Goal: Task Accomplishment & Management: Use online tool/utility

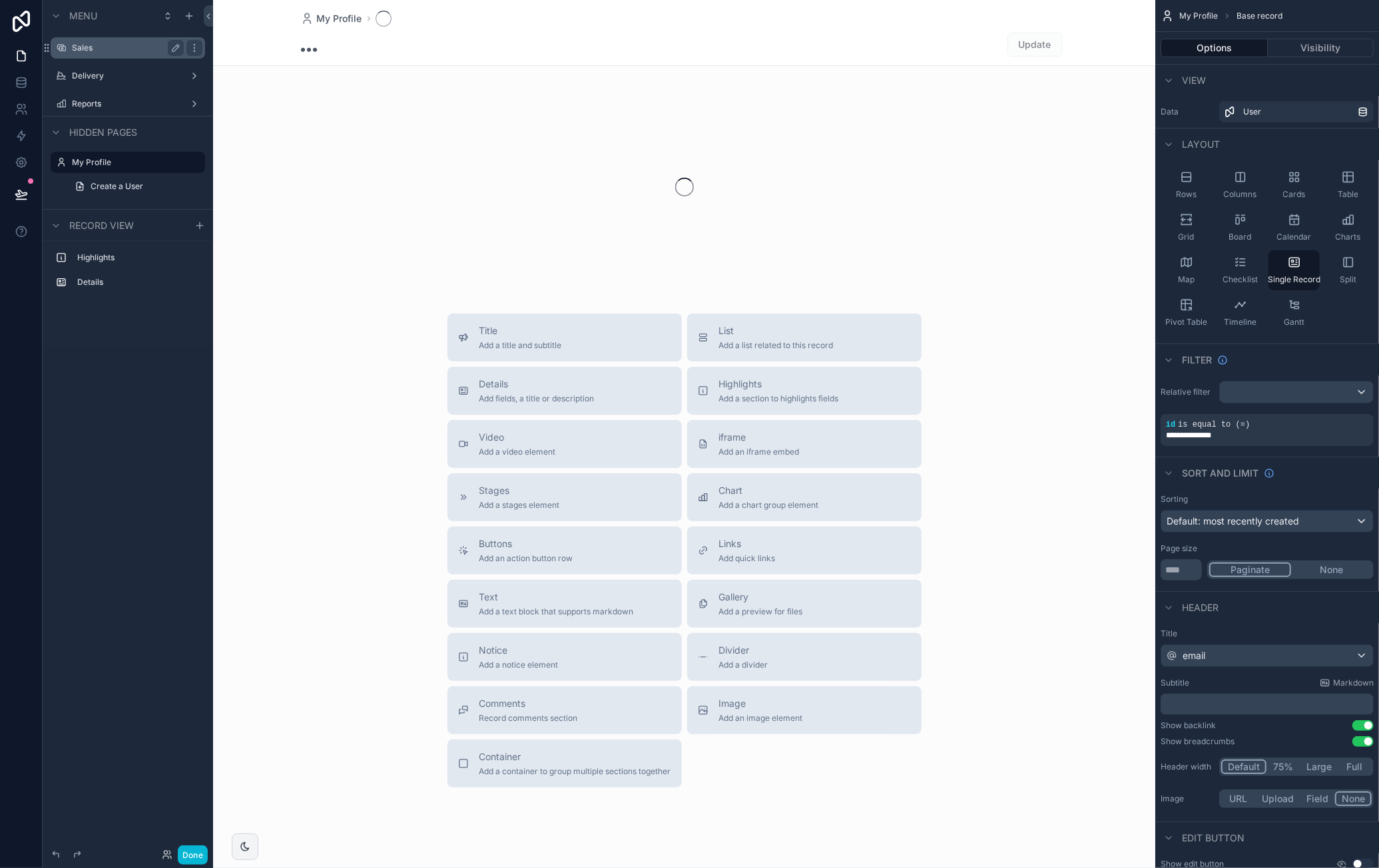
click at [117, 50] on label "Sales" at bounding box center [124, 48] width 106 height 11
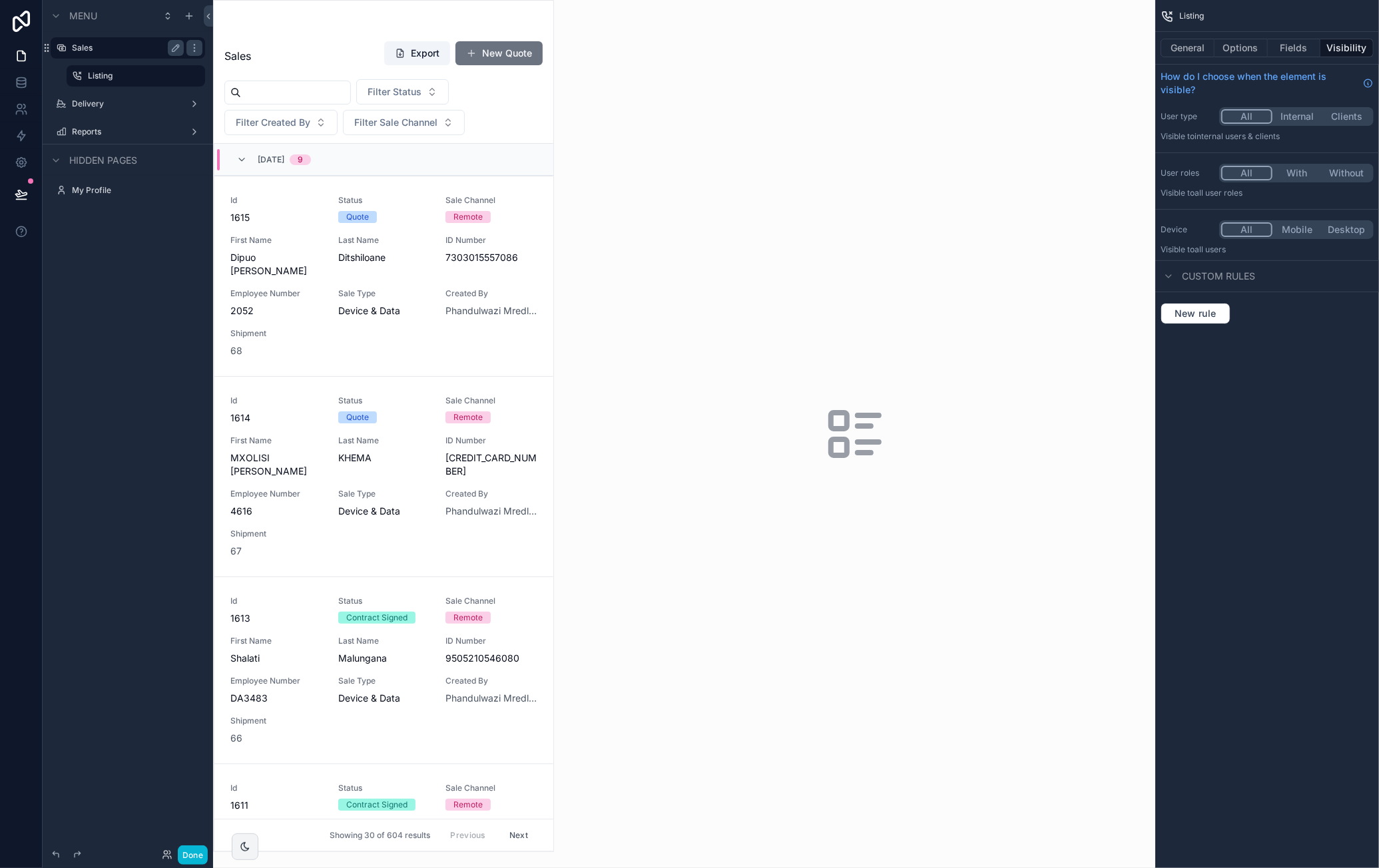
click at [275, 409] on div "scrollable content" at bounding box center [383, 426] width 340 height 851
click at [405, 451] on div "Id 1614 Status Quote Sale Channel Remote First Name MXOLISI GODFREY Last Name K…" at bounding box center [384, 477] width 307 height 163
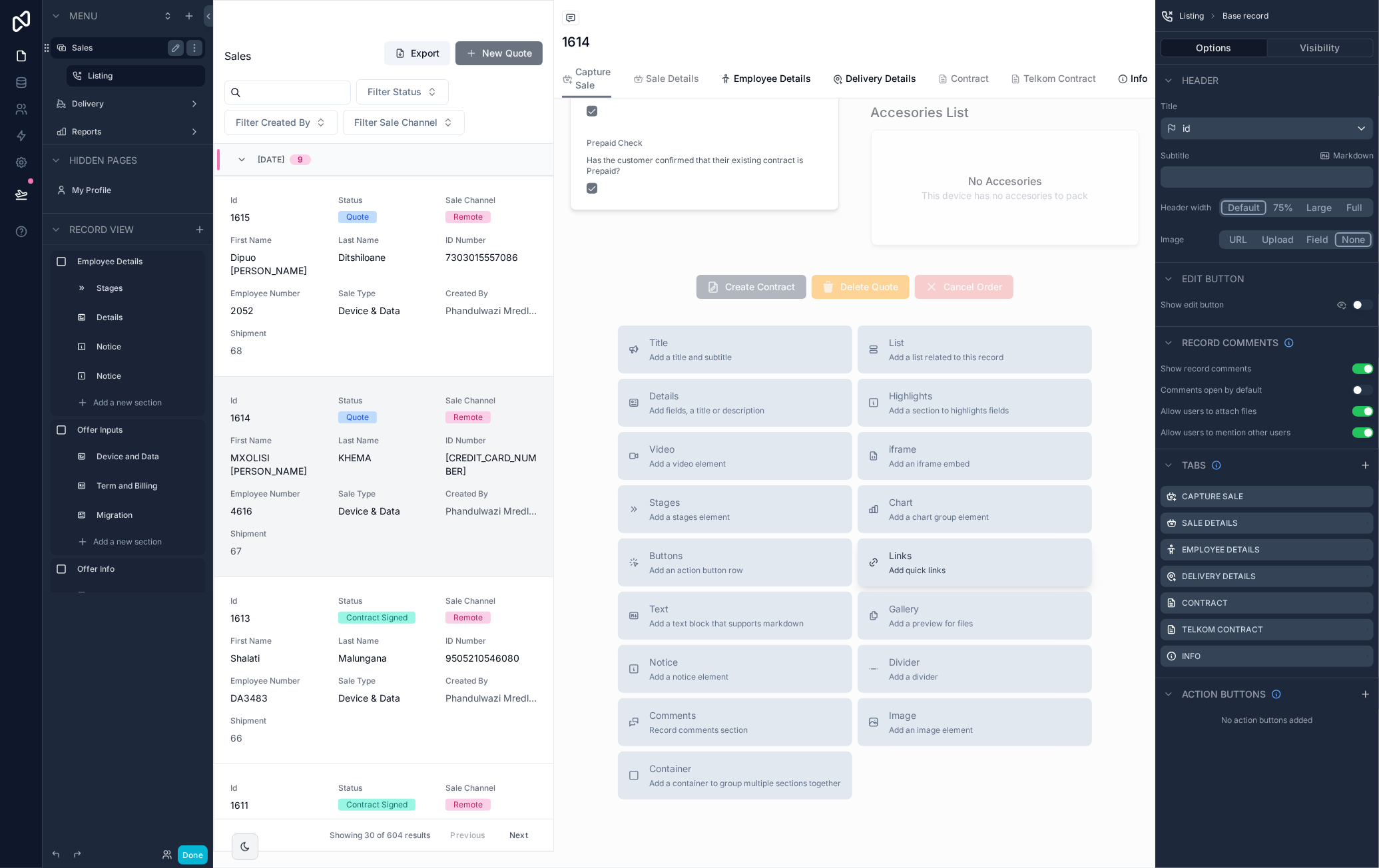
scroll to position [900, 0]
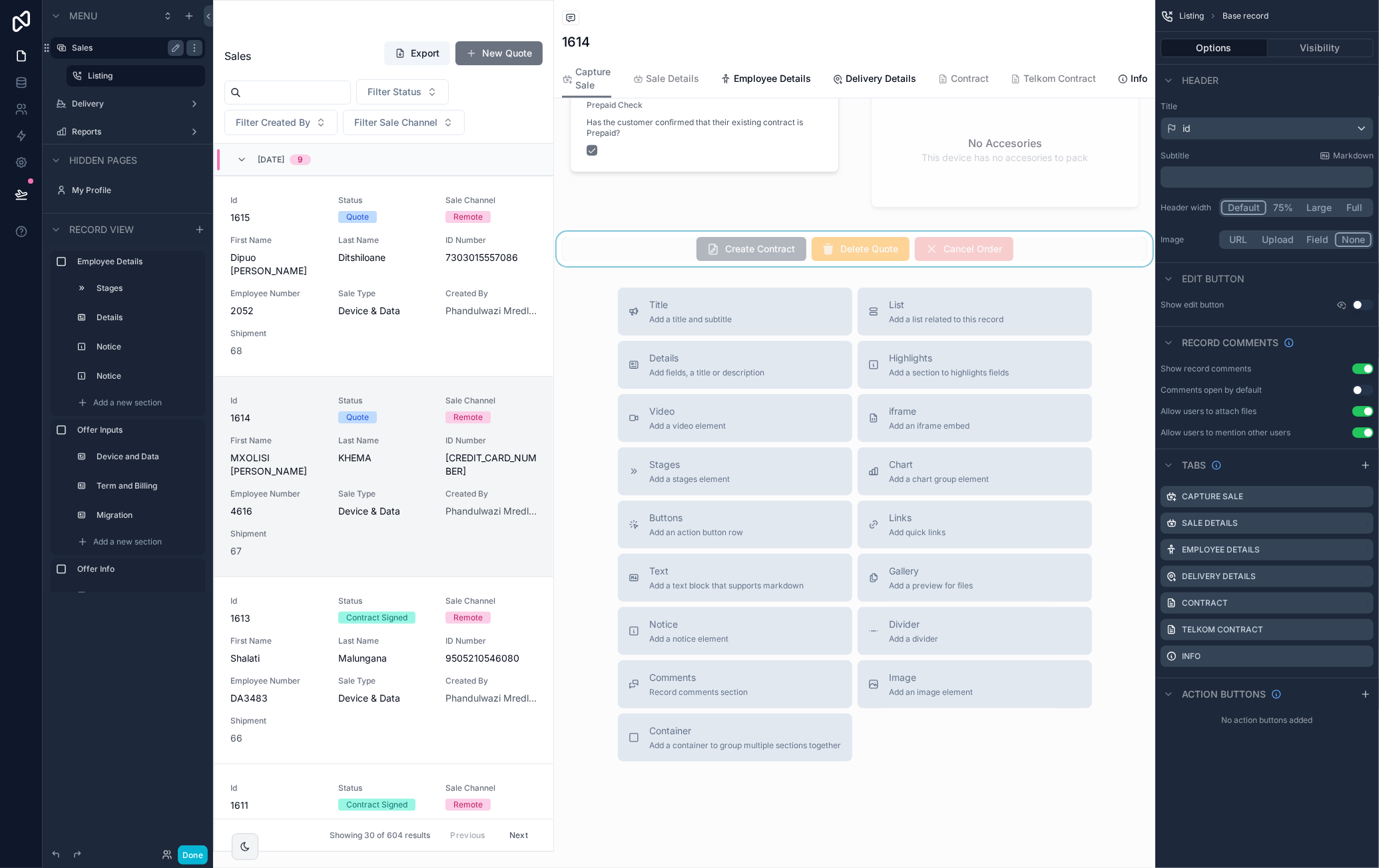
click at [732, 254] on div "scrollable content" at bounding box center [855, 249] width 601 height 35
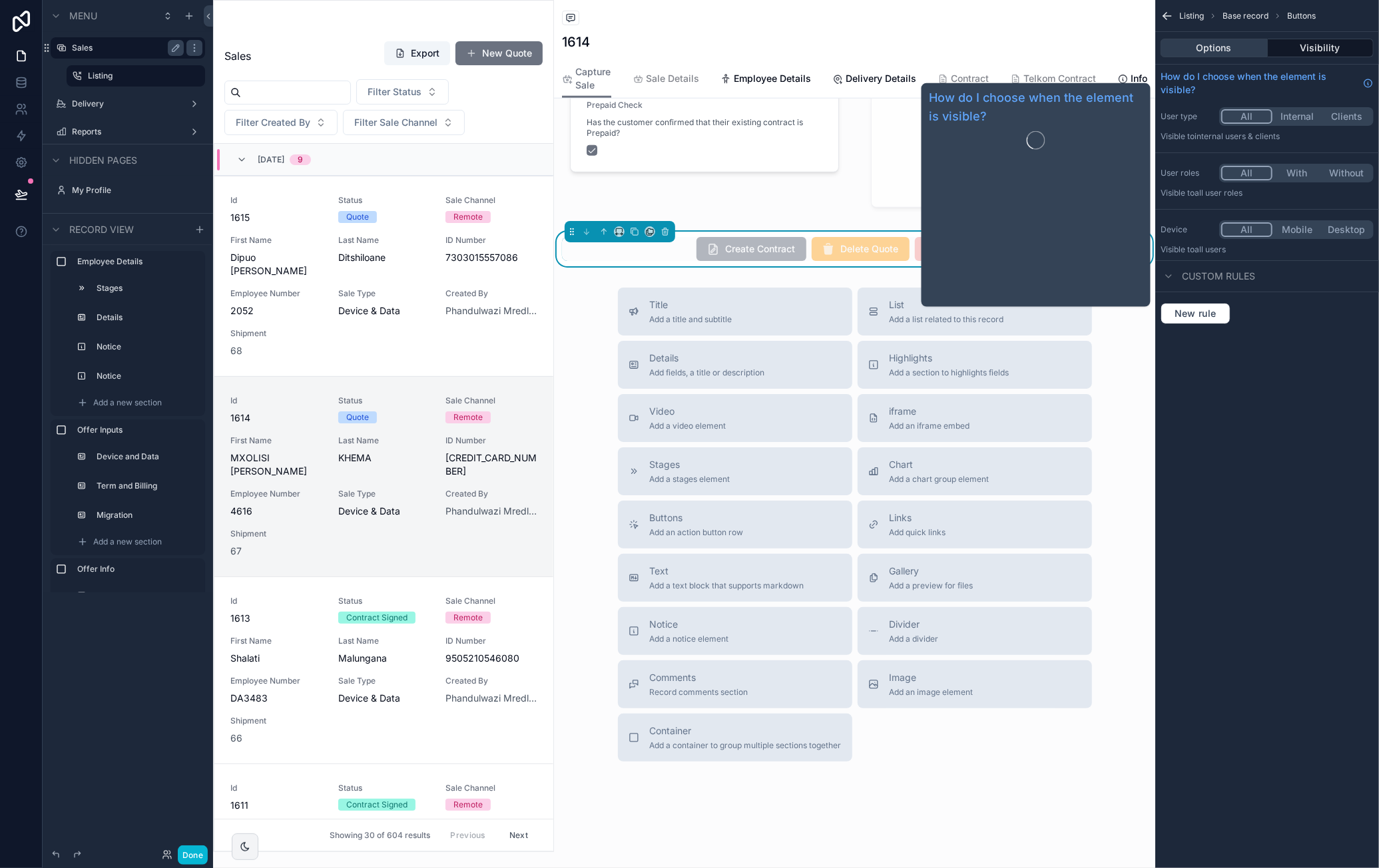
click at [1216, 49] on button "Options" at bounding box center [1214, 47] width 107 height 19
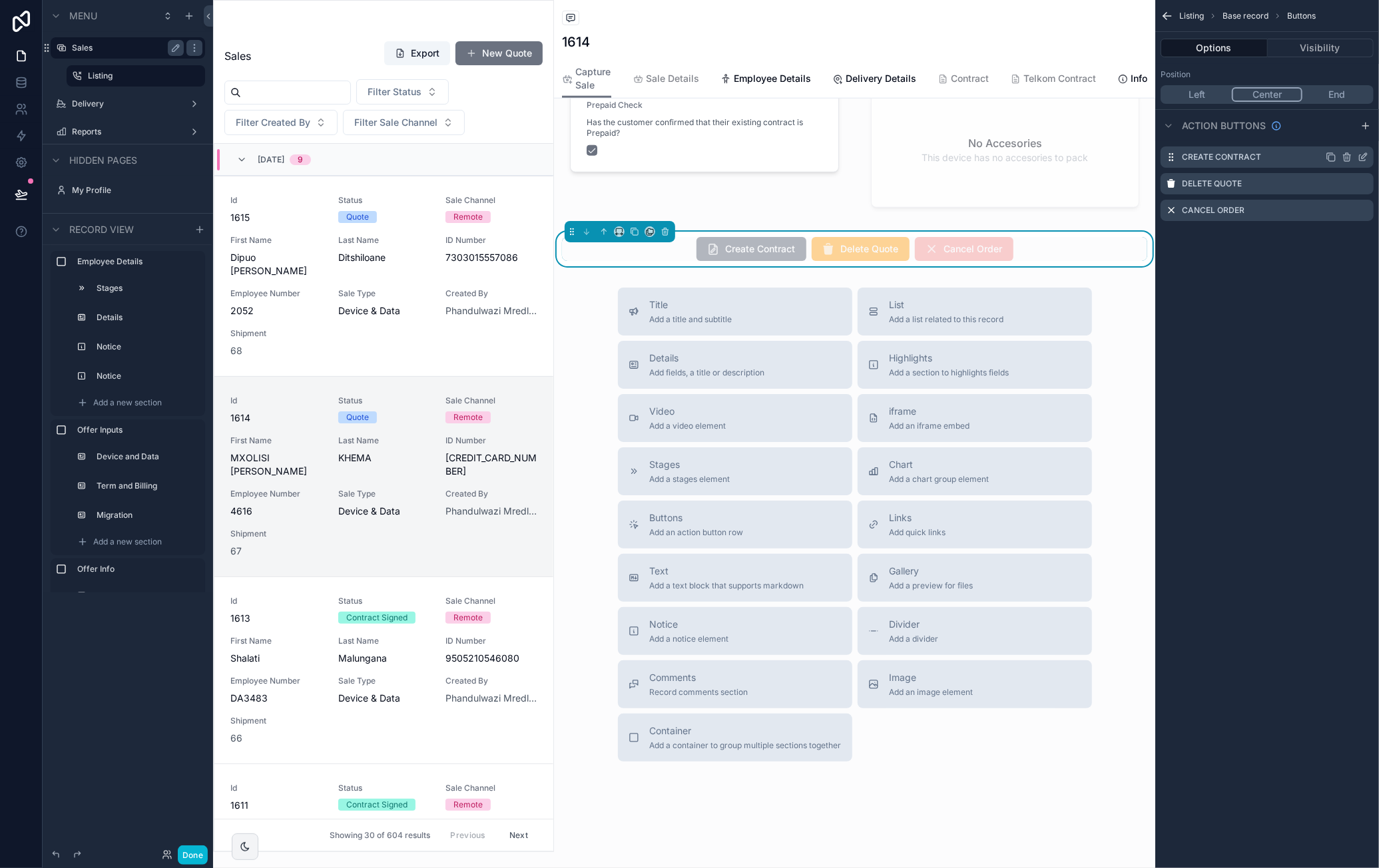
click at [1364, 157] on icon "scrollable content" at bounding box center [1363, 157] width 11 height 11
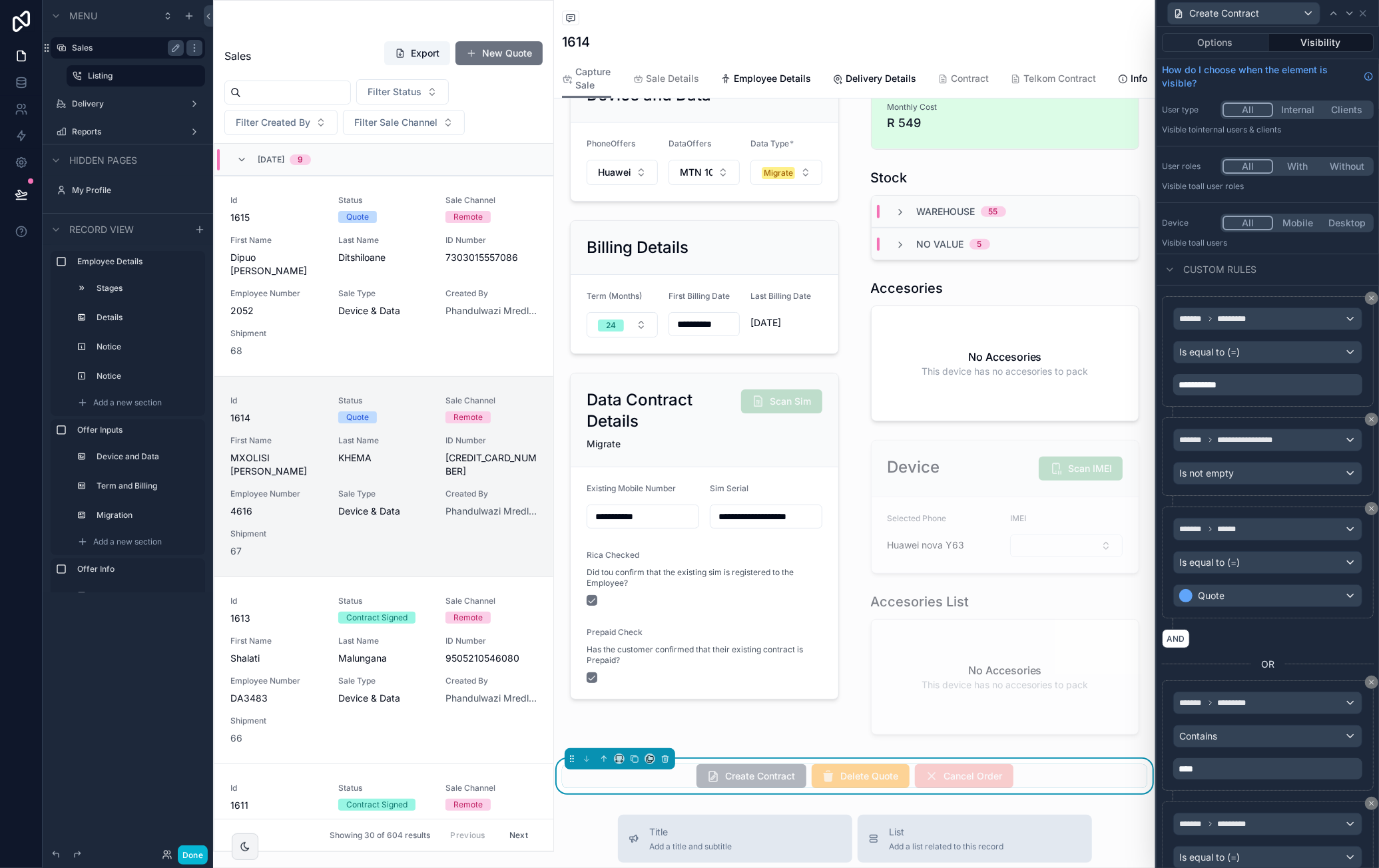
scroll to position [0, 0]
click at [195, 858] on button "Done" at bounding box center [193, 855] width 30 height 20
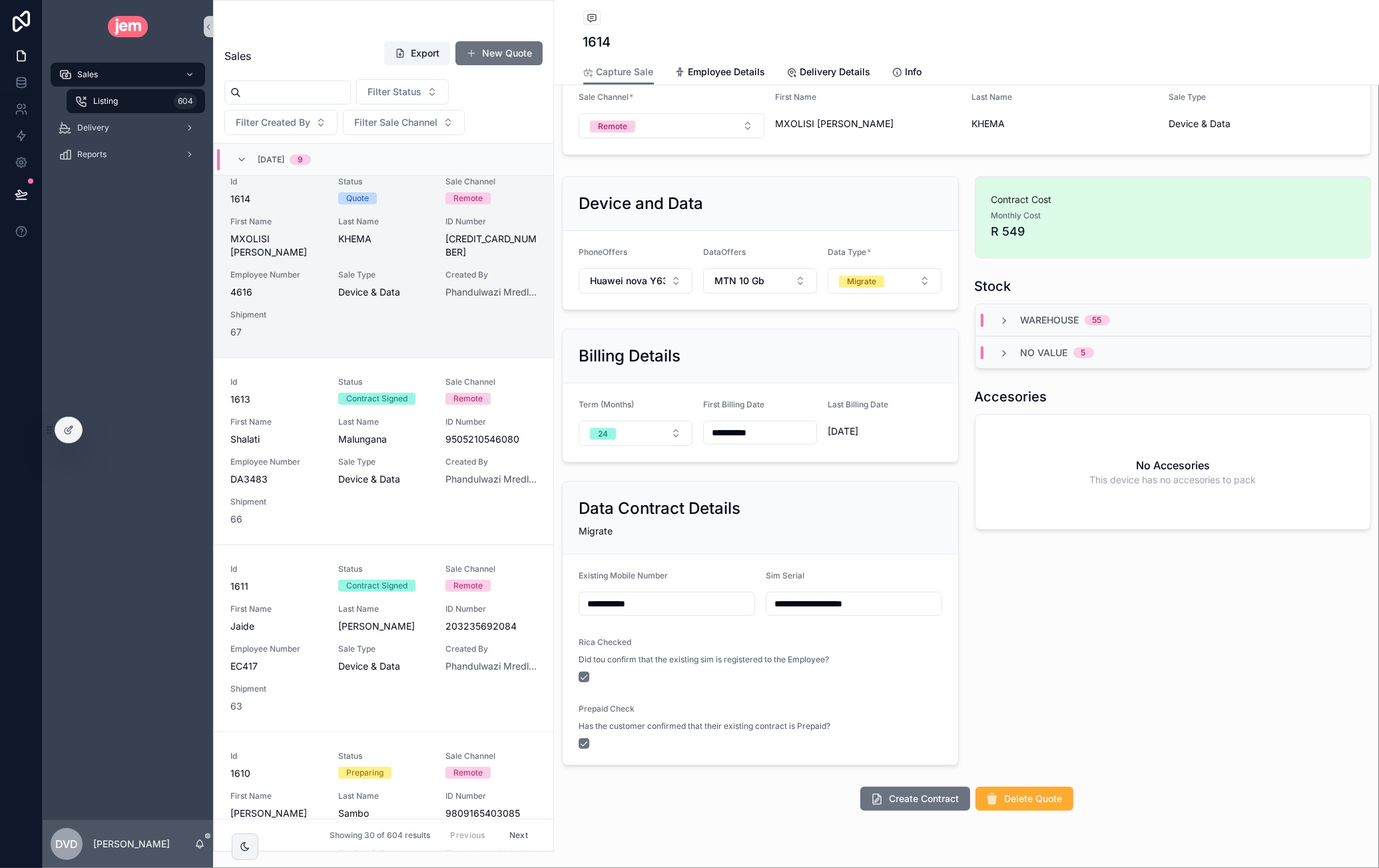
scroll to position [187, 0]
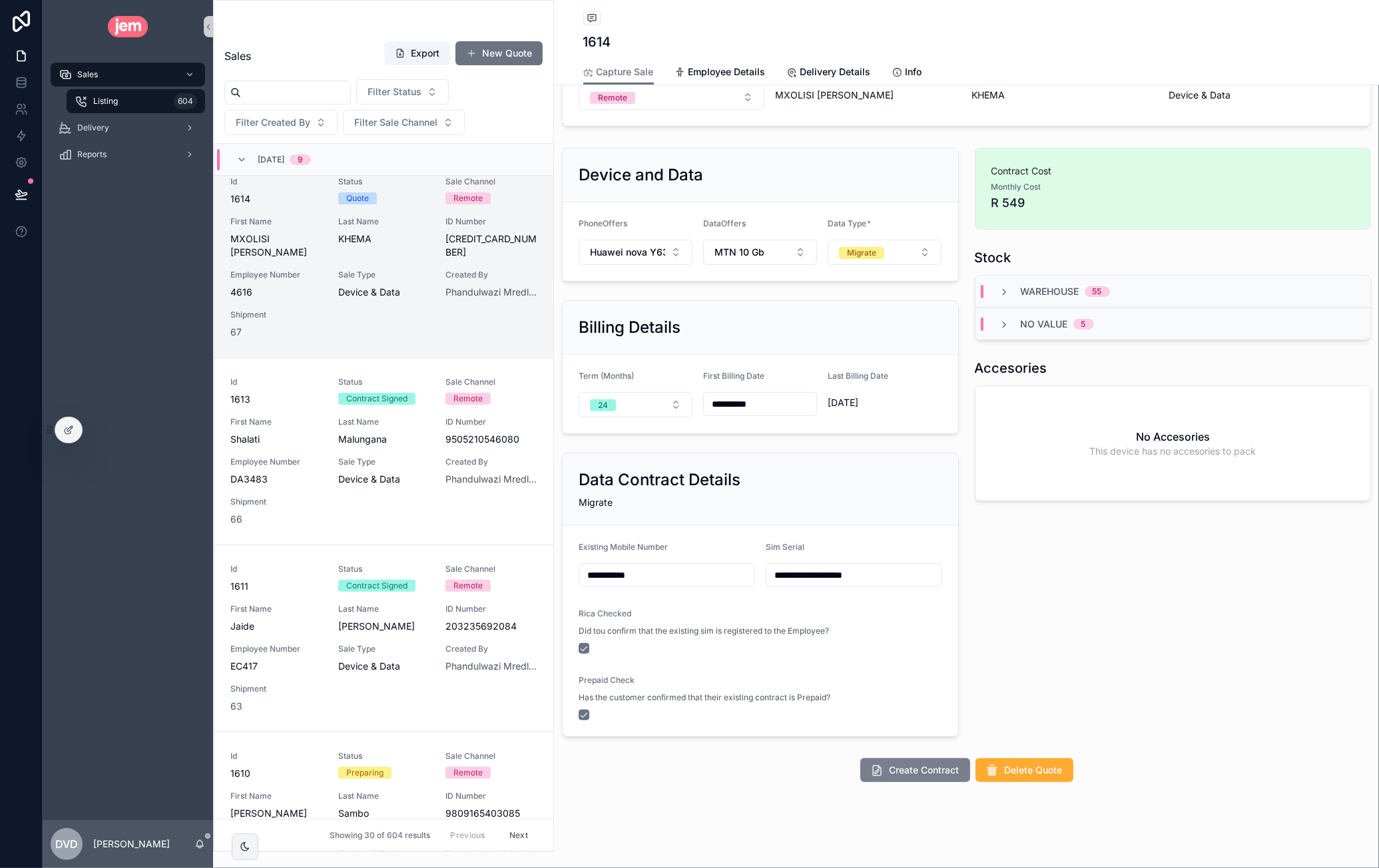
click at [914, 764] on span "Create Contract" at bounding box center [924, 770] width 70 height 14
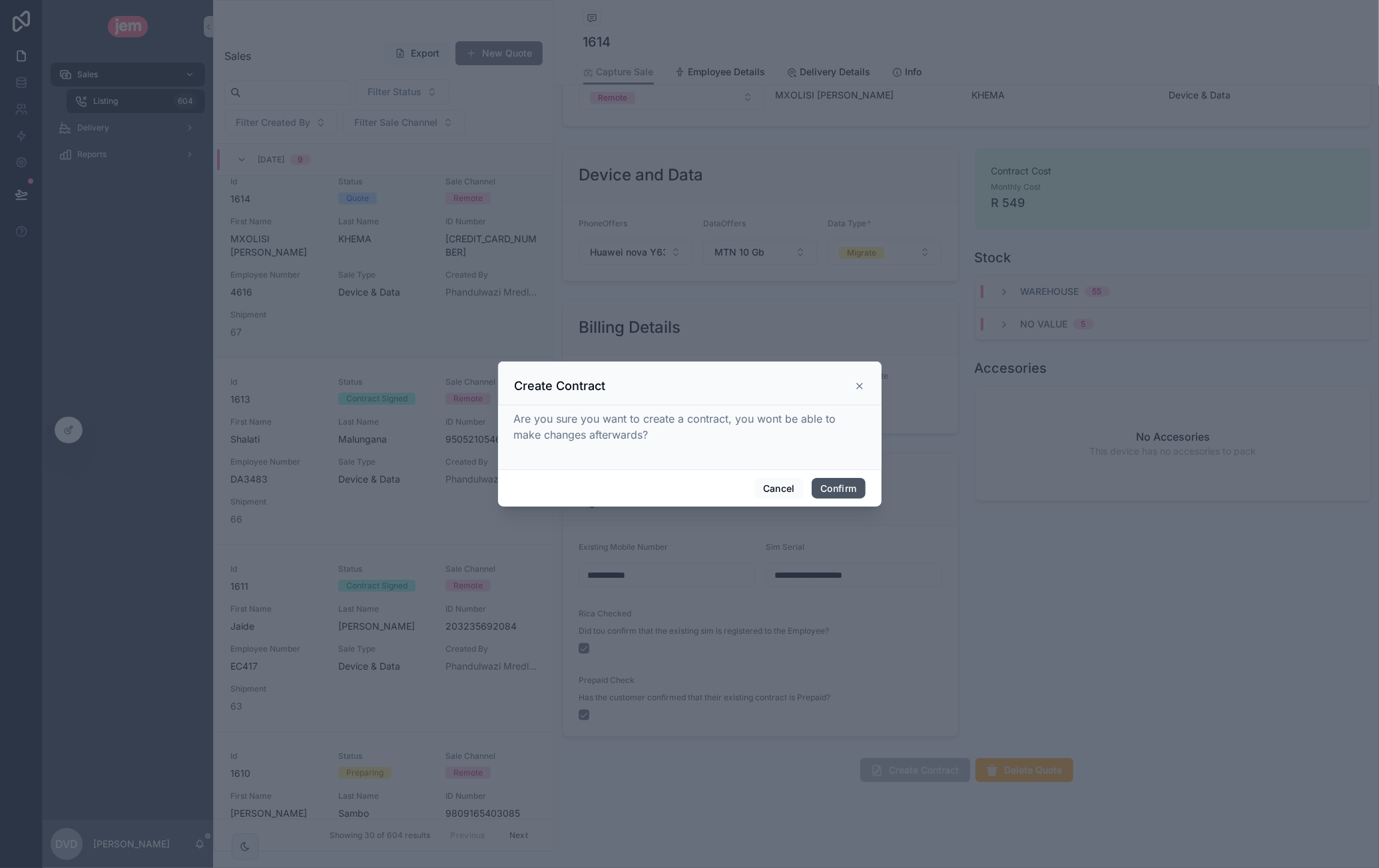
click at [831, 481] on button "Confirm" at bounding box center [838, 489] width 53 height 21
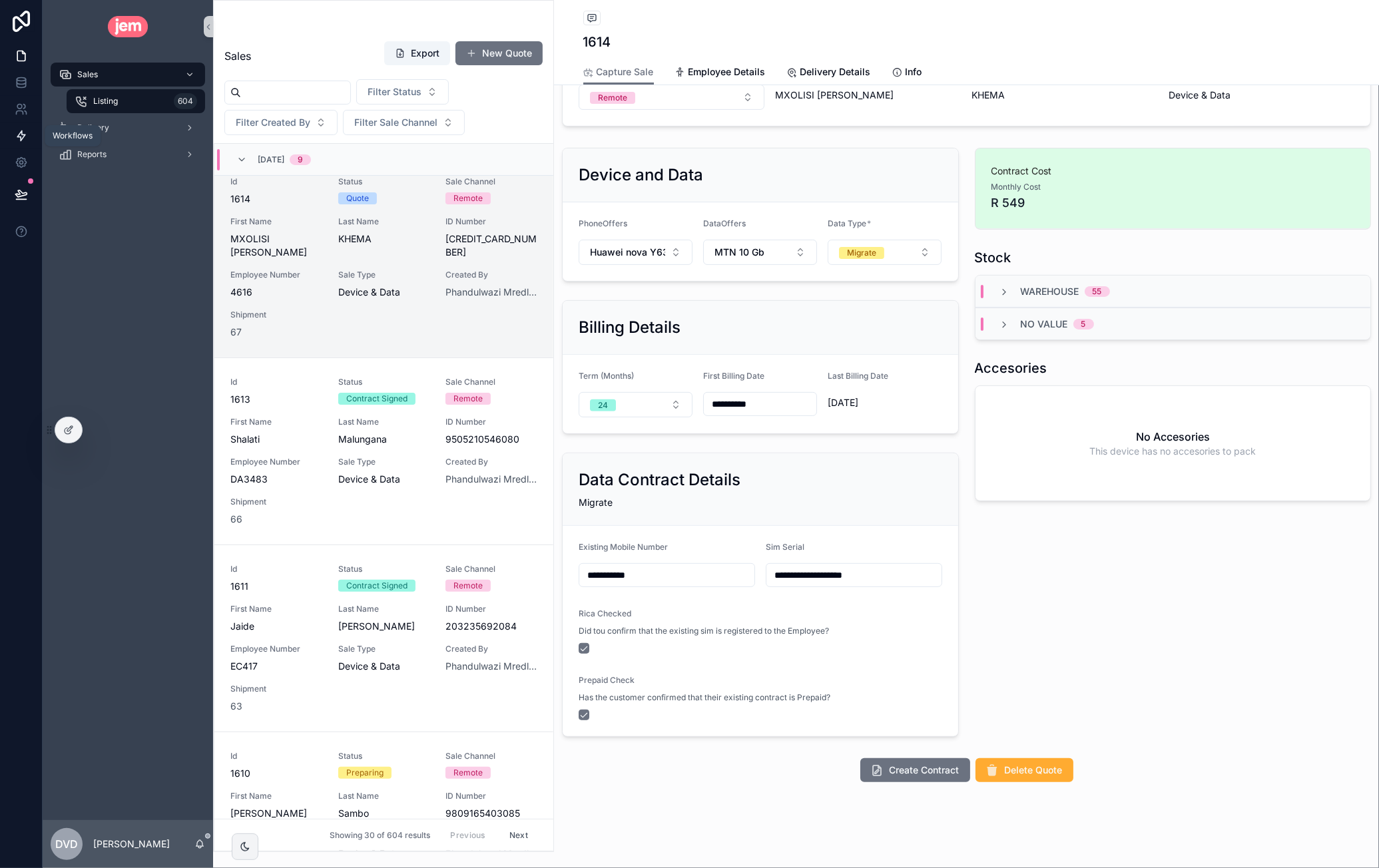
click at [28, 136] on link at bounding box center [21, 136] width 42 height 26
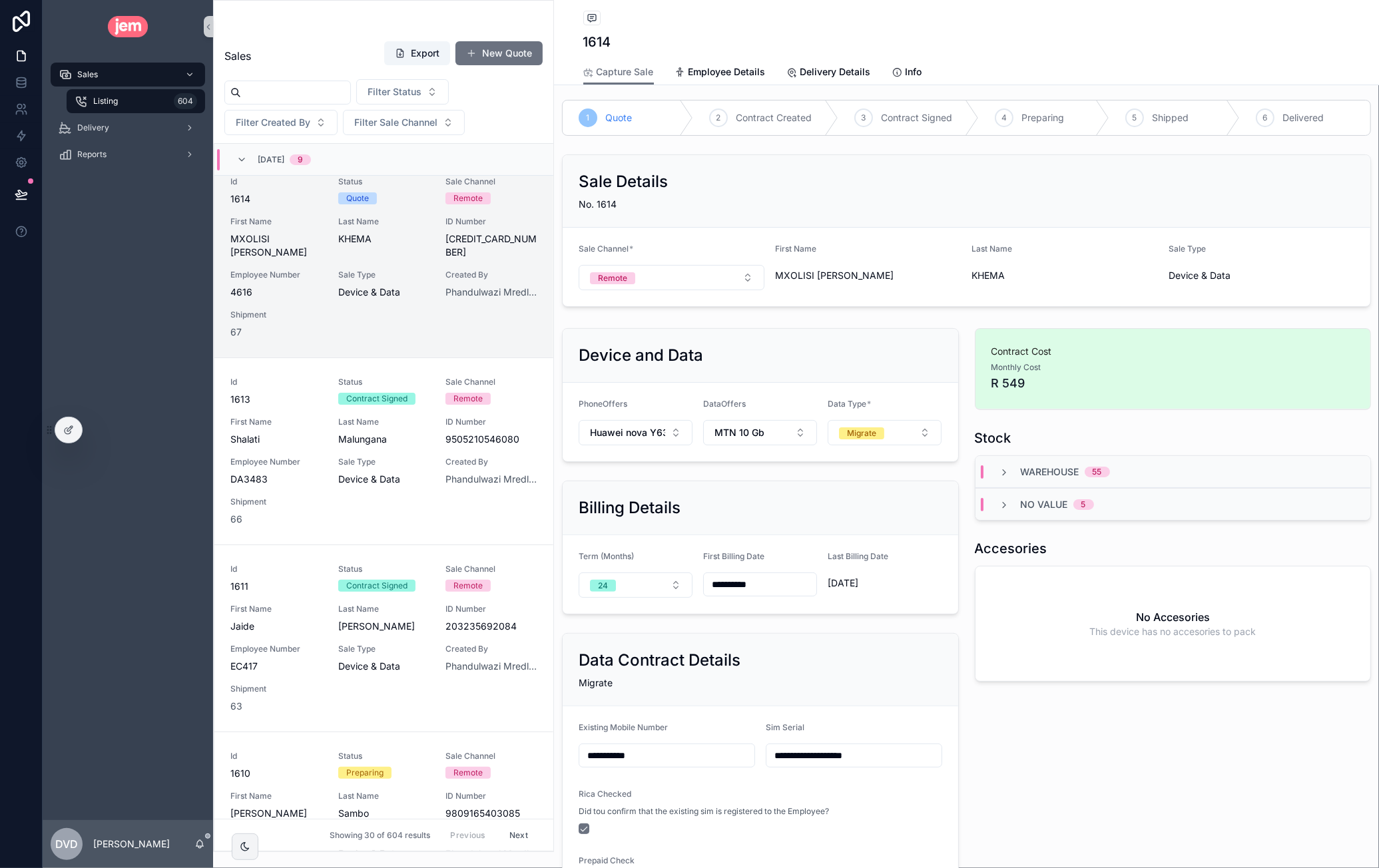
scroll to position [0, 0]
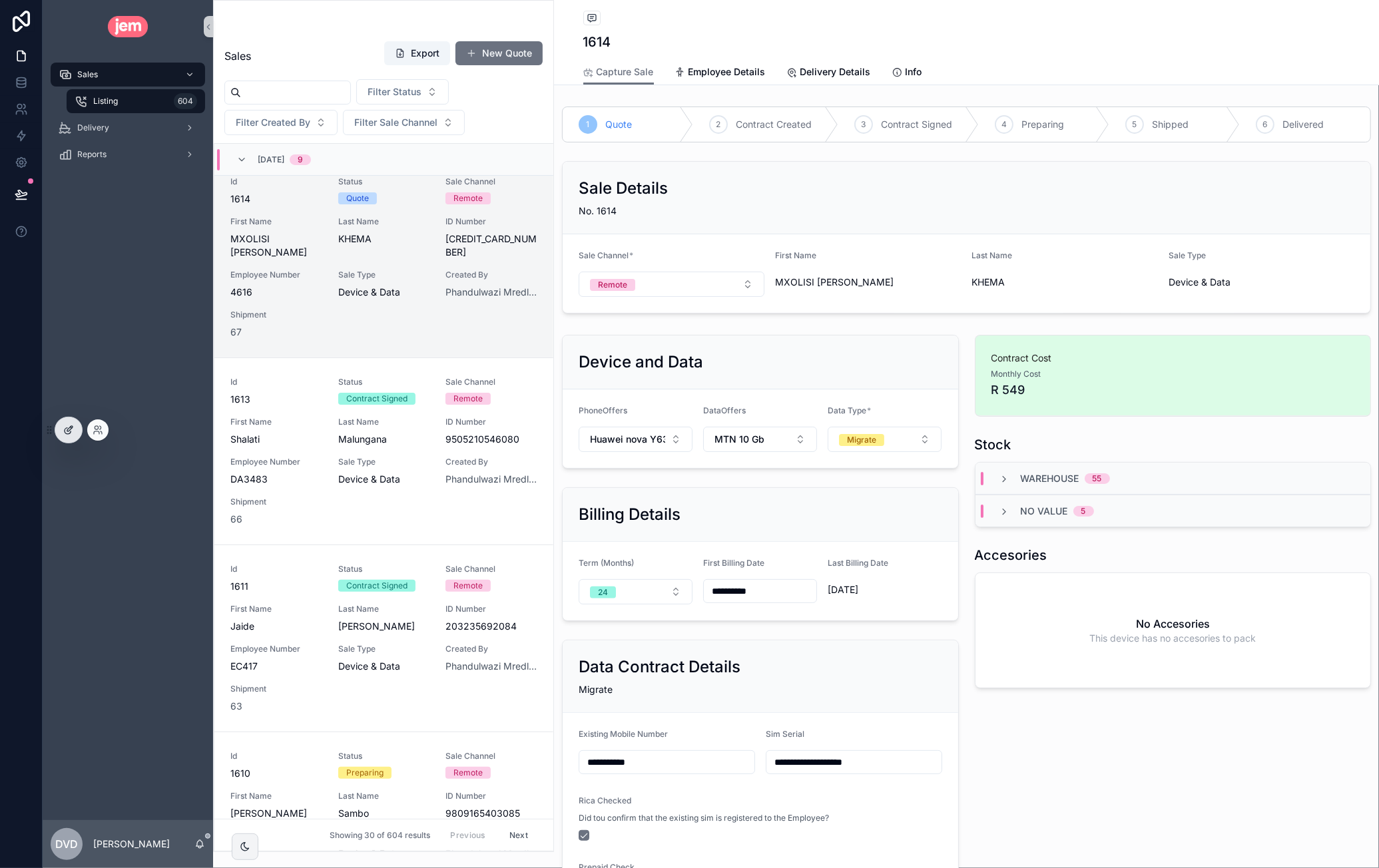
click at [71, 432] on icon at bounding box center [68, 431] width 6 height 6
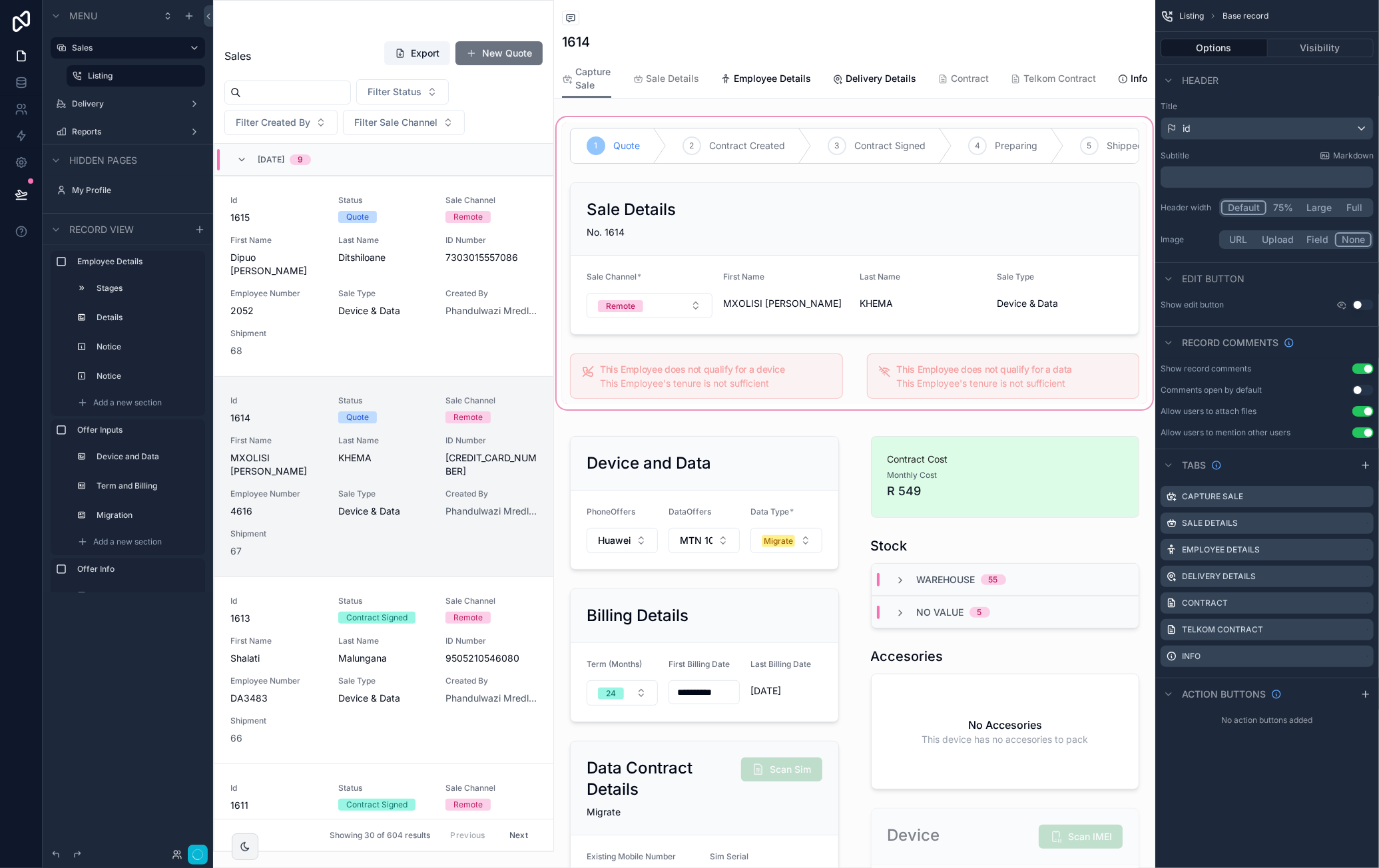
scroll to position [219, 0]
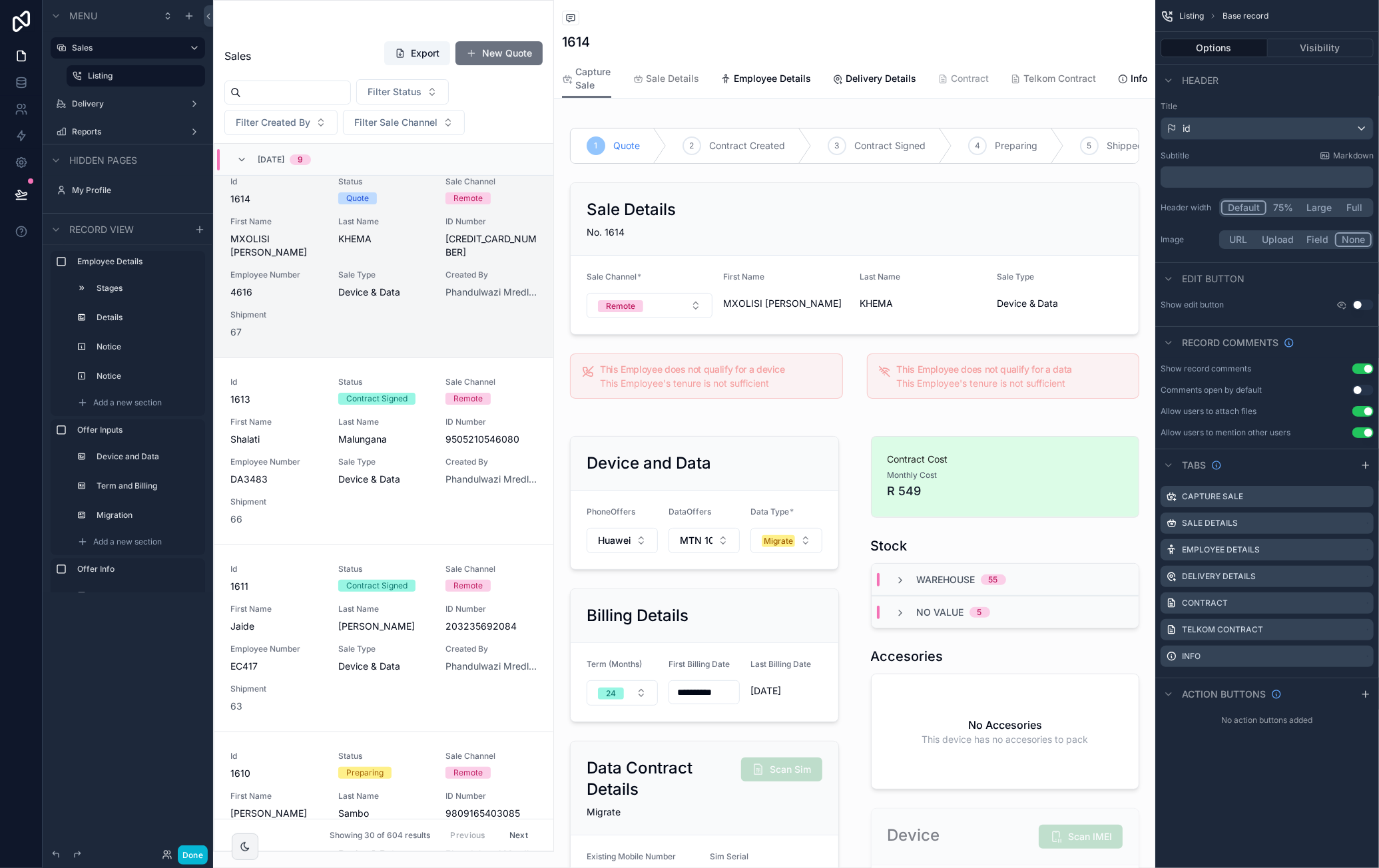
click at [968, 78] on span "Contract" at bounding box center [970, 78] width 38 height 14
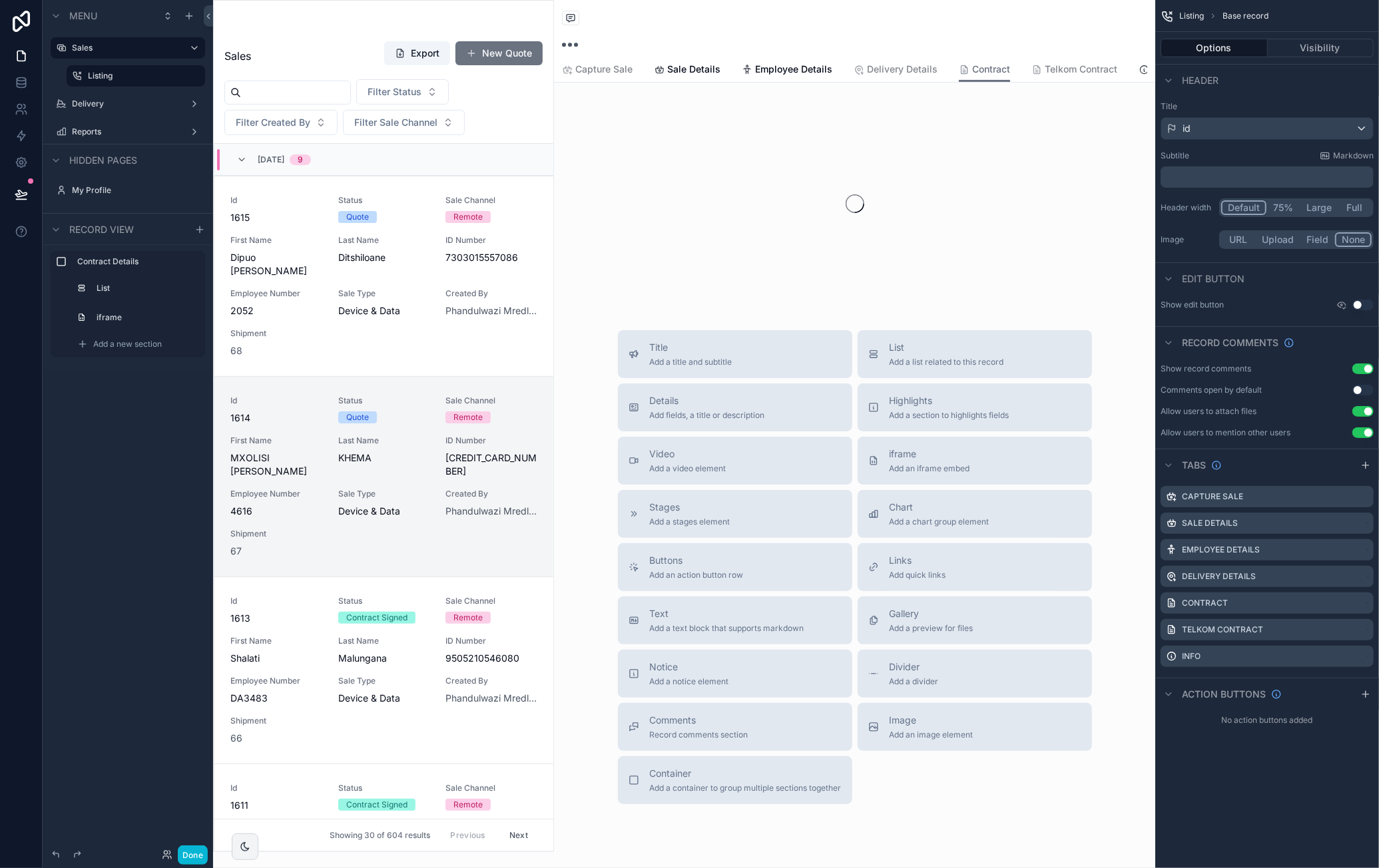
scroll to position [219, 0]
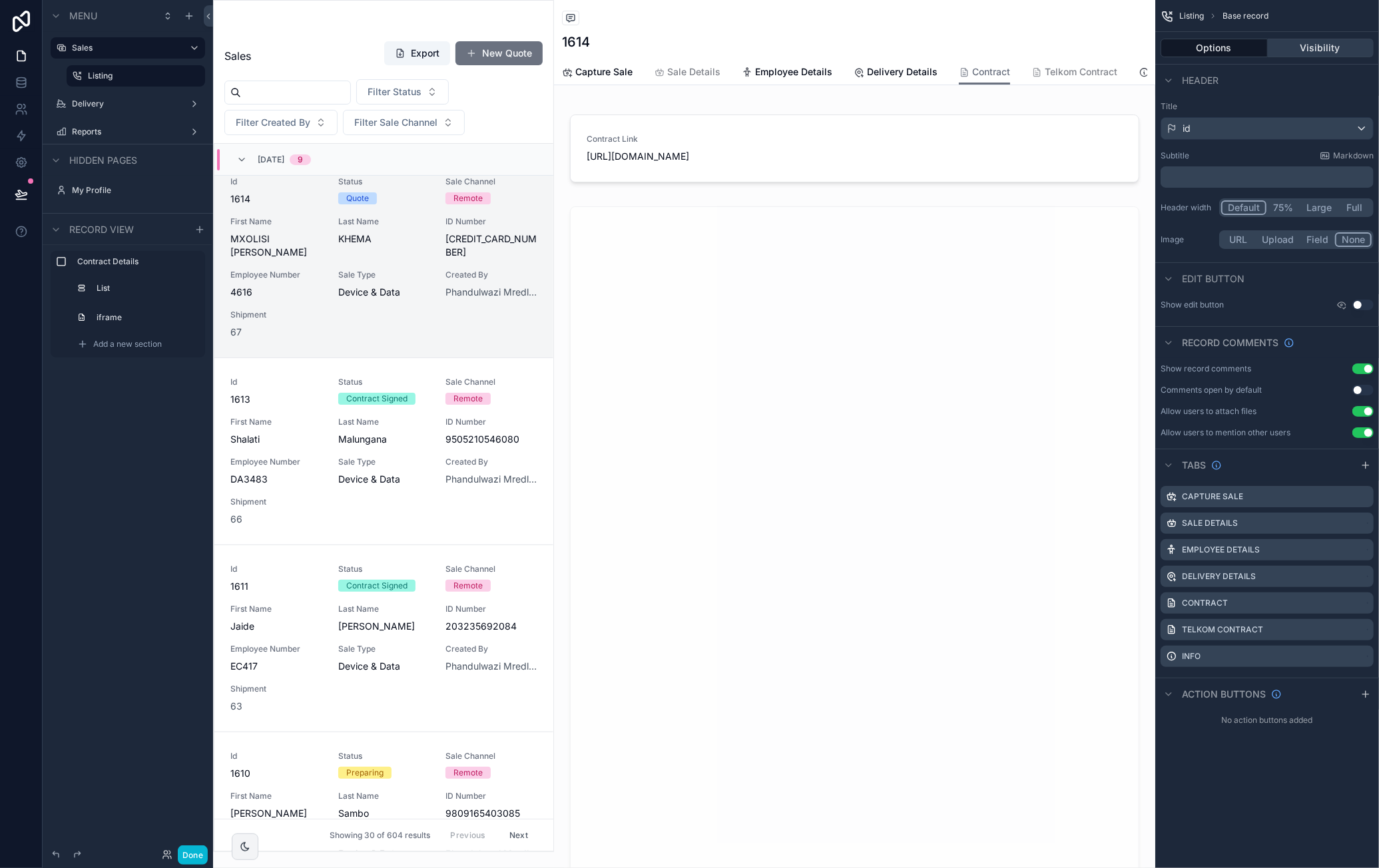
click at [1317, 51] on button "Visibility" at bounding box center [1321, 47] width 106 height 19
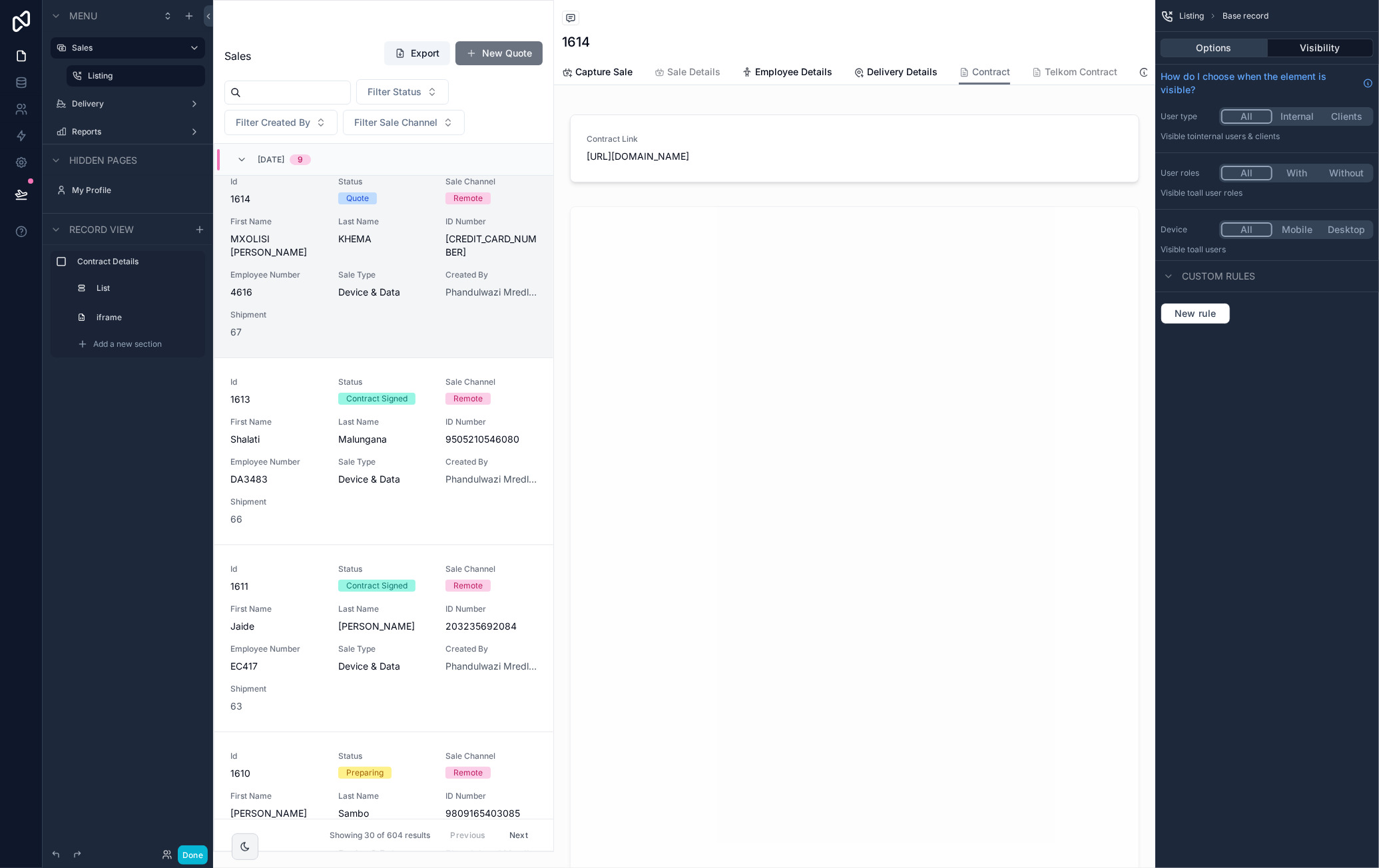
click at [1236, 48] on button "Options" at bounding box center [1214, 47] width 107 height 19
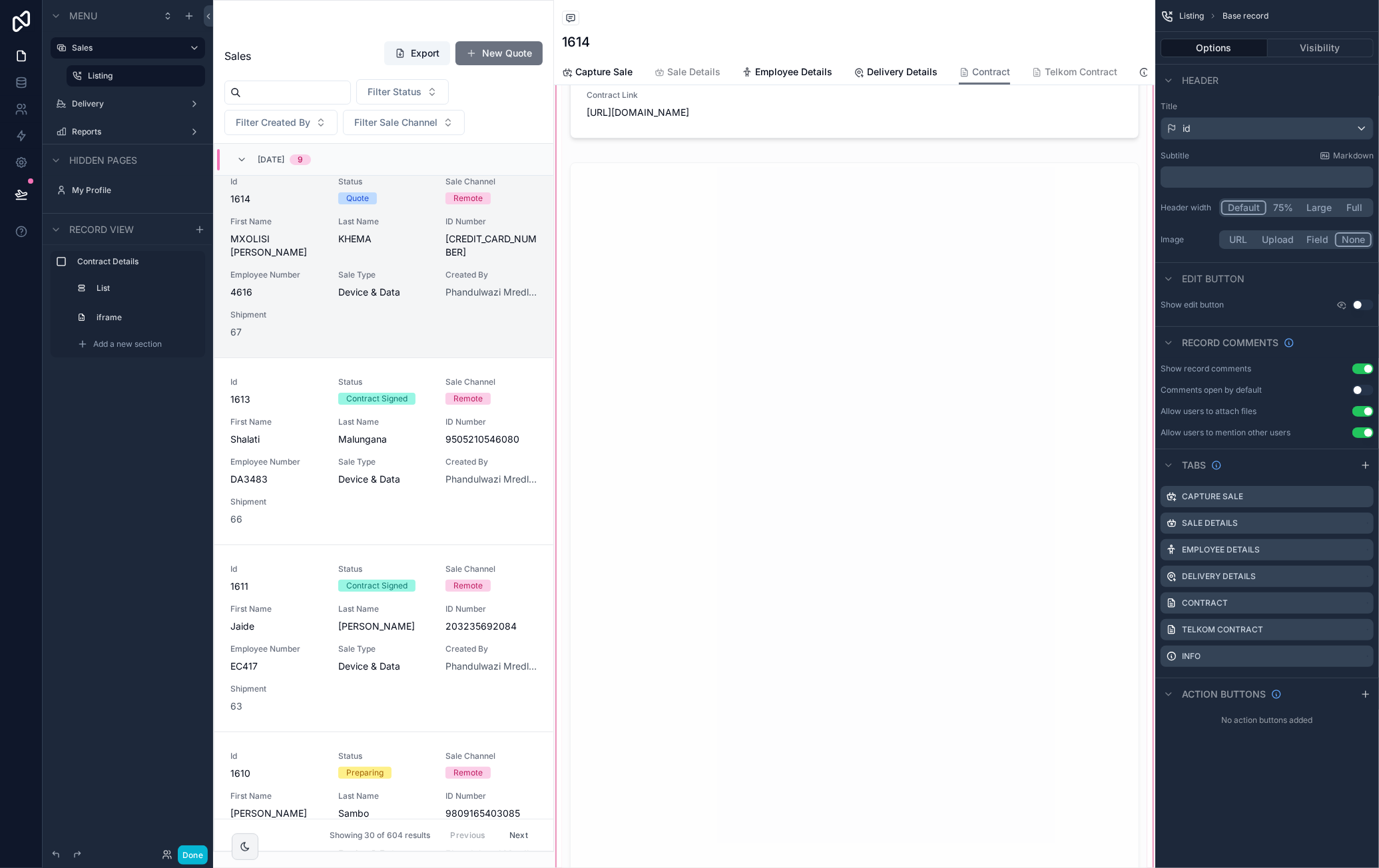
scroll to position [33, 0]
click at [1326, 49] on button "Visibility" at bounding box center [1321, 47] width 106 height 19
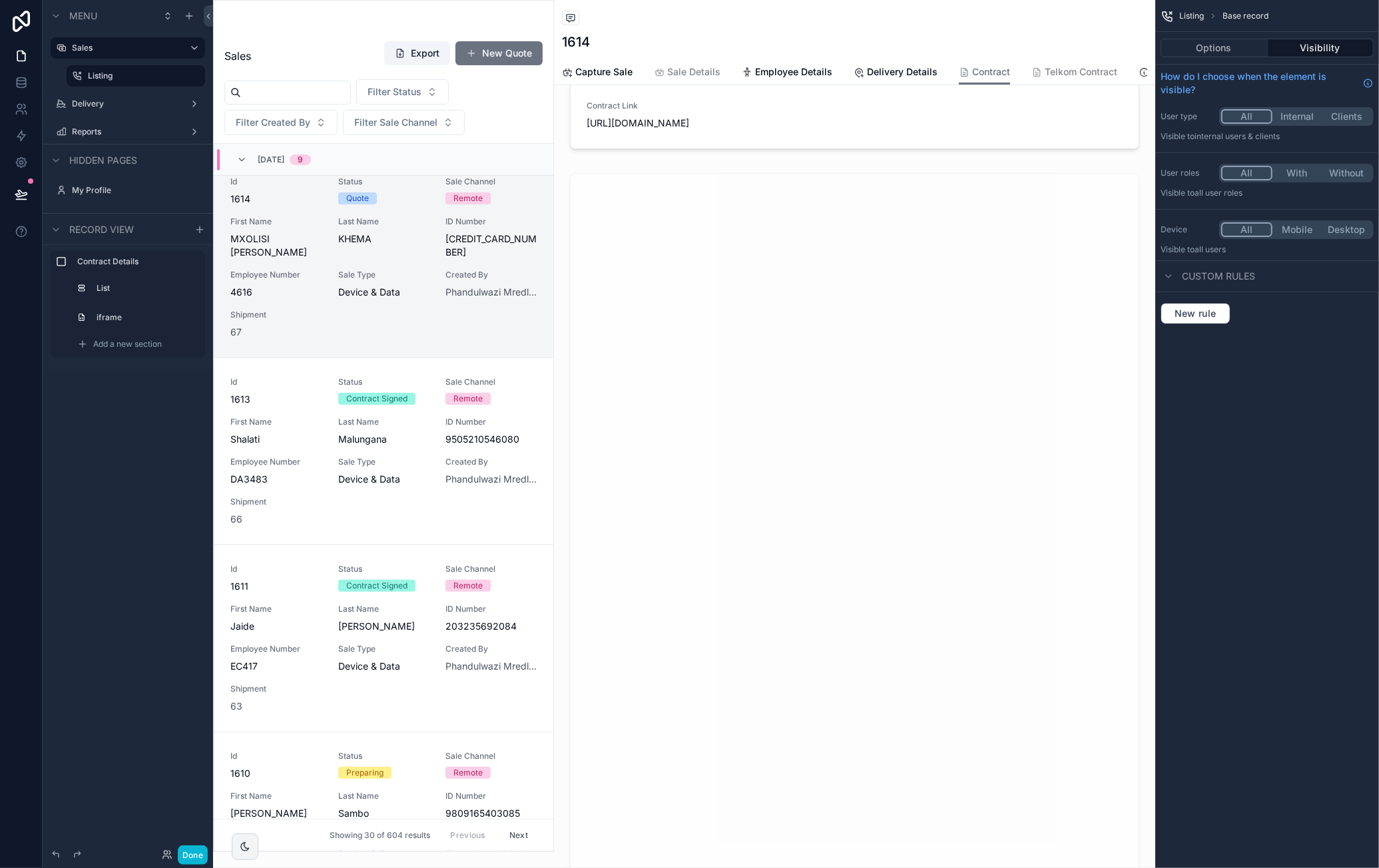
click at [1193, 21] on div "Listing Base record" at bounding box center [1267, 16] width 224 height 32
click at [595, 79] on link "Capture Sale" at bounding box center [597, 73] width 71 height 26
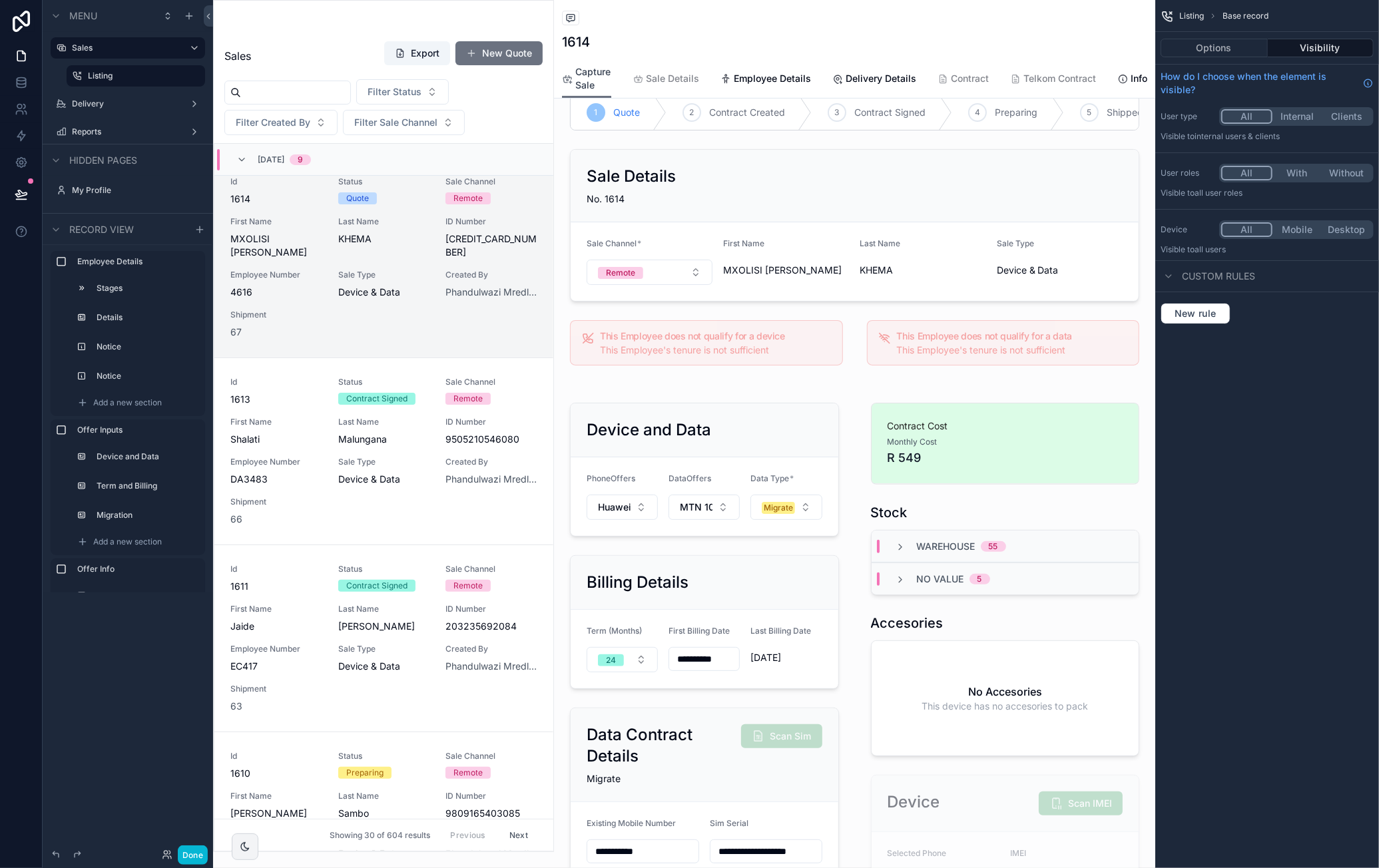
scroll to position [47, 0]
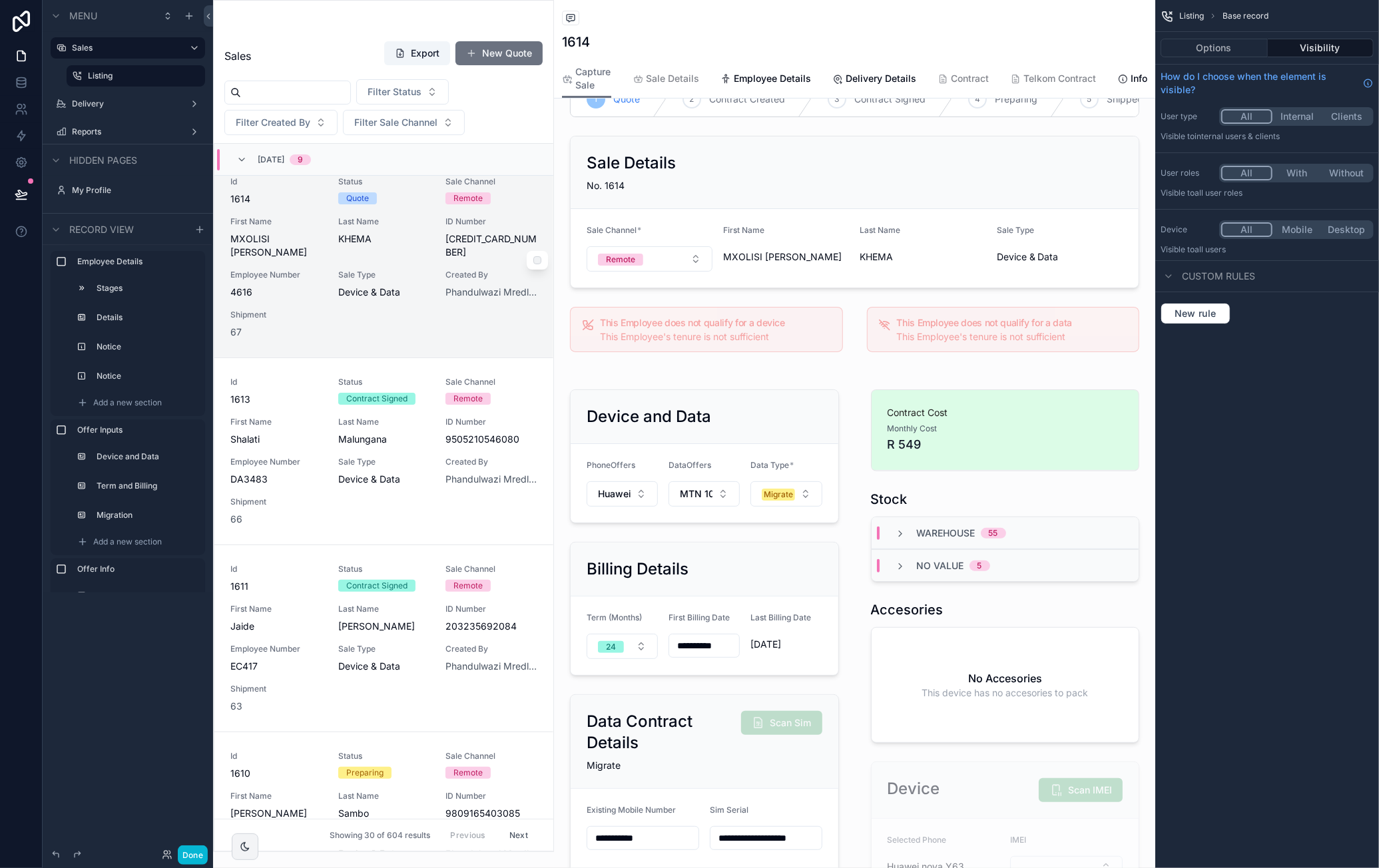
click at [420, 231] on div "Id 1614 Status Quote Sale Channel Remote First Name MXOLISI GODFREY Last Name K…" at bounding box center [384, 257] width 307 height 163
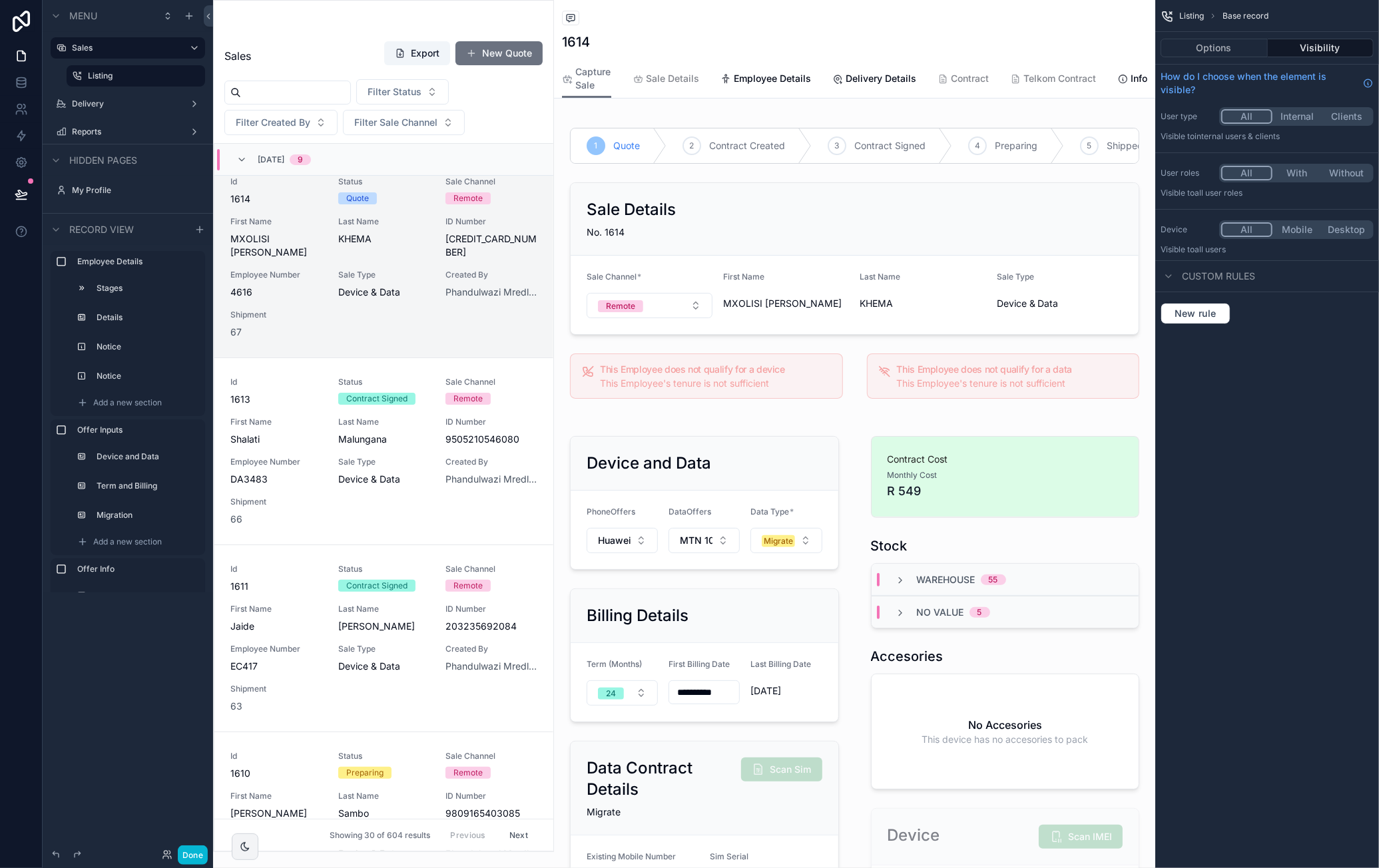
click at [1196, 17] on span "Listing" at bounding box center [1191, 16] width 25 height 11
click at [108, 80] on label "Listing" at bounding box center [133, 76] width 90 height 11
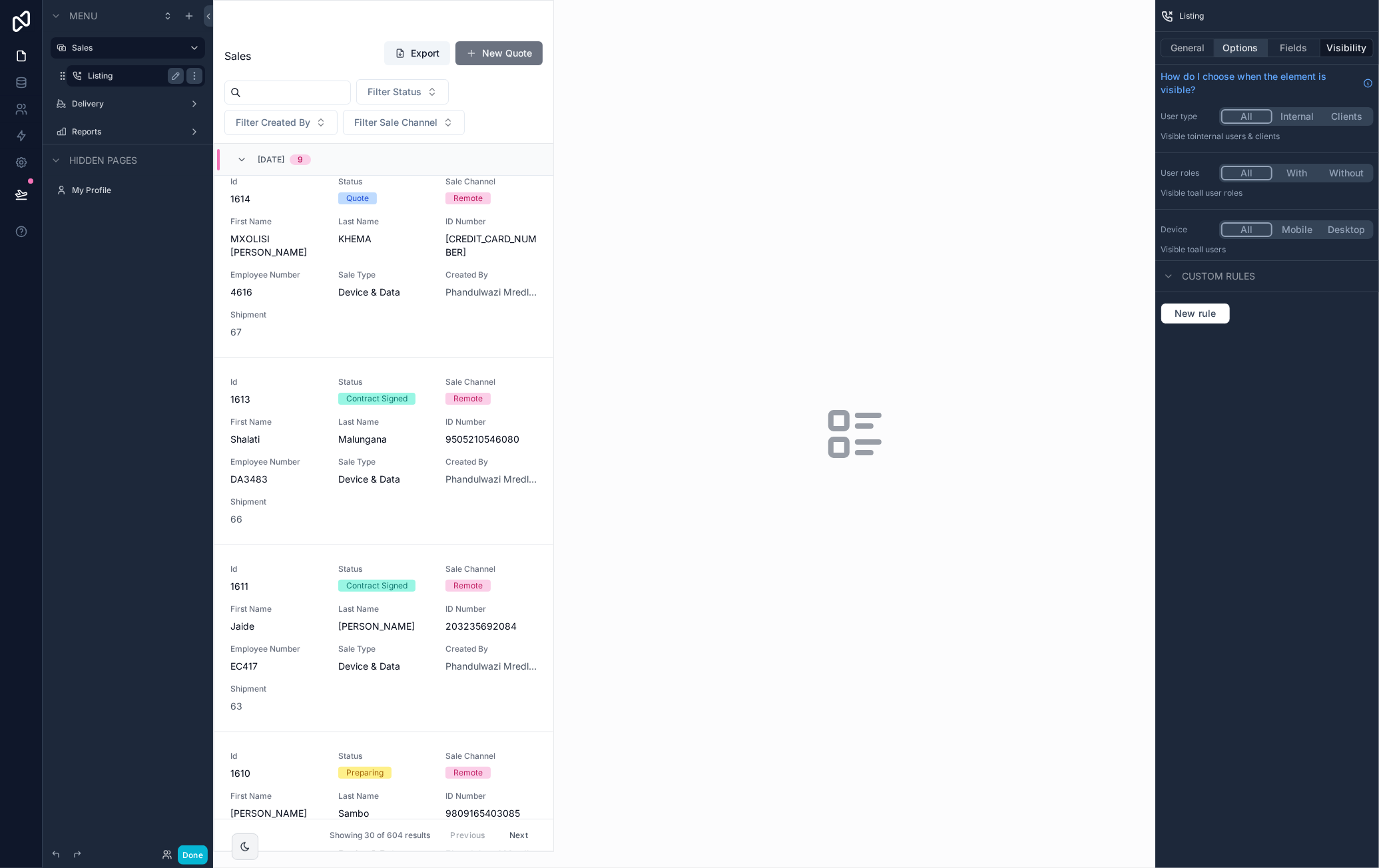
click at [1240, 42] on button "Options" at bounding box center [1241, 47] width 53 height 19
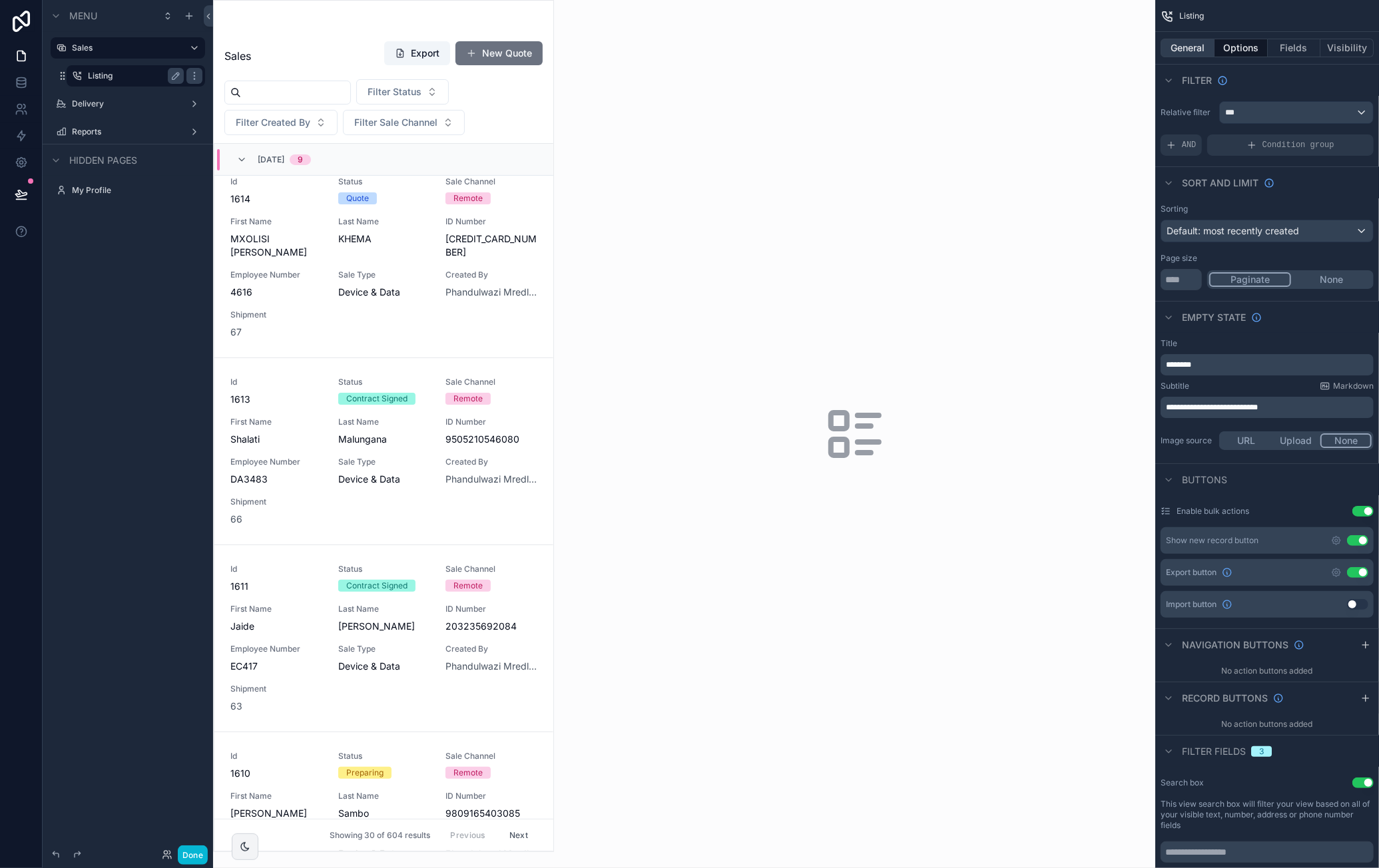
click at [1204, 47] on button "General" at bounding box center [1188, 47] width 54 height 19
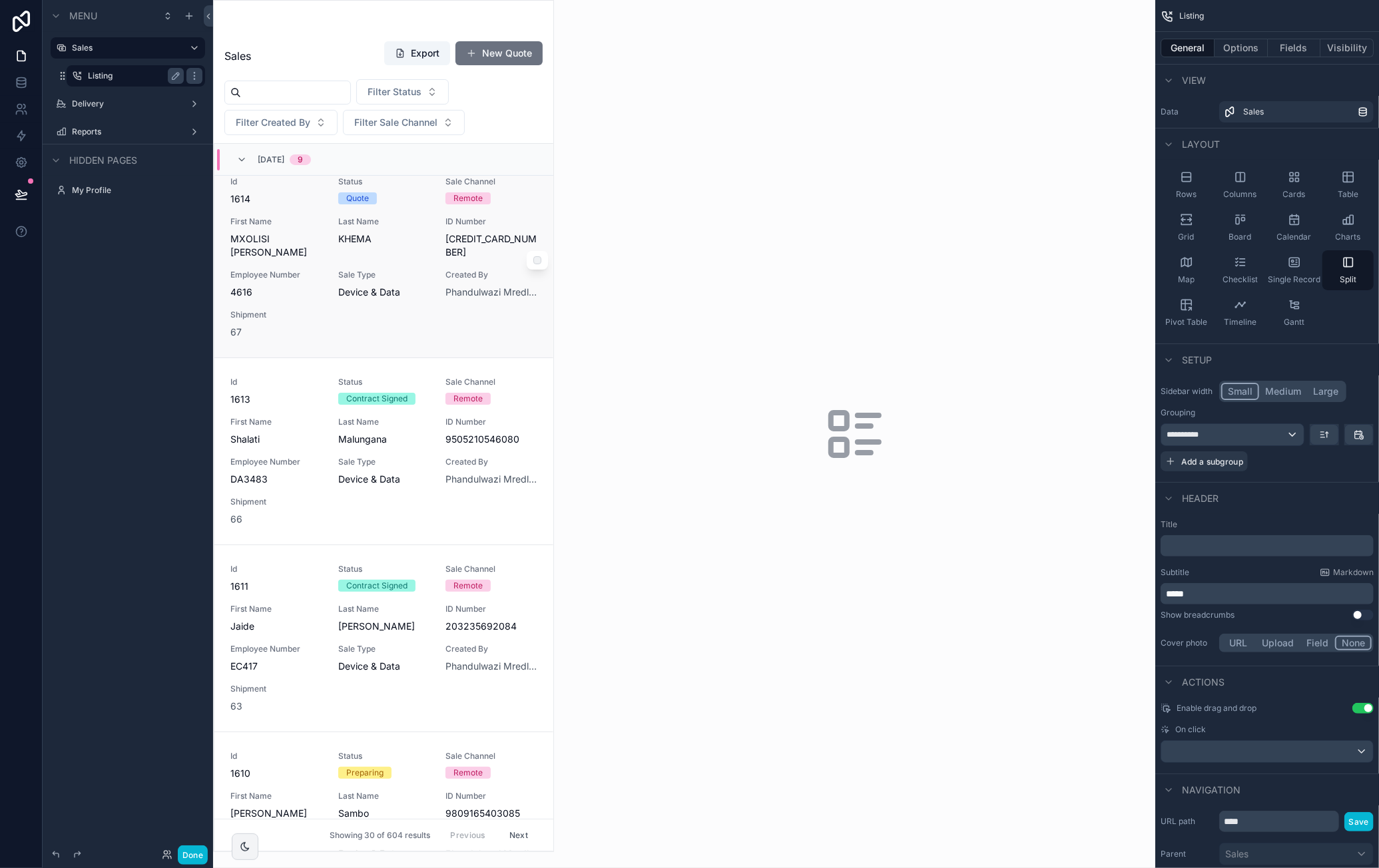
click at [321, 279] on div "Id 1614 Status Quote Sale Channel Remote First Name MXOLISI GODFREY Last Name K…" at bounding box center [384, 257] width 307 height 163
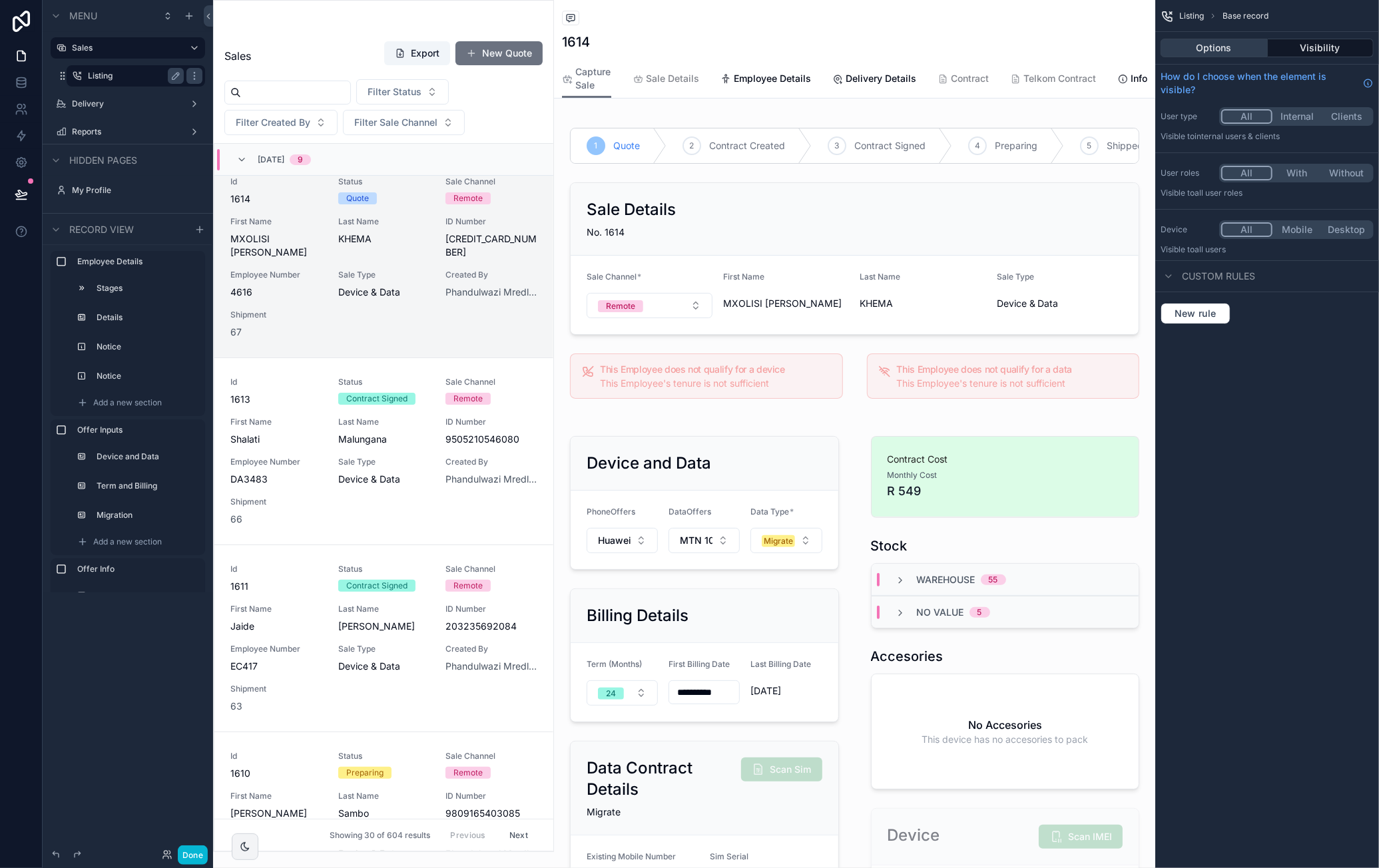
click at [1230, 50] on button "Options" at bounding box center [1214, 47] width 107 height 19
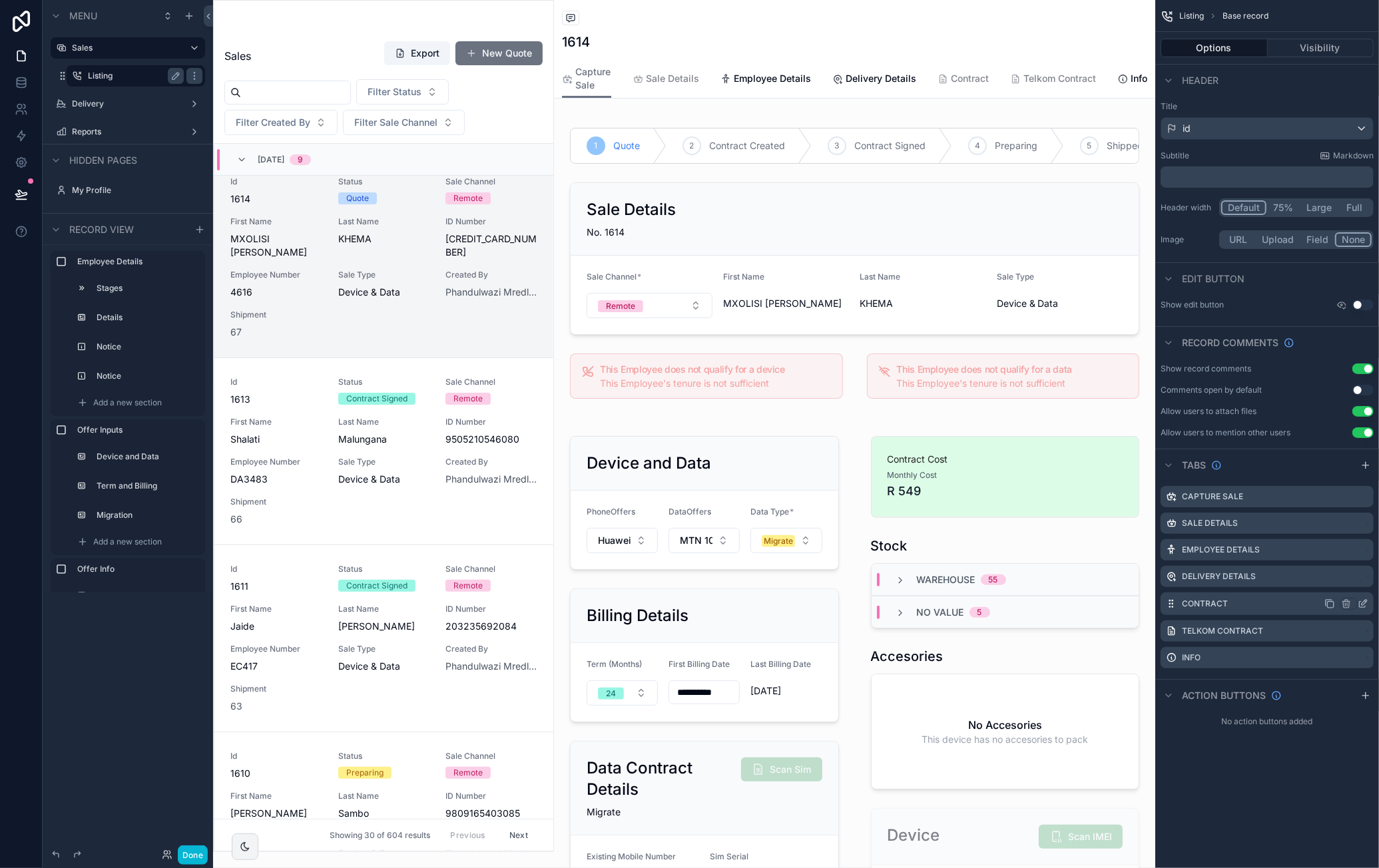
click at [1362, 603] on icon "scrollable content" at bounding box center [1364, 602] width 5 height 5
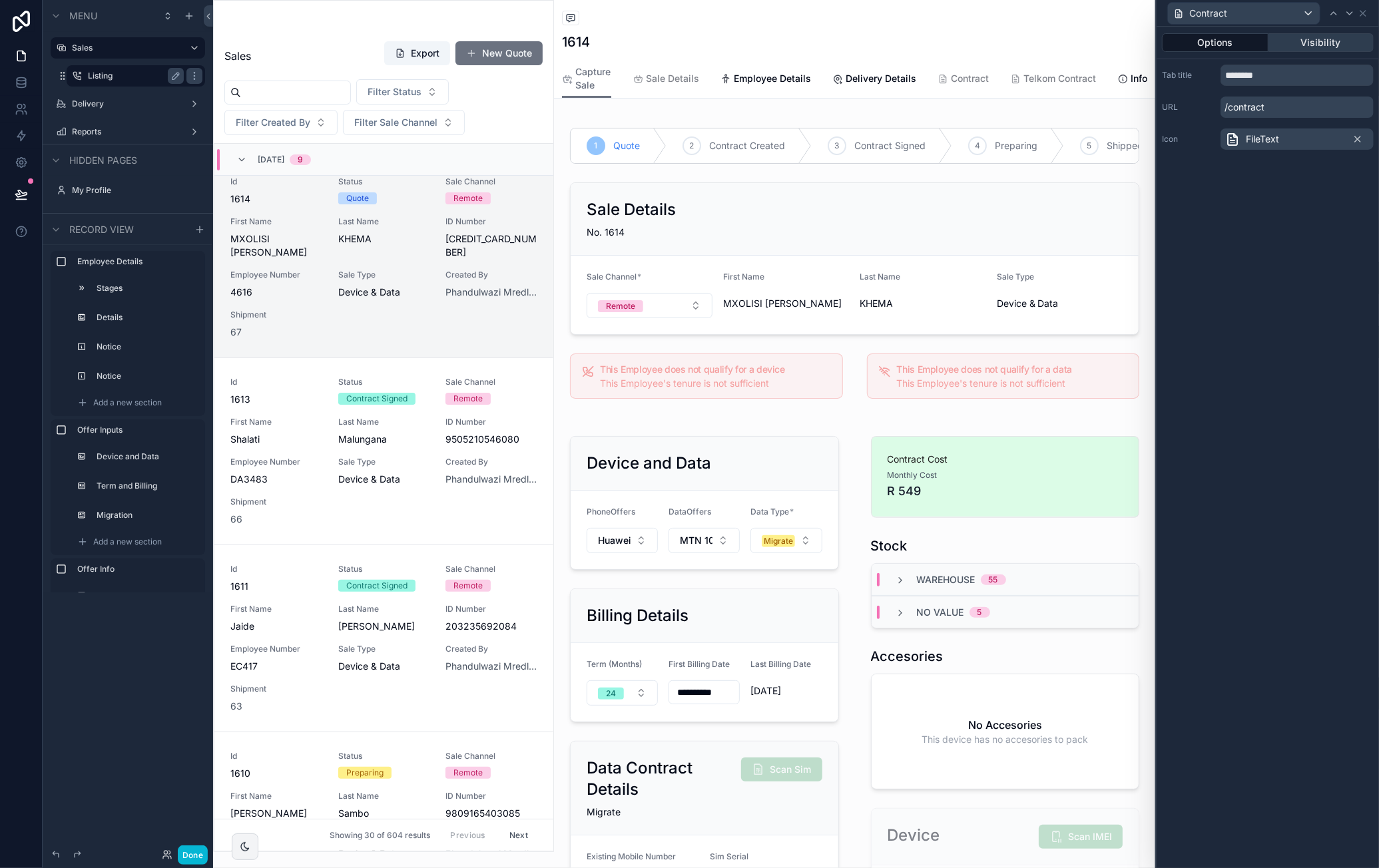
click at [1321, 43] on button "Visibility" at bounding box center [1321, 42] width 106 height 19
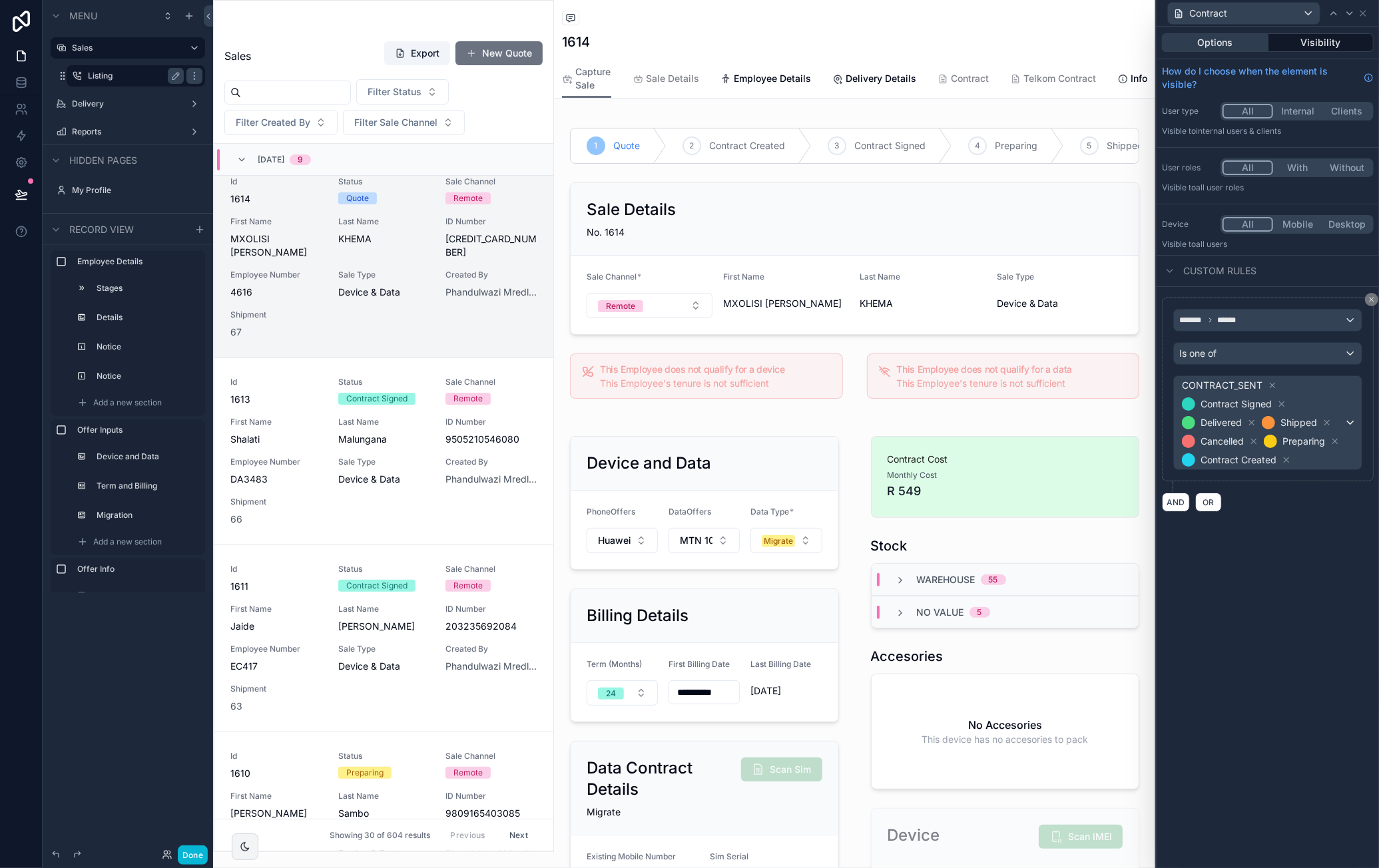
click at [1219, 47] on button "Options" at bounding box center [1215, 42] width 106 height 19
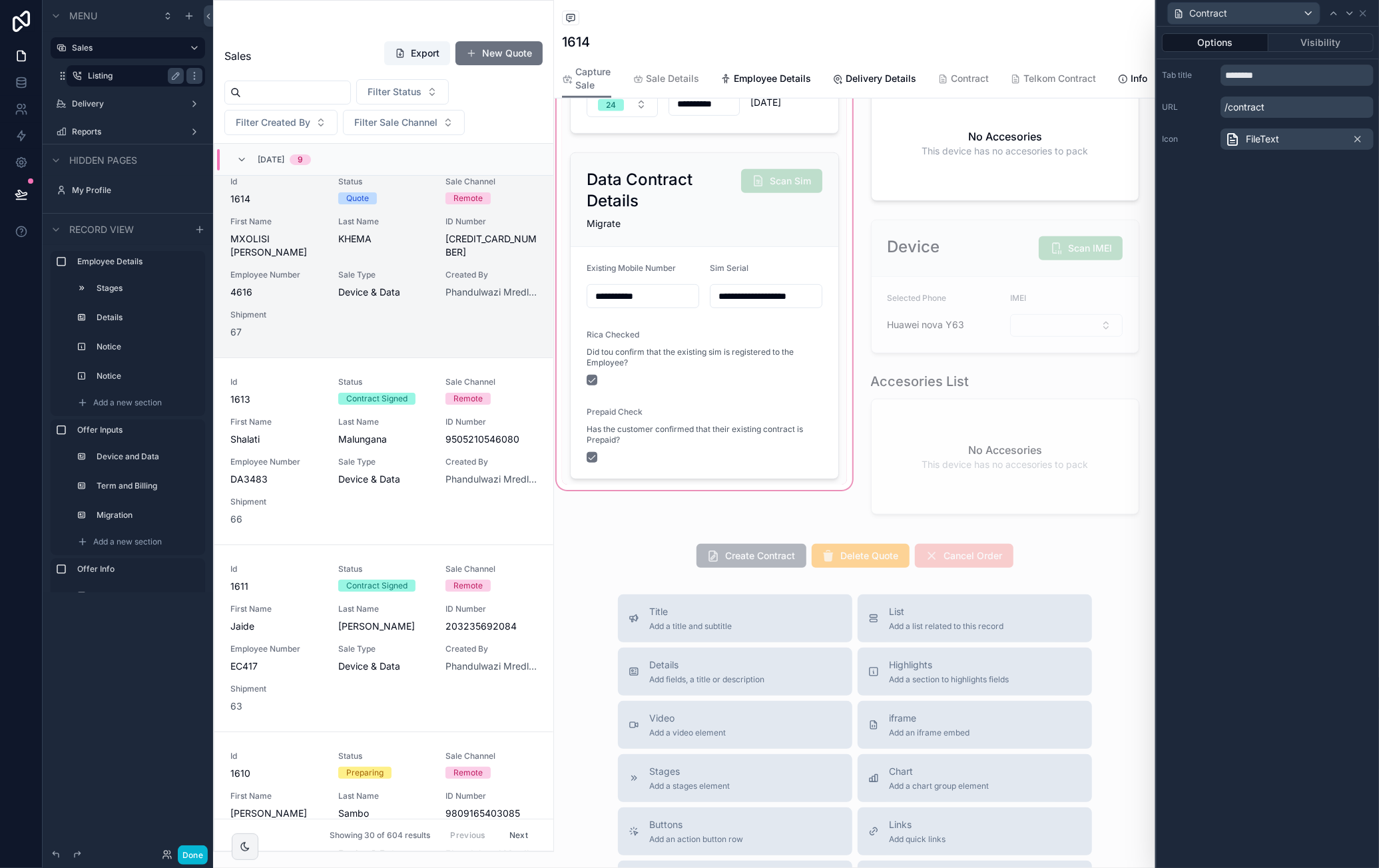
scroll to position [599, 0]
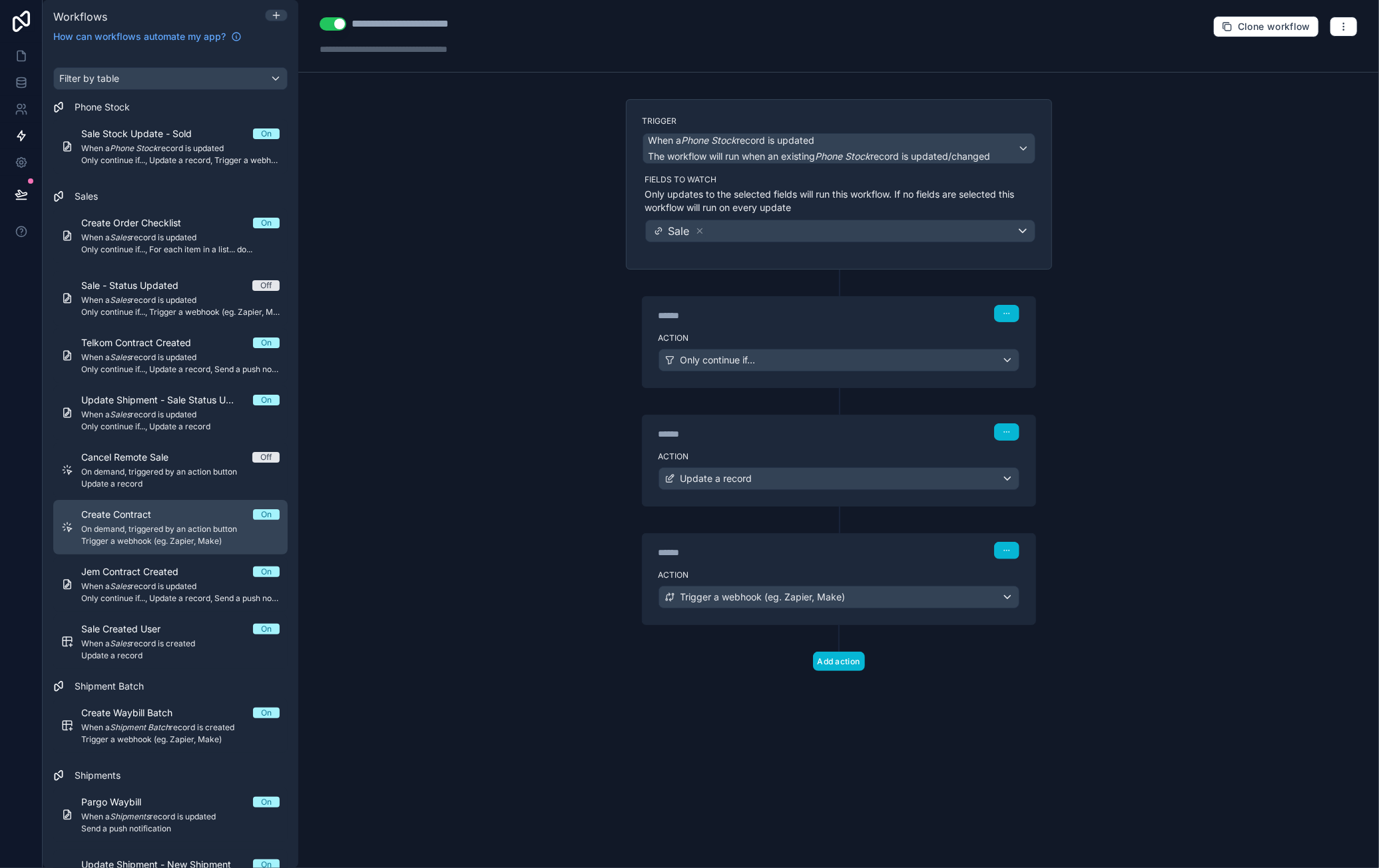
click at [198, 516] on div "Create Contract On" at bounding box center [180, 515] width 198 height 14
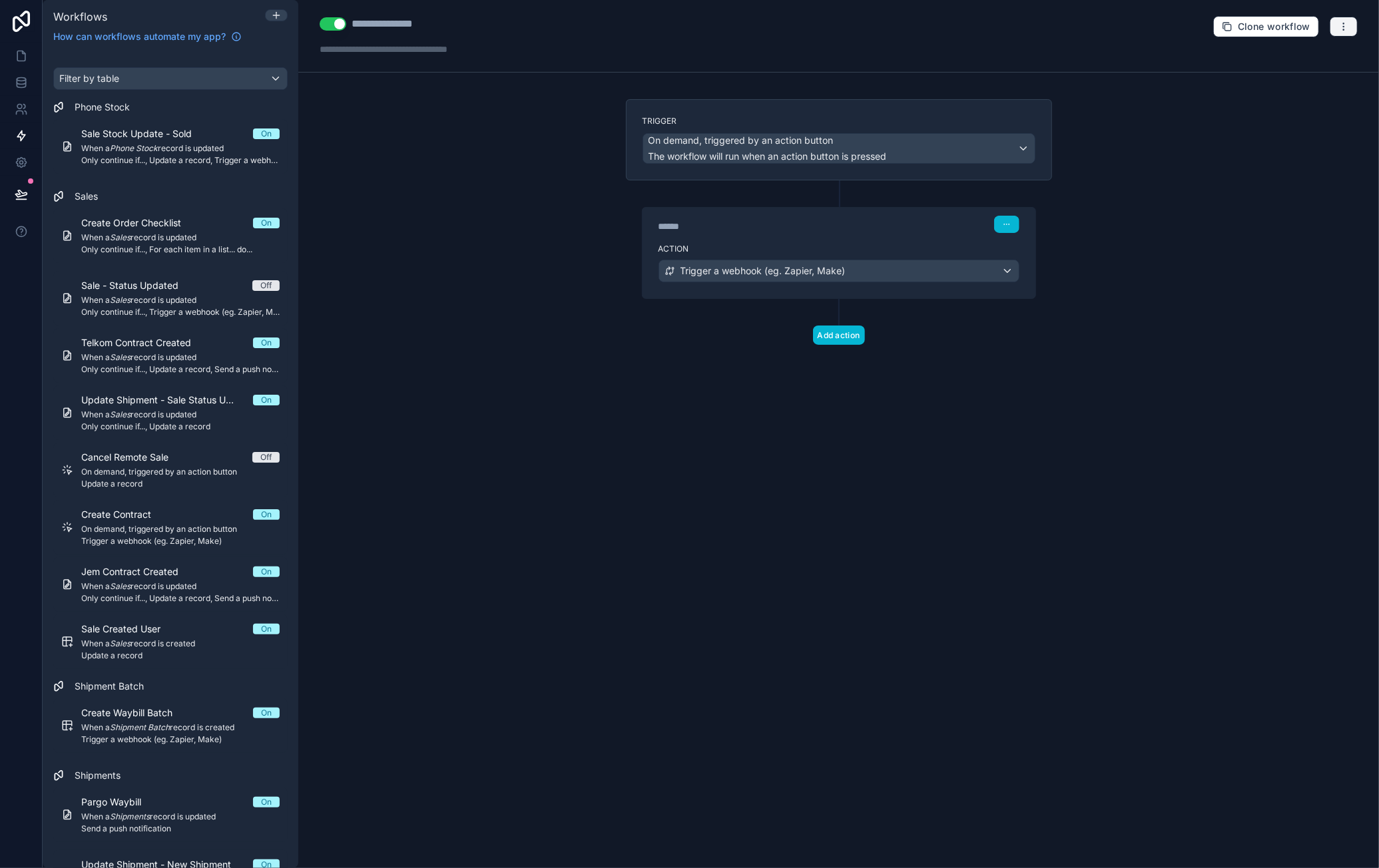
click at [1343, 24] on icon "button" at bounding box center [1344, 26] width 11 height 11
drag, startPoint x: 1320, startPoint y: 67, endPoint x: 1320, endPoint y: 78, distance: 11.0
click at [1320, 78] on div "Test workflow Run history Delete workflow" at bounding box center [1298, 78] width 106 height 75
click at [1322, 78] on div "**********" at bounding box center [838, 434] width 1081 height 868
click at [1343, 32] on button "button" at bounding box center [1344, 26] width 28 height 20
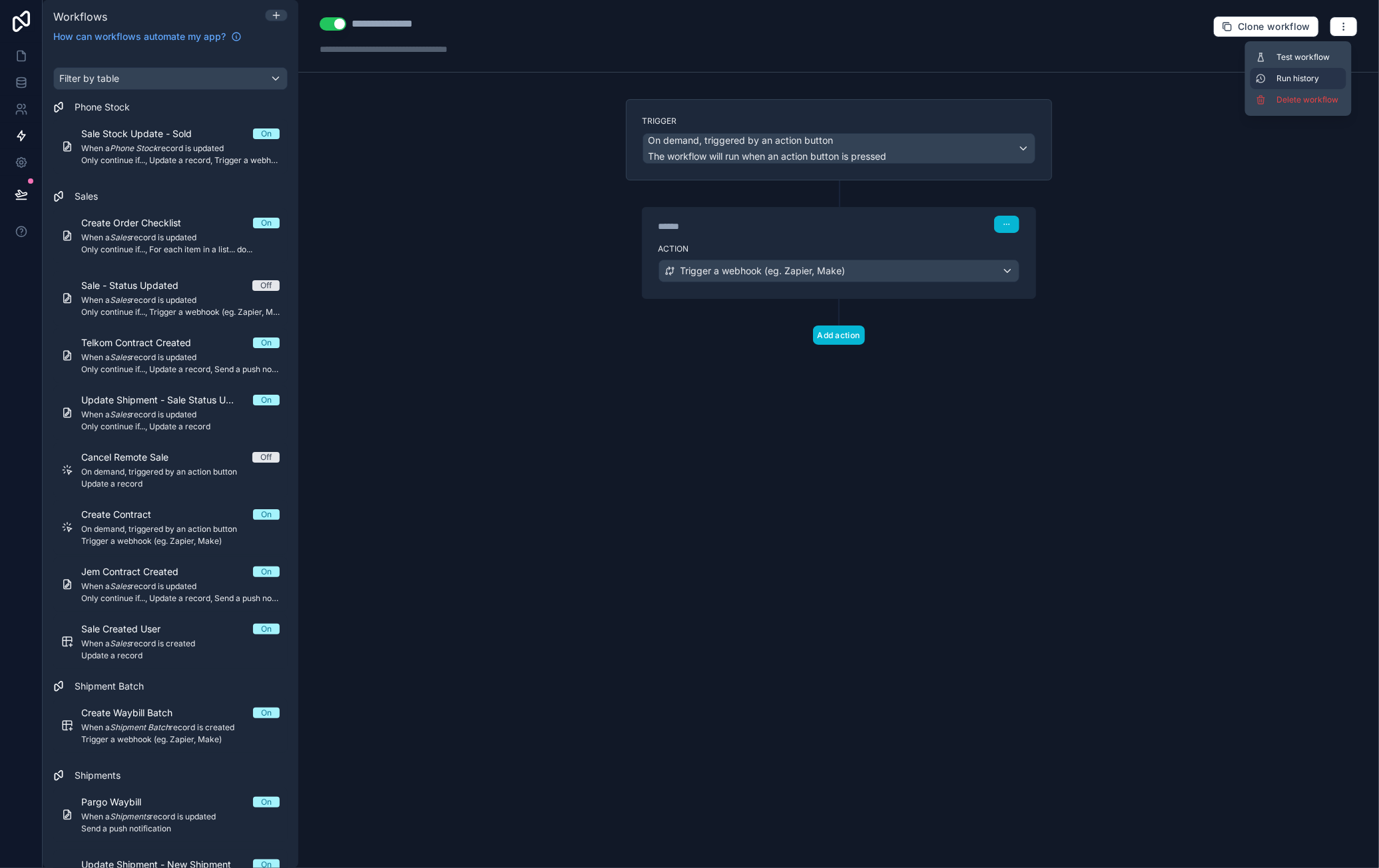
click at [1320, 78] on span "Run history" at bounding box center [1309, 78] width 64 height 11
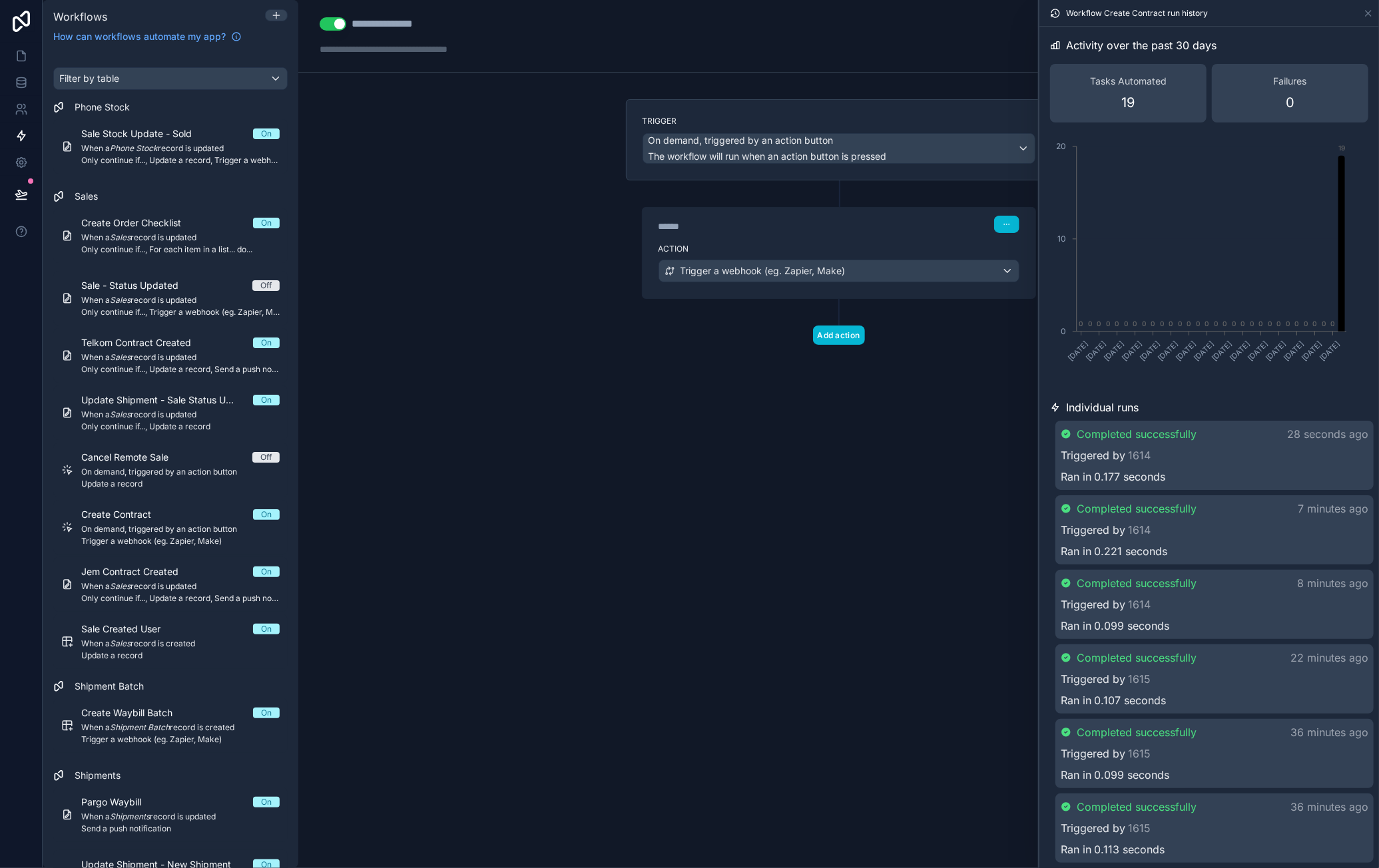
click at [1232, 461] on div "Triggered by 1614" at bounding box center [1215, 455] width 308 height 16
click at [839, 233] on div "****** Step 1" at bounding box center [839, 223] width 393 height 31
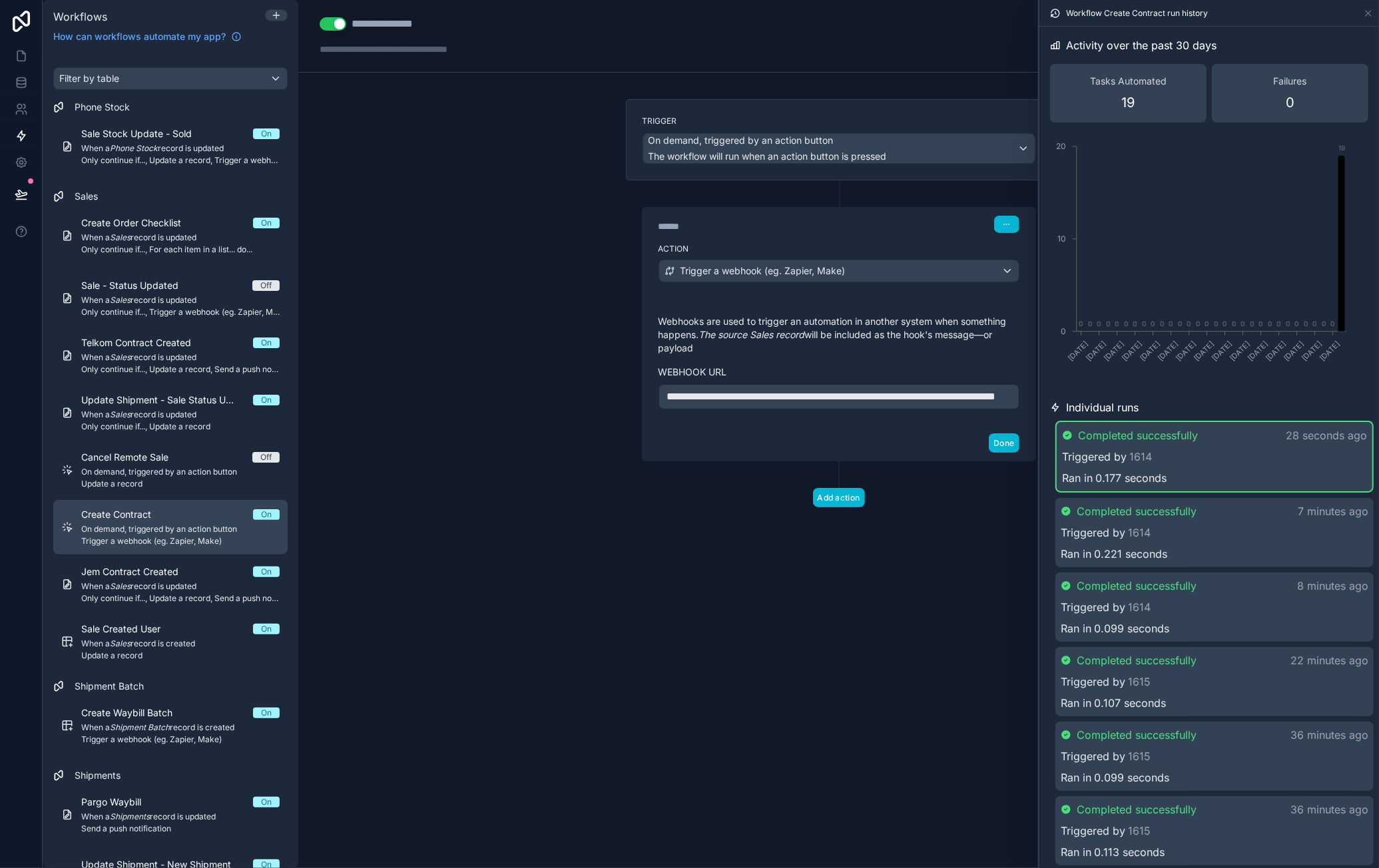
click at [157, 508] on span "Create Contract" at bounding box center [124, 515] width 86 height 14
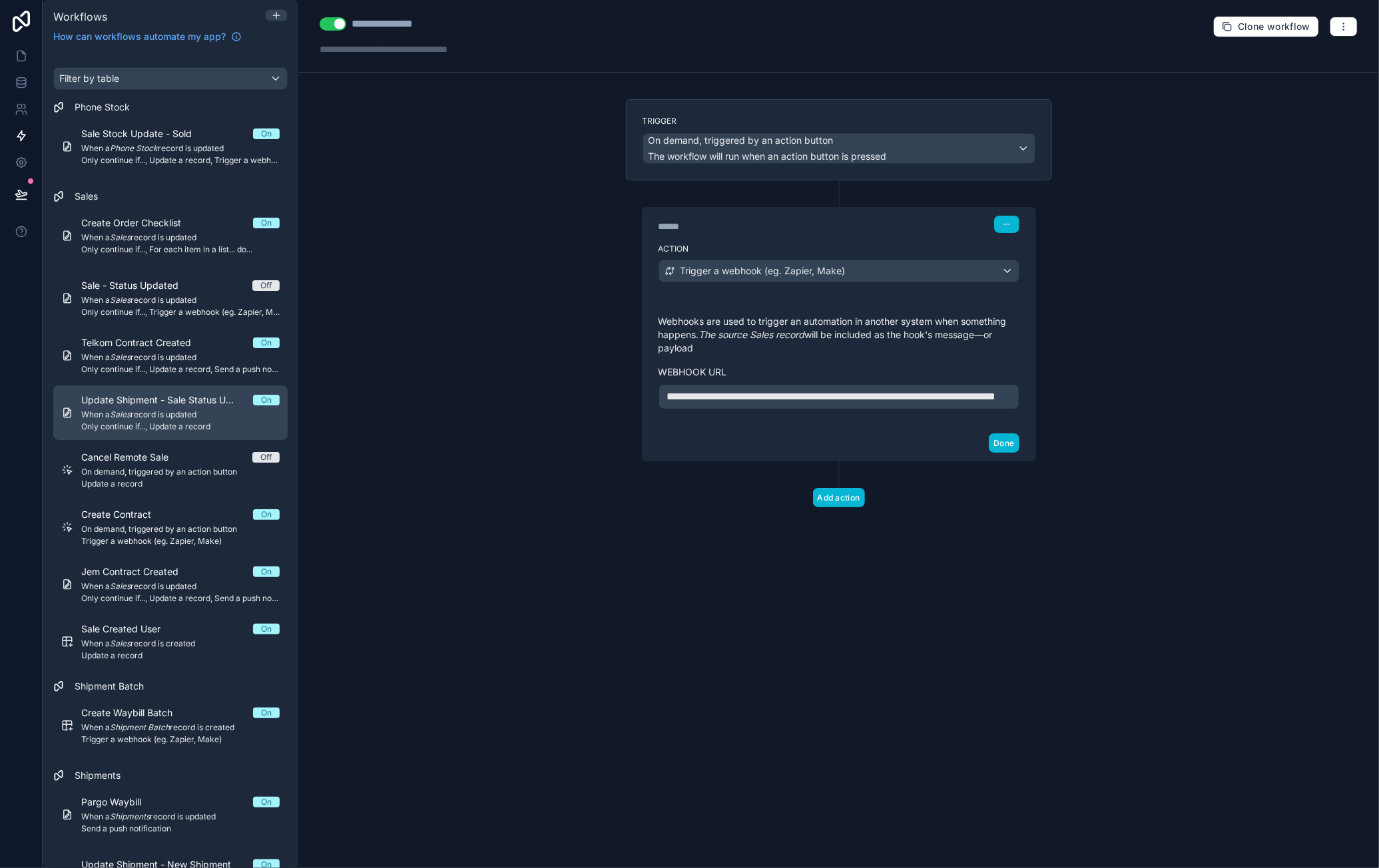
click at [175, 408] on div "Update Shipment - Sale Status Updated On When a Sales record is updated Only co…" at bounding box center [180, 413] width 198 height 38
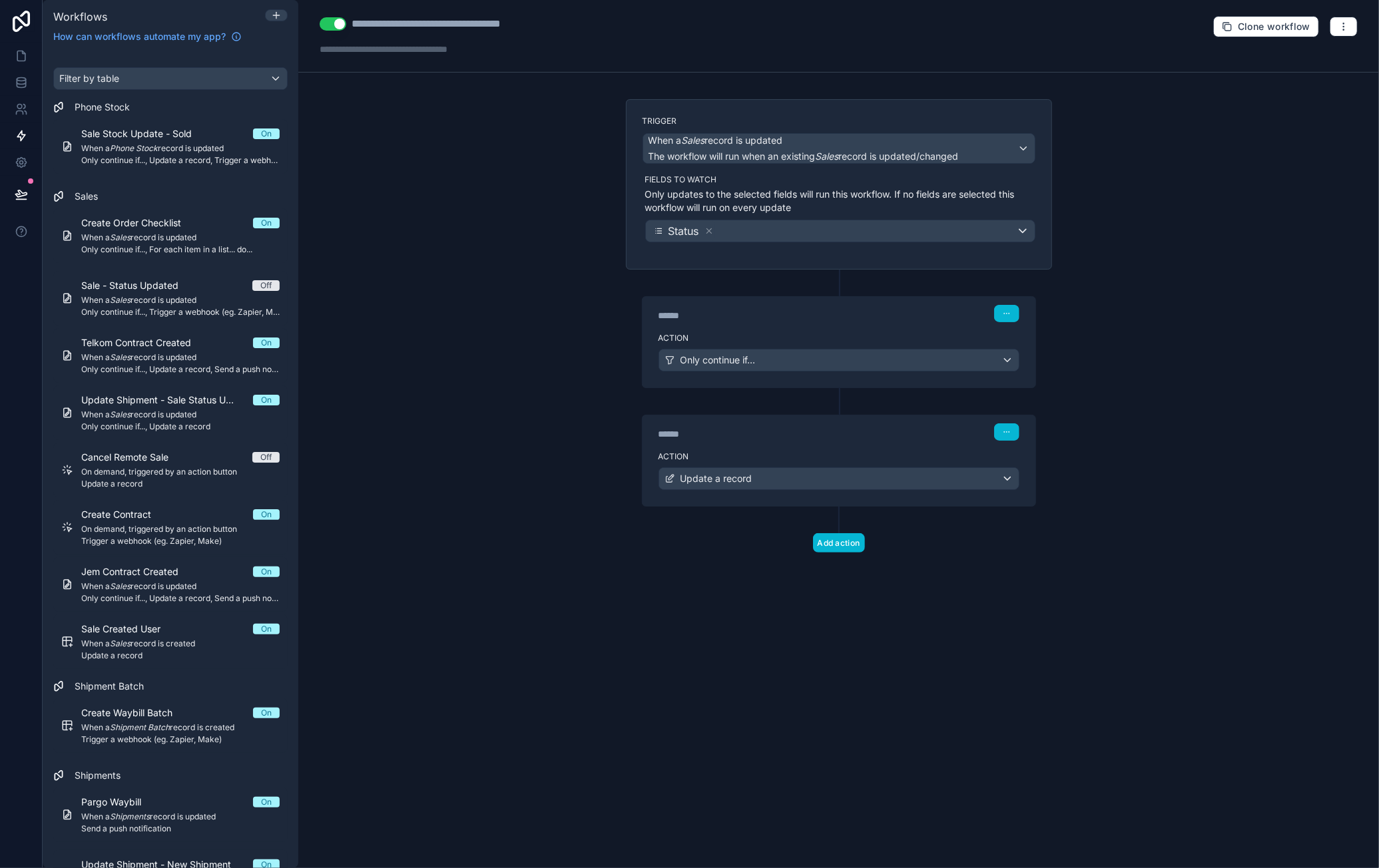
click at [780, 318] on div "******" at bounding box center [758, 315] width 200 height 14
click at [785, 327] on div "Action Only continue if..." at bounding box center [839, 358] width 393 height 60
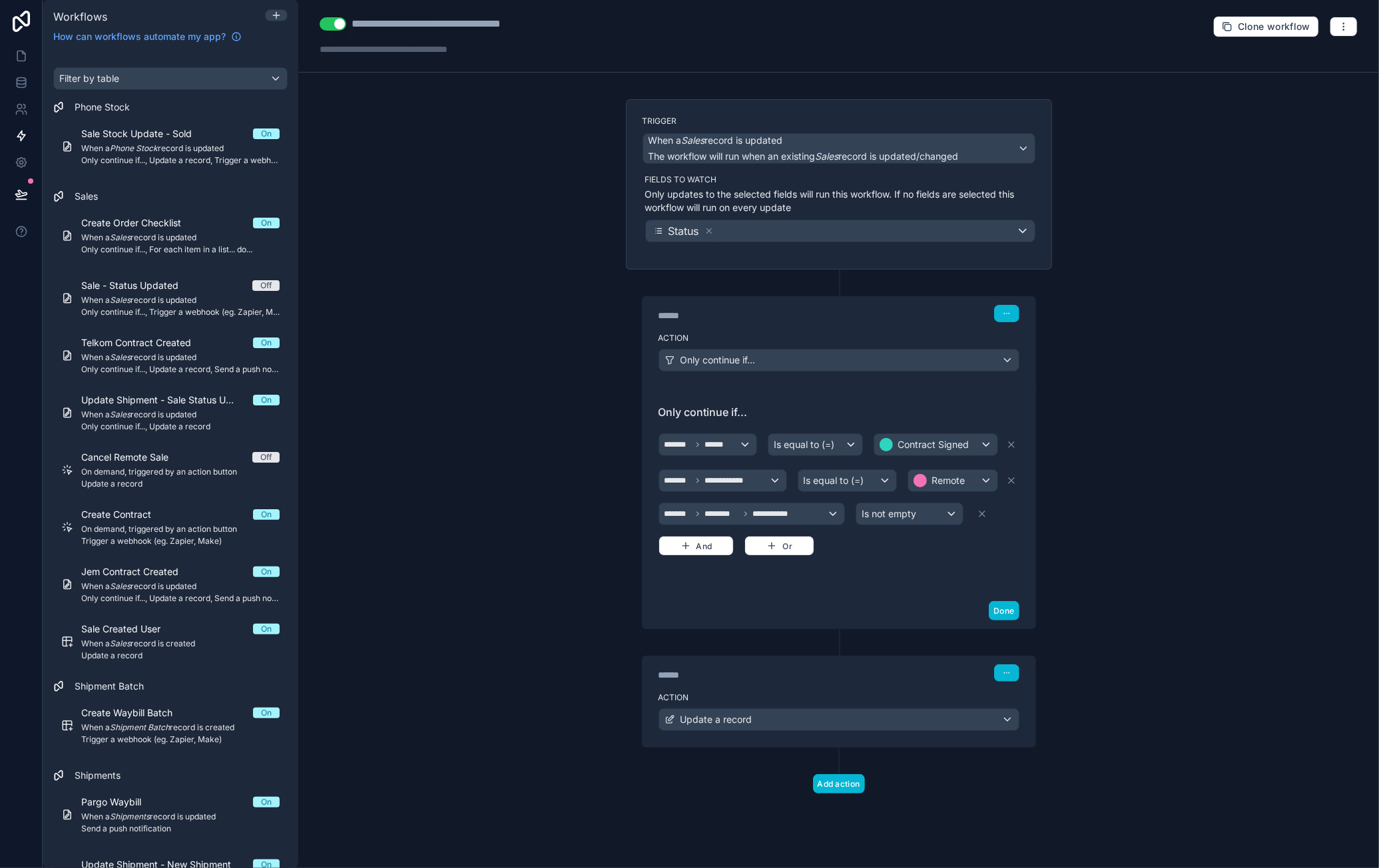
click at [825, 664] on div "****** Step 2" at bounding box center [838, 672] width 361 height 17
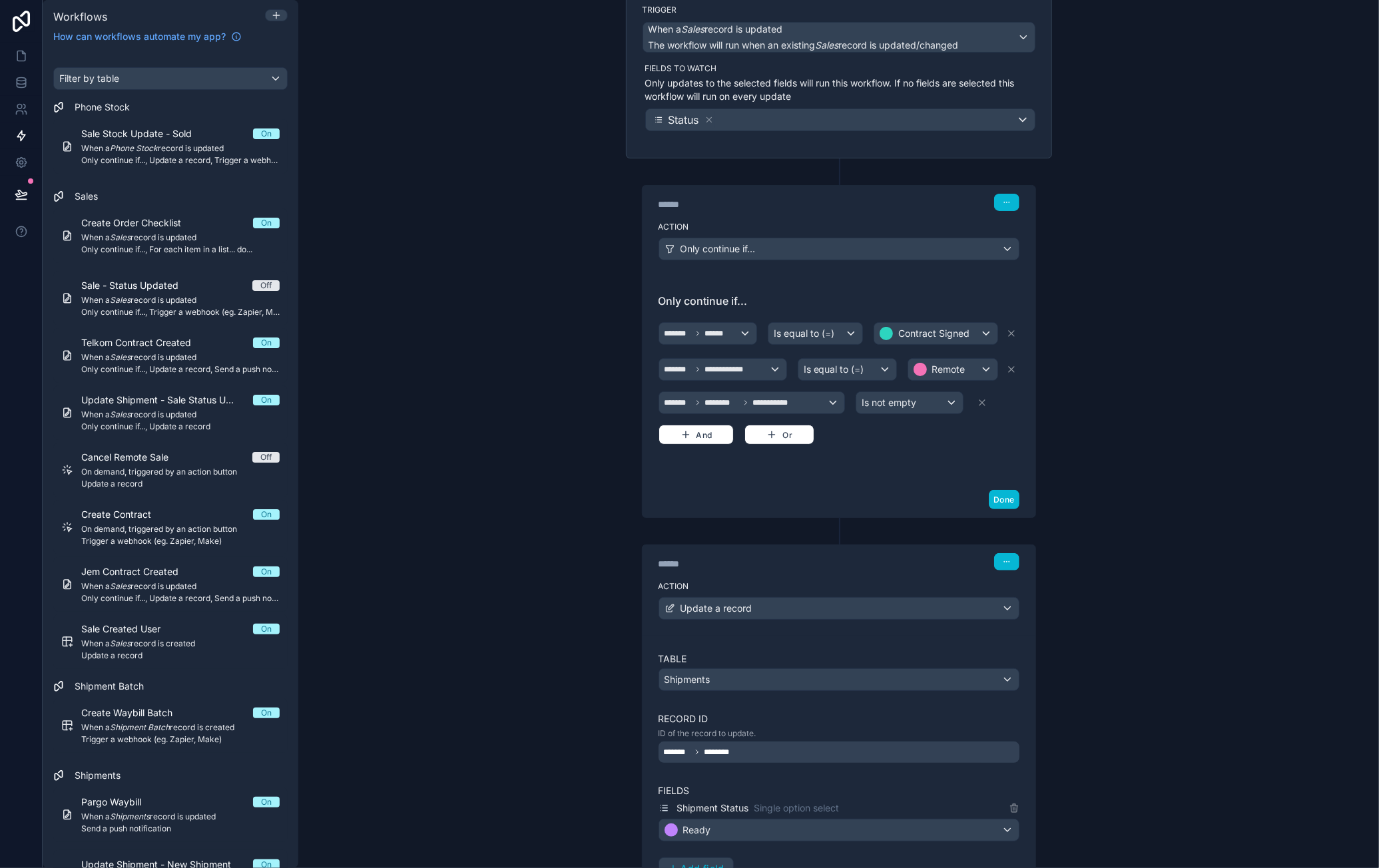
scroll to position [312, 0]
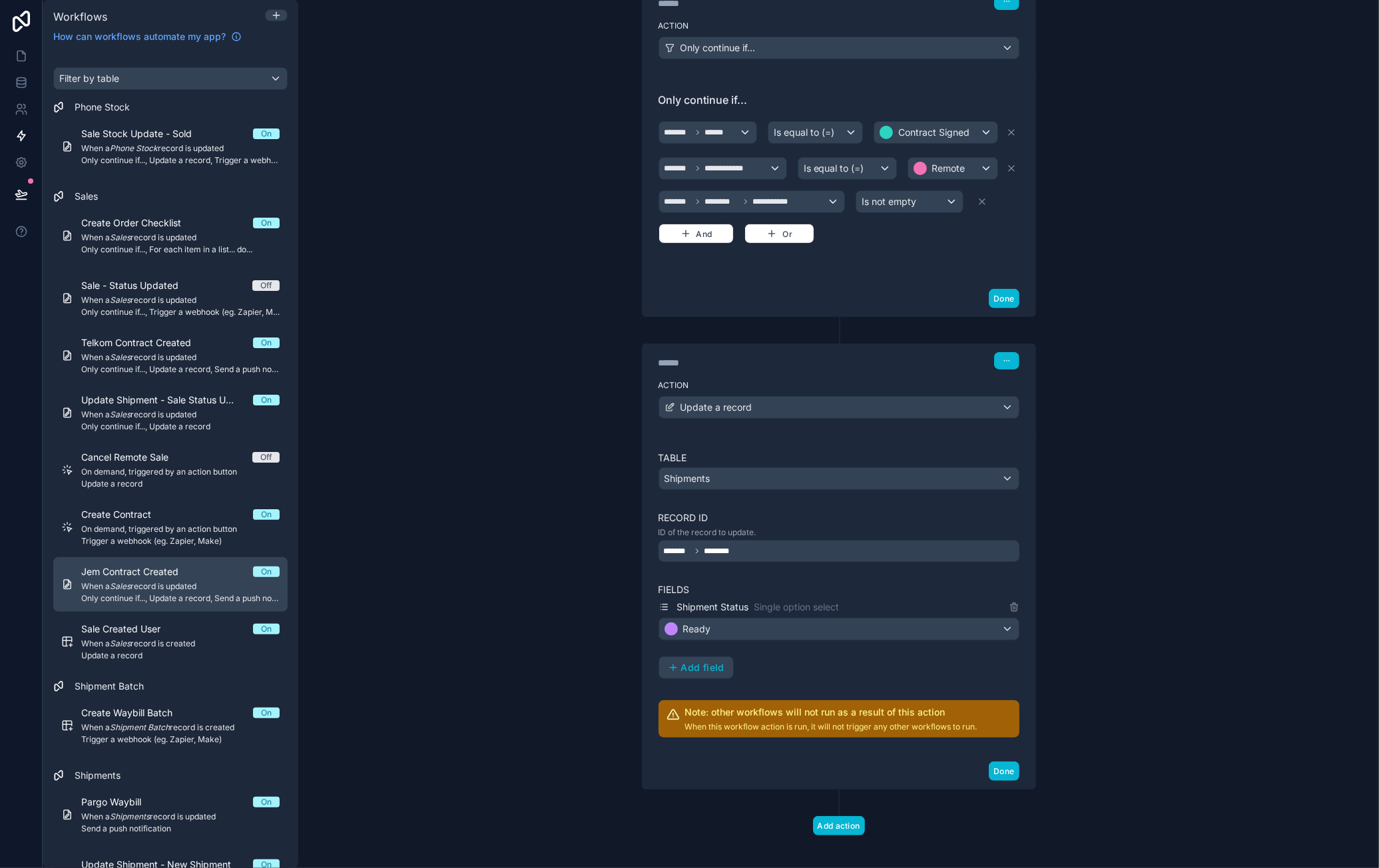
click at [189, 575] on span "Jem Contract Created" at bounding box center [138, 572] width 113 height 14
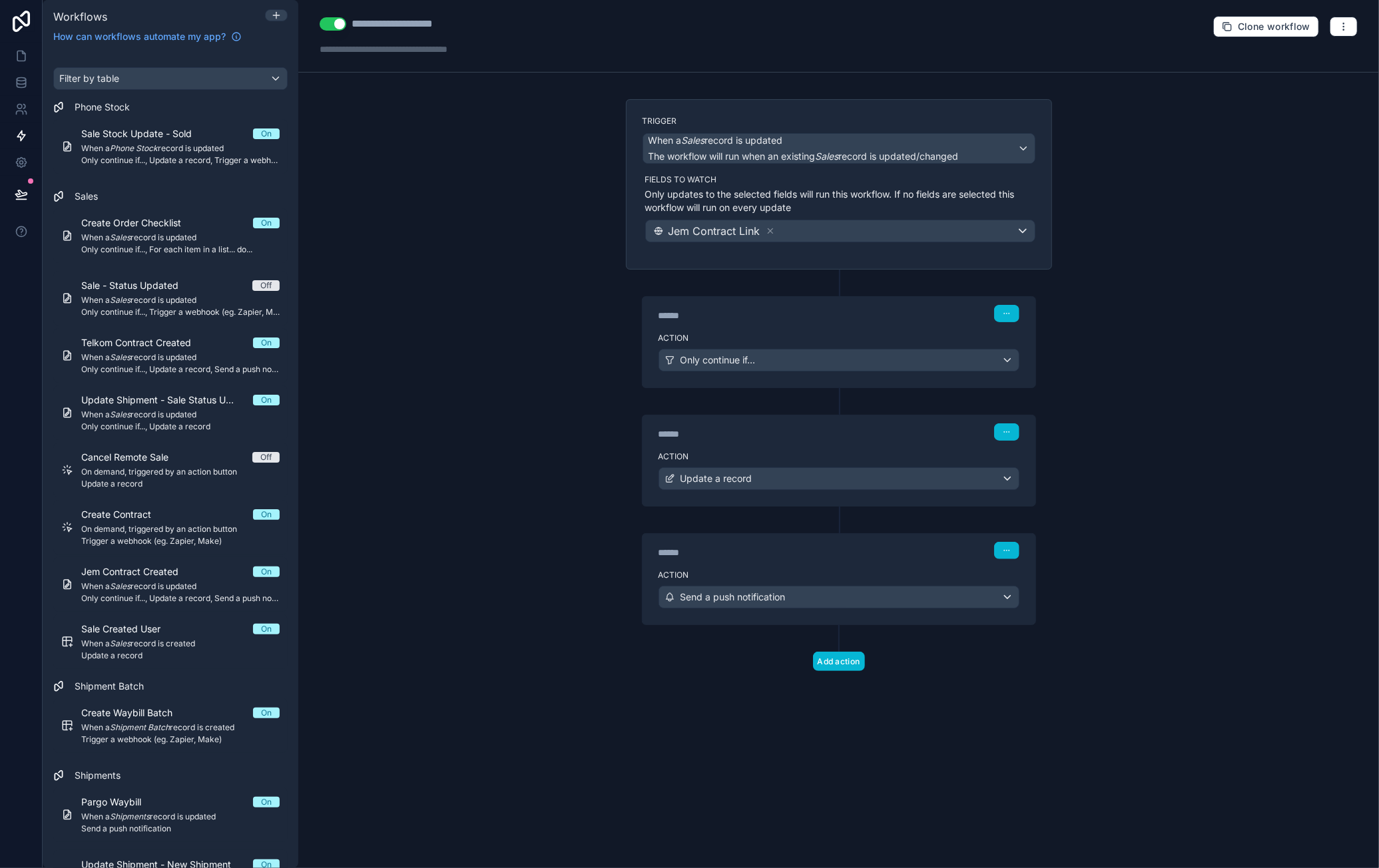
click at [836, 333] on label "Action" at bounding box center [838, 338] width 361 height 11
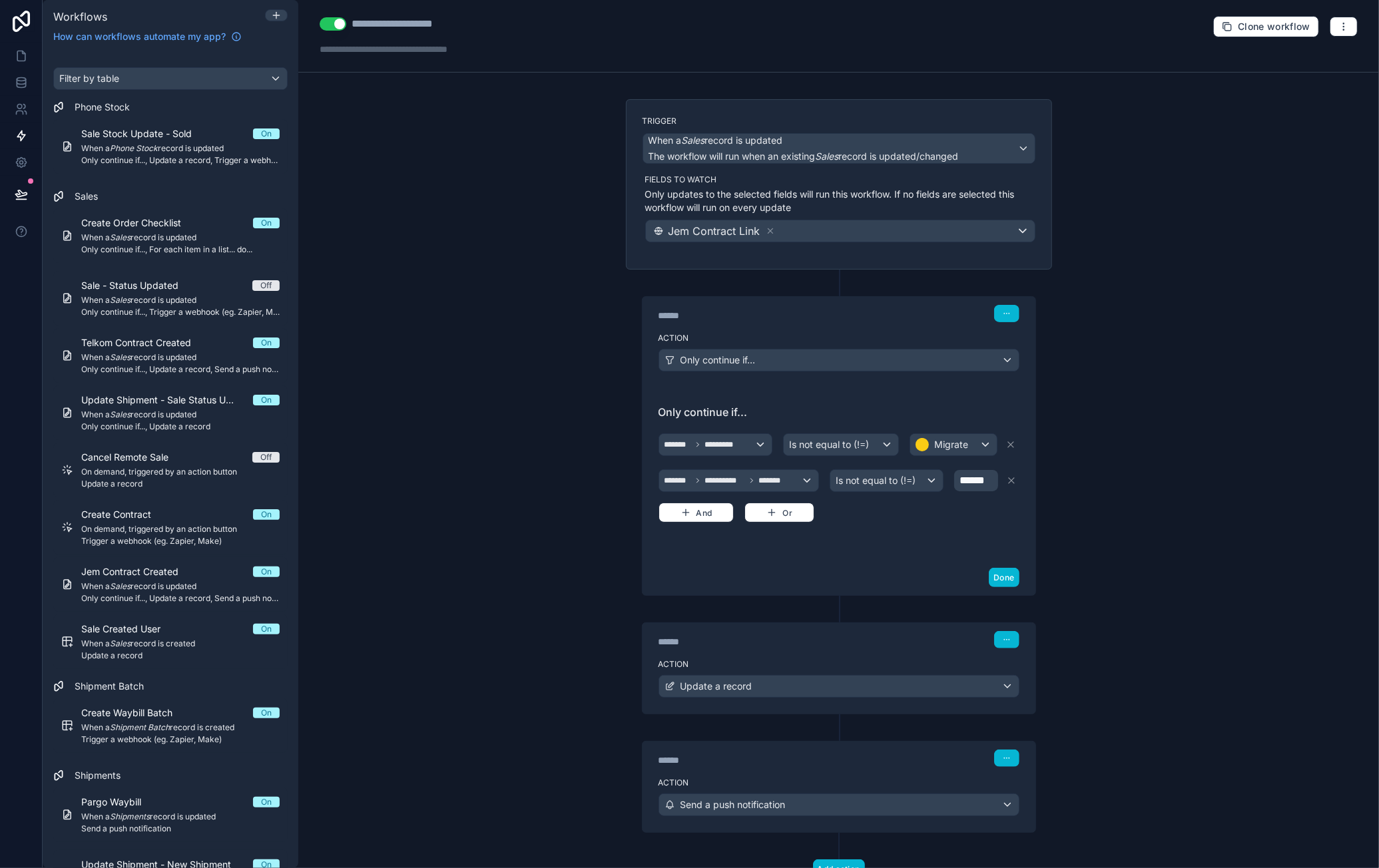
click at [841, 642] on div "******" at bounding box center [758, 642] width 200 height 14
click at [862, 659] on label "Action" at bounding box center [838, 664] width 361 height 11
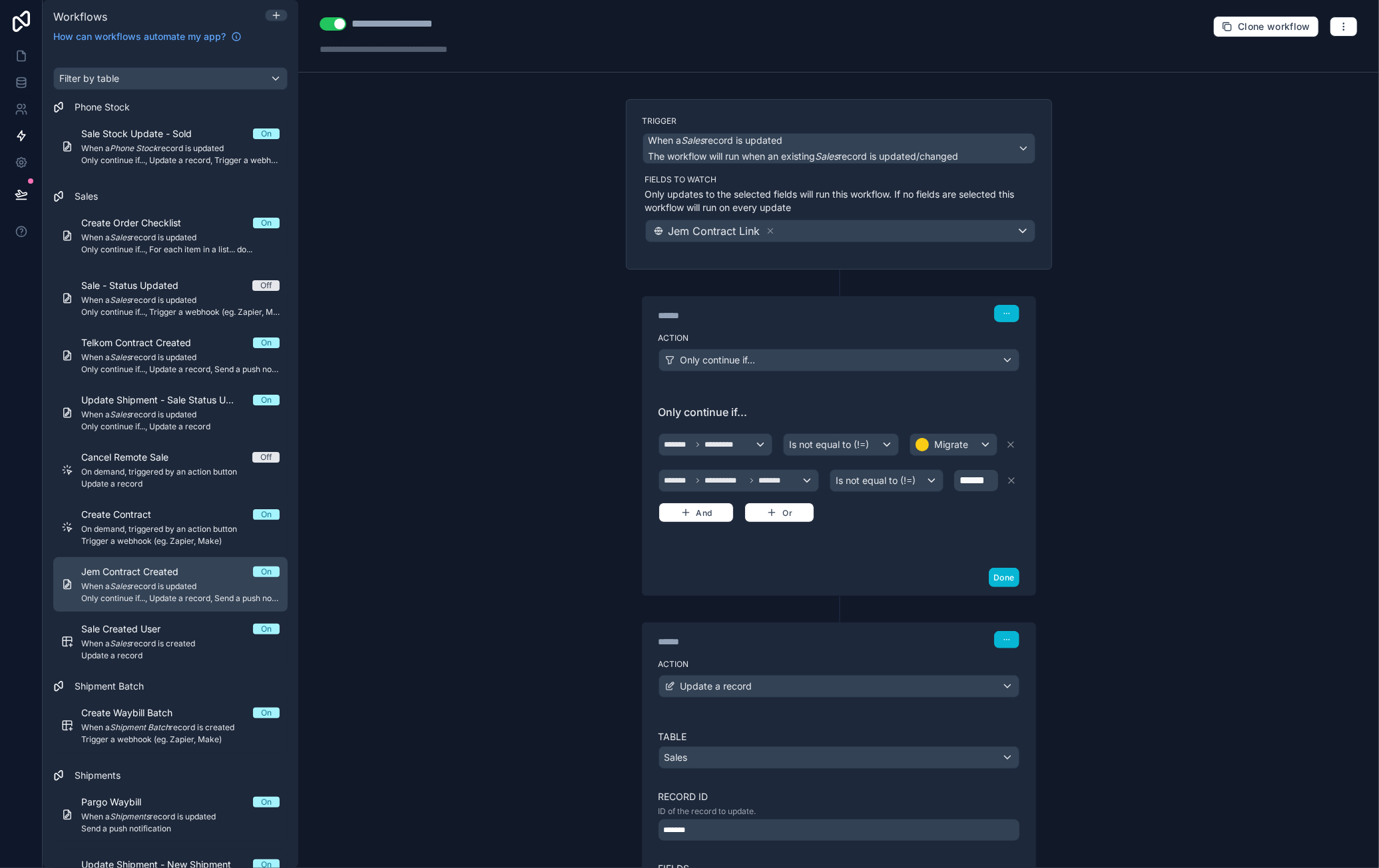
click at [199, 583] on span "When a Sales record is updated" at bounding box center [180, 586] width 198 height 11
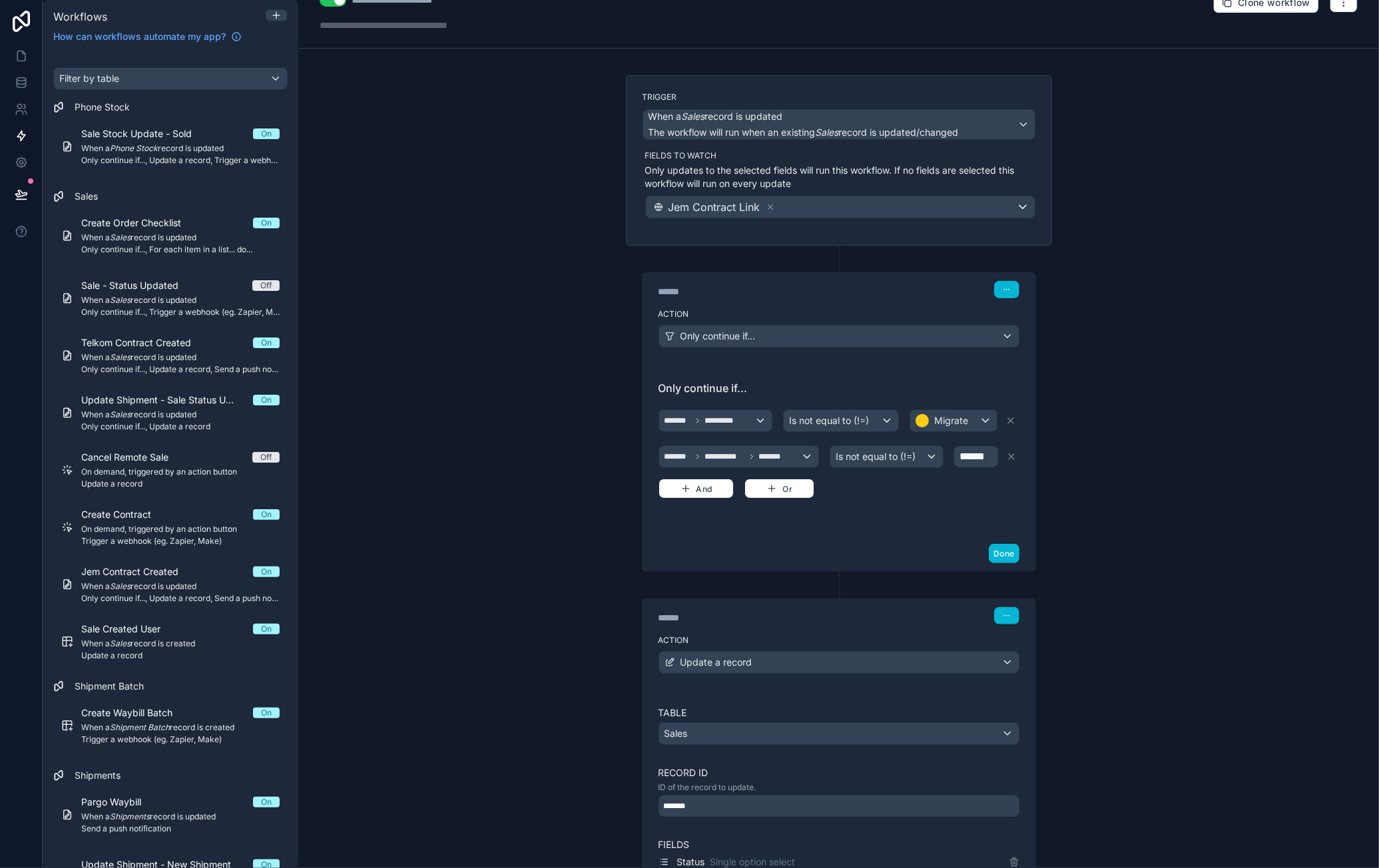
scroll to position [133, 0]
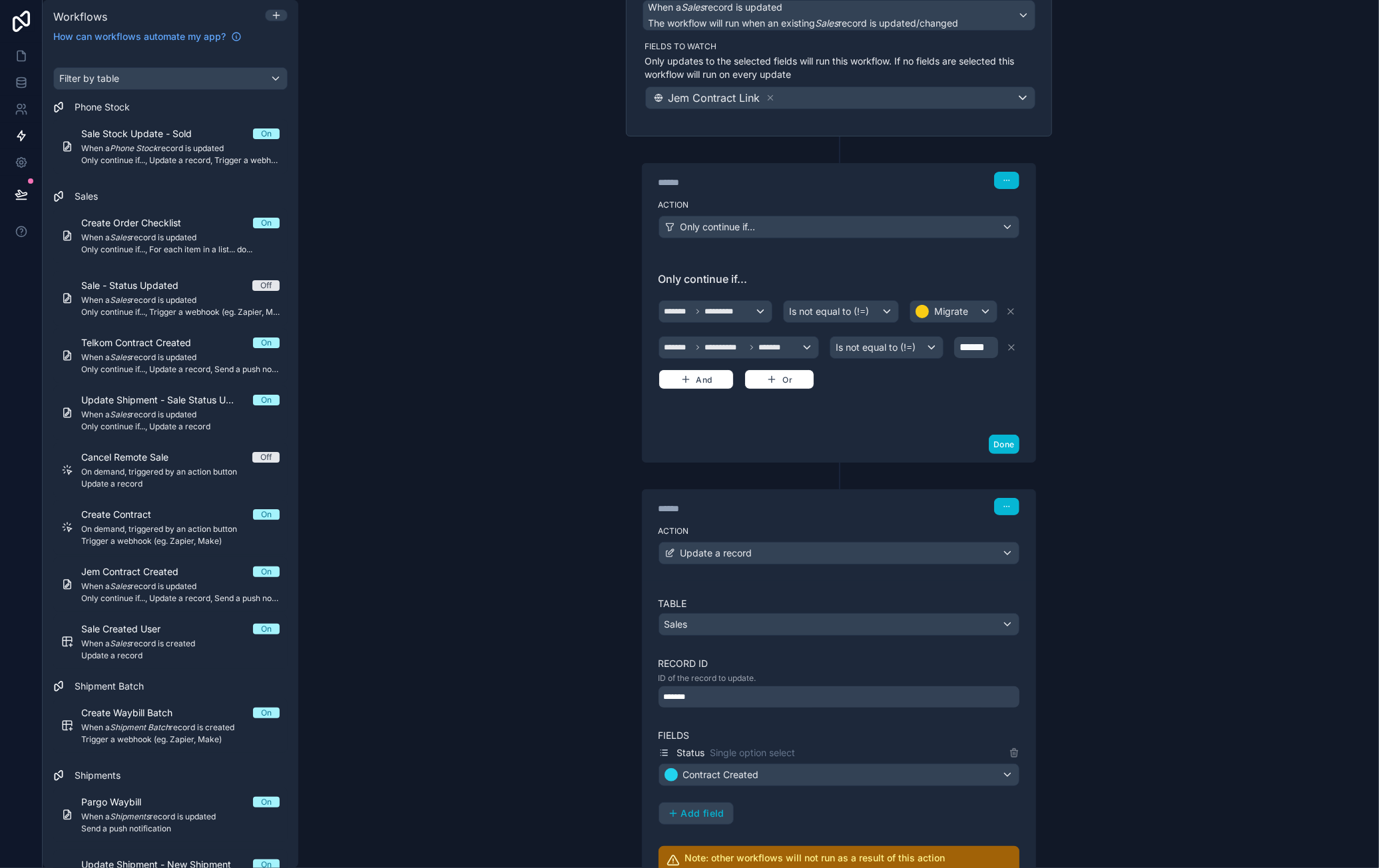
click at [813, 520] on div "Action Update a record" at bounding box center [839, 550] width 393 height 60
click at [956, 580] on div "Table Sales Record ID ID of the record to update. ******* Fields Status Single …" at bounding box center [839, 740] width 393 height 319
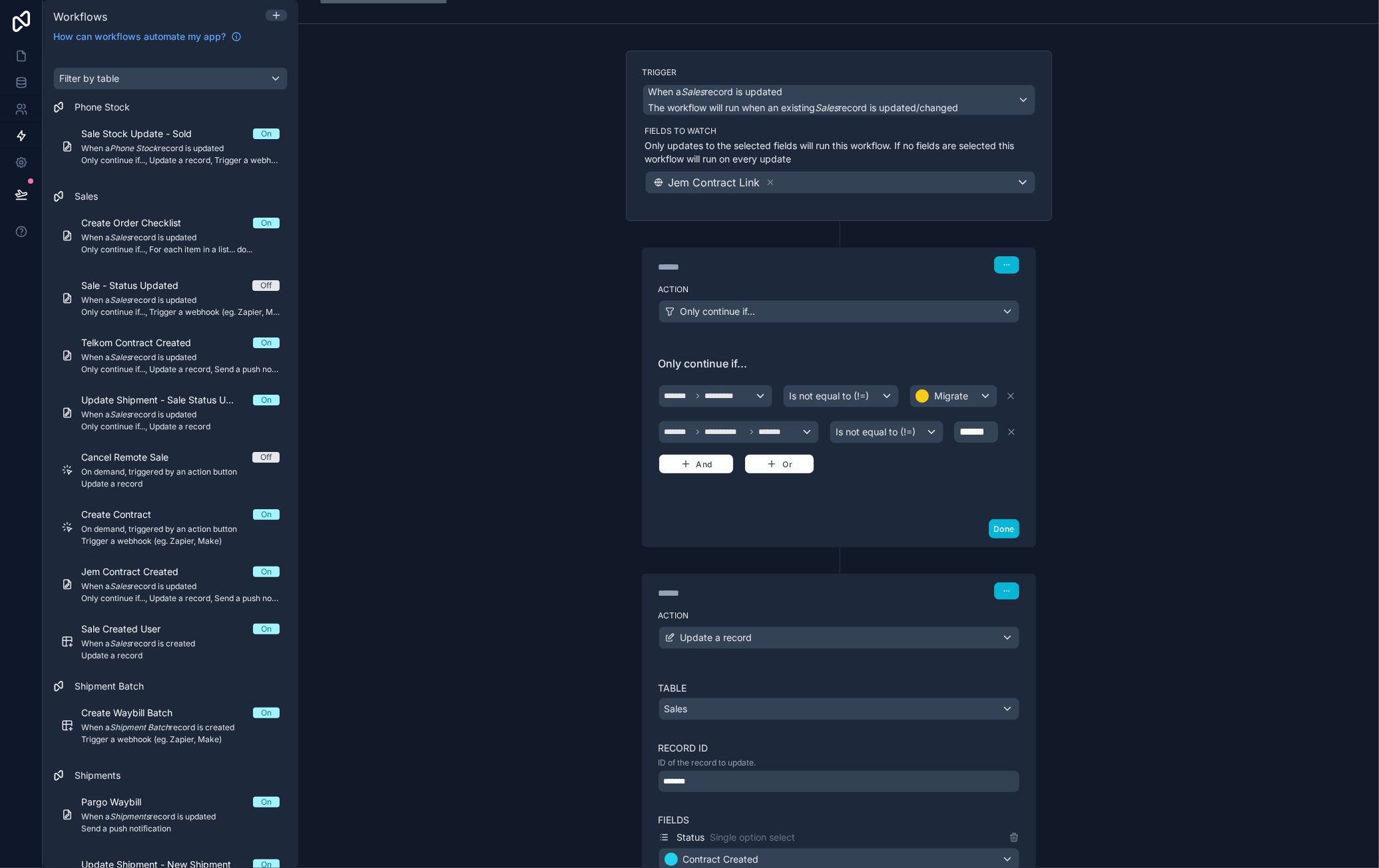
scroll to position [0, 0]
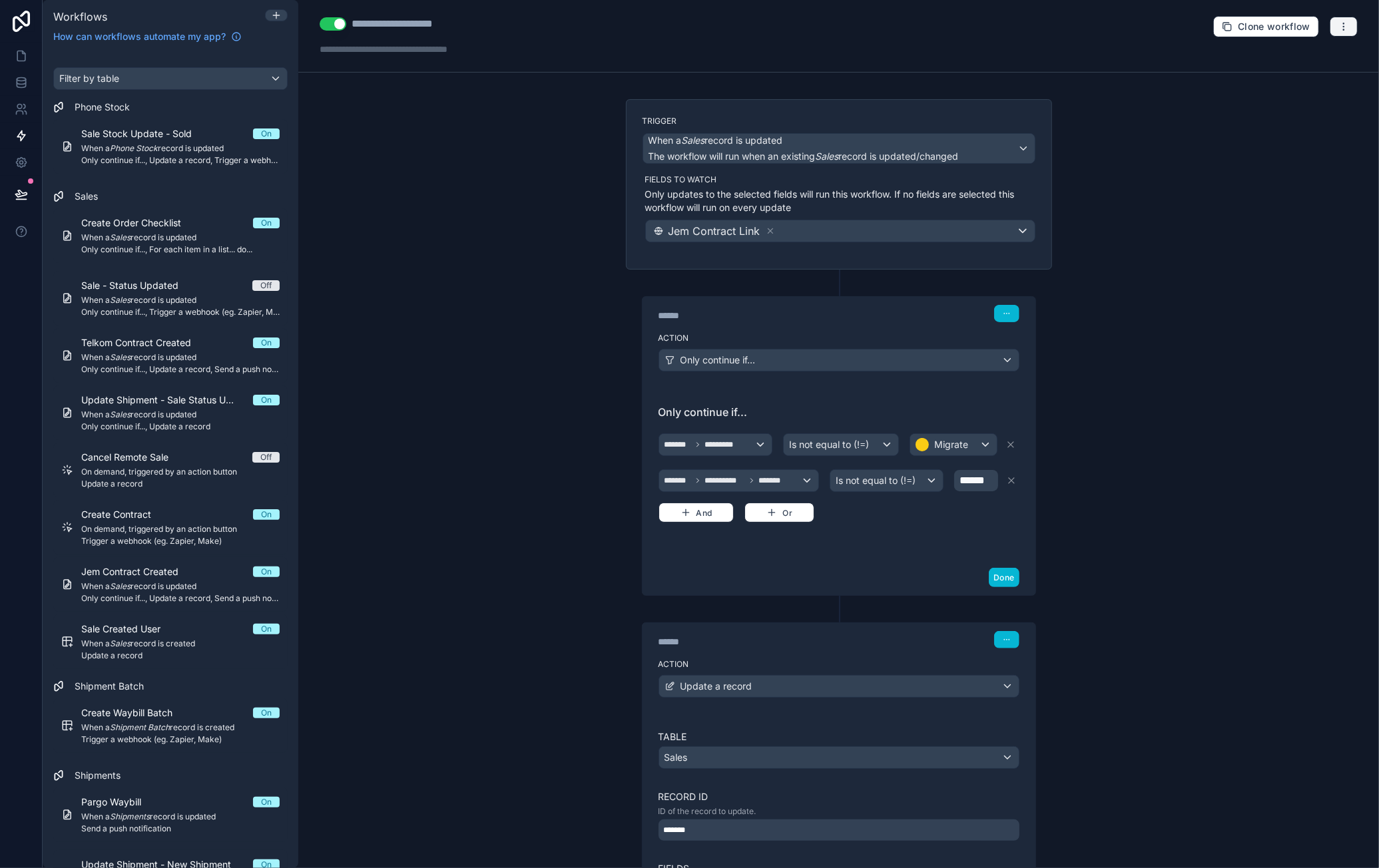
click at [1336, 32] on button "button" at bounding box center [1344, 26] width 28 height 20
click at [1292, 78] on span "Run history" at bounding box center [1298, 78] width 64 height 11
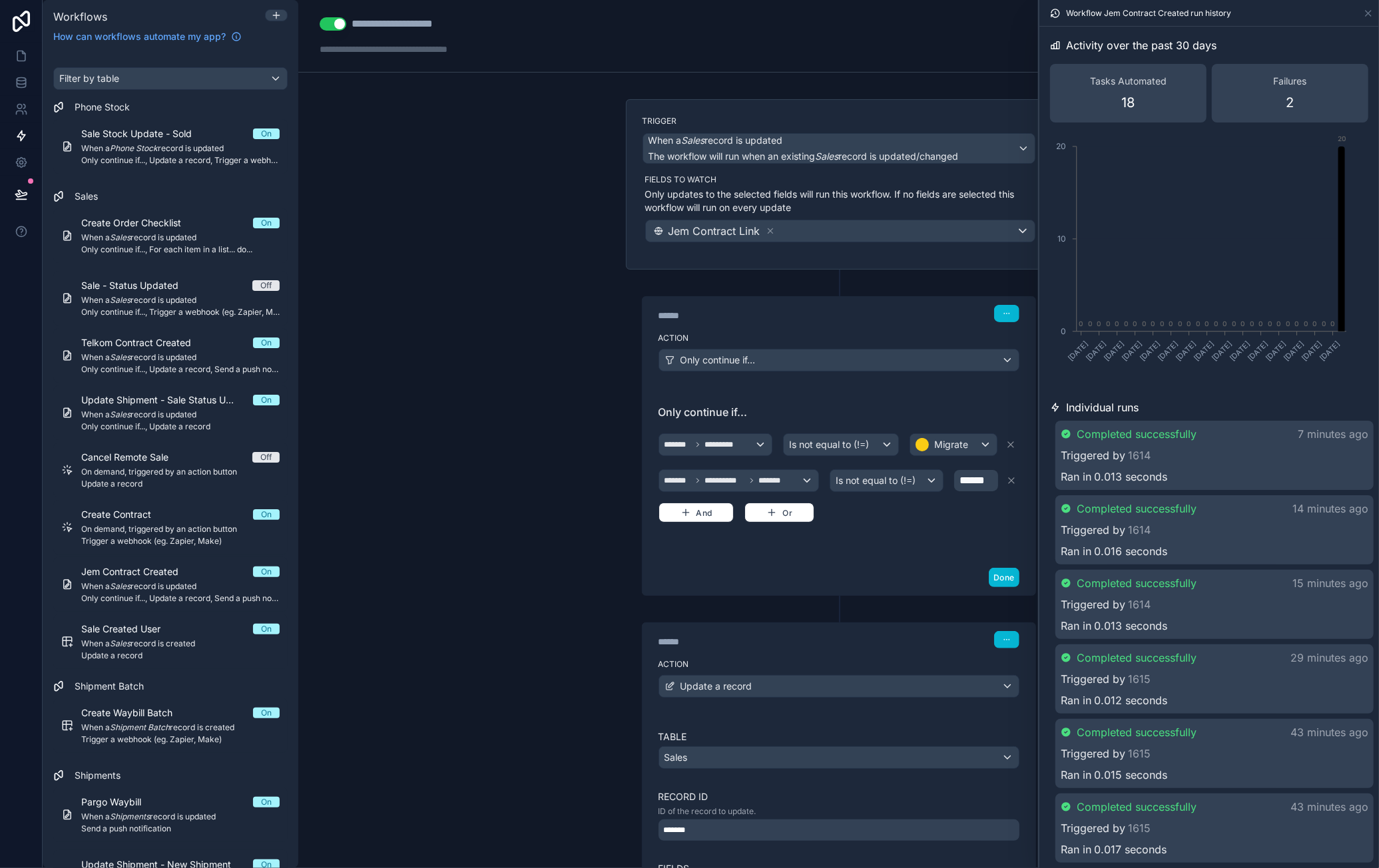
click at [1220, 464] on div "Completed successfully 7 minutes ago Triggered by 1614 Ran in 0.013 seconds" at bounding box center [1214, 455] width 319 height 69
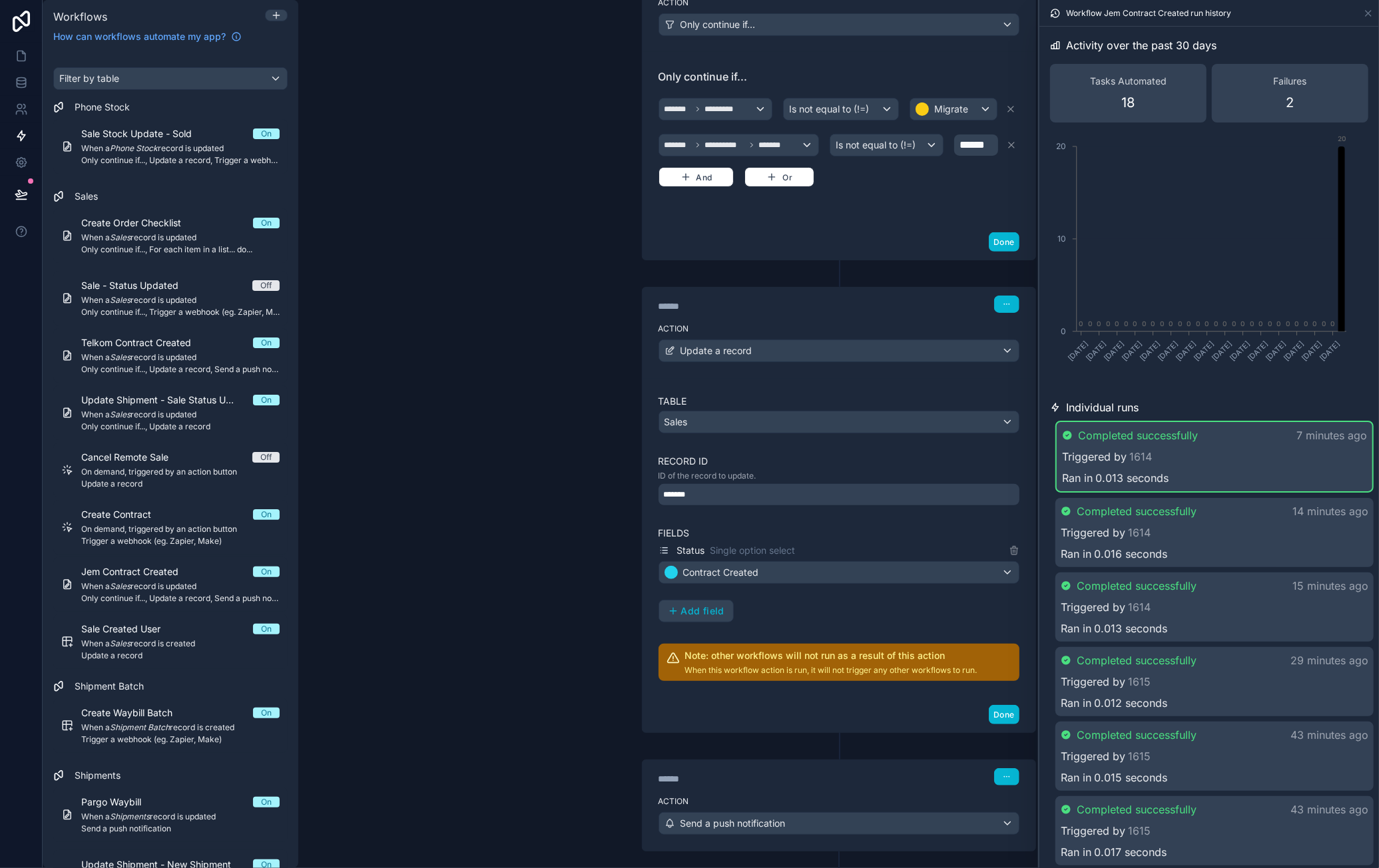
scroll to position [397, 0]
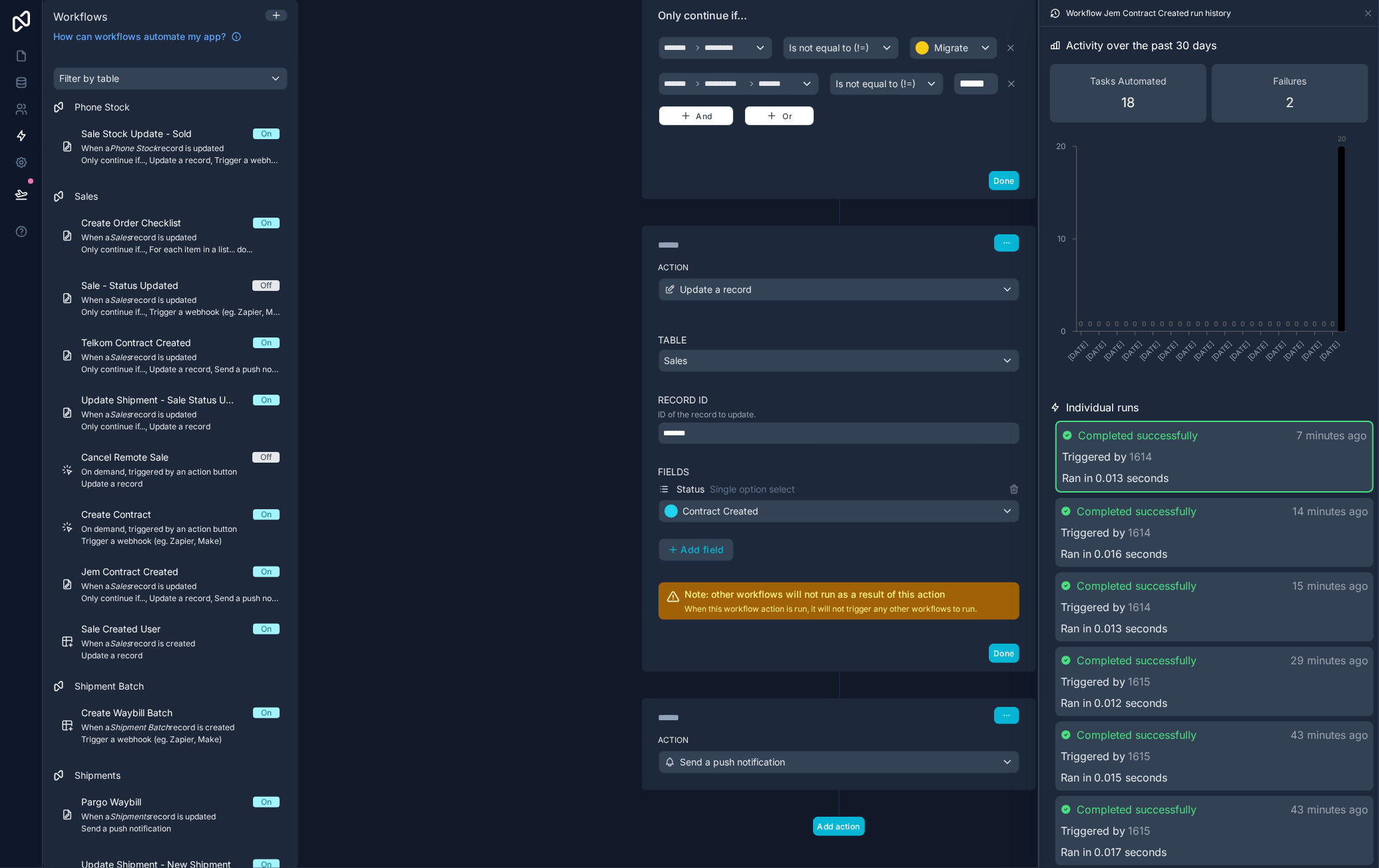
click at [1222, 452] on div "Triggered by 1614" at bounding box center [1214, 456] width 305 height 16
click at [1224, 453] on div "Triggered by 1614" at bounding box center [1215, 455] width 308 height 16
click at [1224, 453] on div "Triggered by 1614" at bounding box center [1214, 456] width 305 height 16
click at [1224, 453] on div "Triggered by 1614" at bounding box center [1215, 455] width 308 height 16
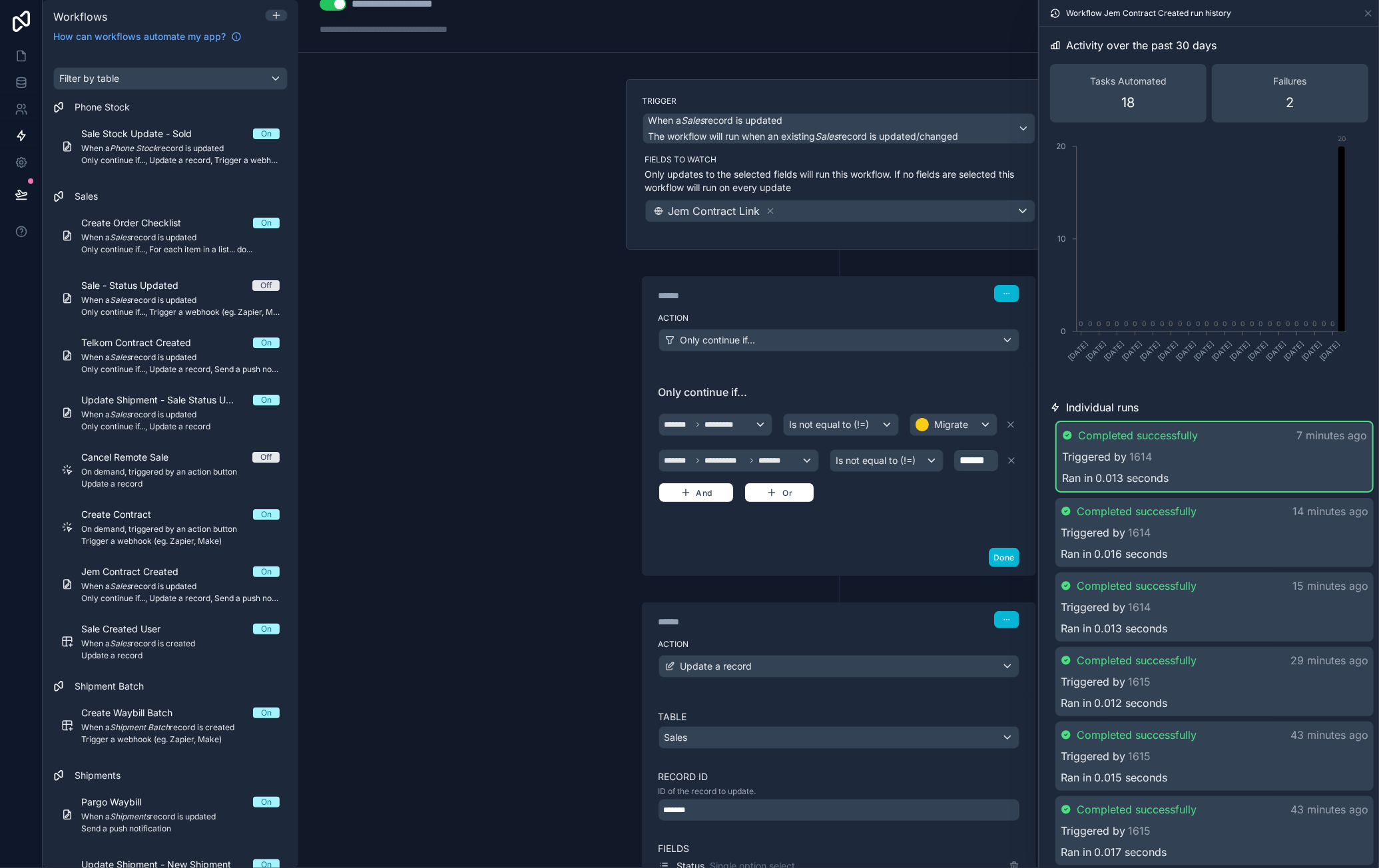
scroll to position [0, 0]
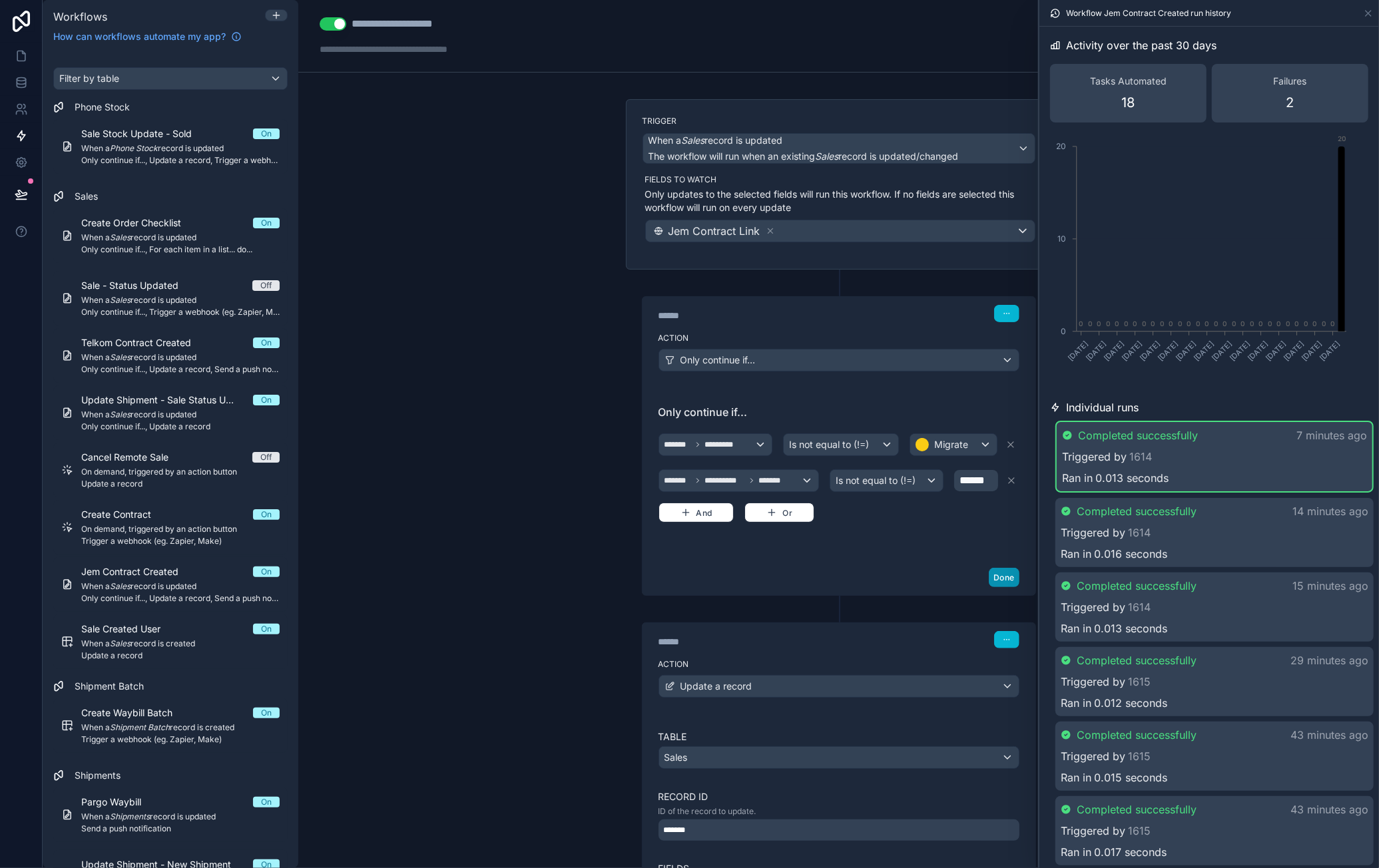
click at [1000, 572] on button "Done" at bounding box center [1004, 577] width 30 height 20
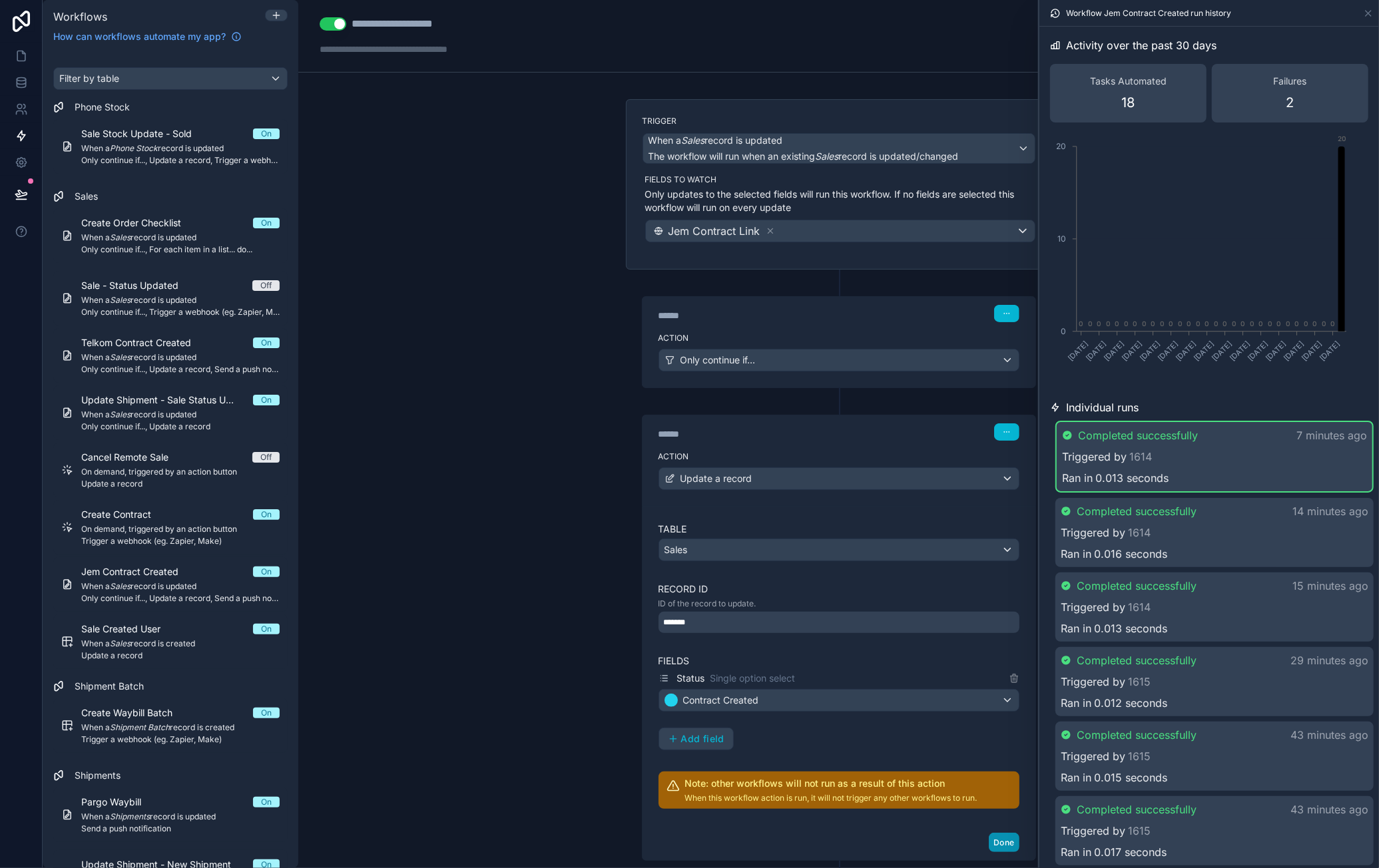
click at [994, 839] on button "Done" at bounding box center [1004, 842] width 30 height 20
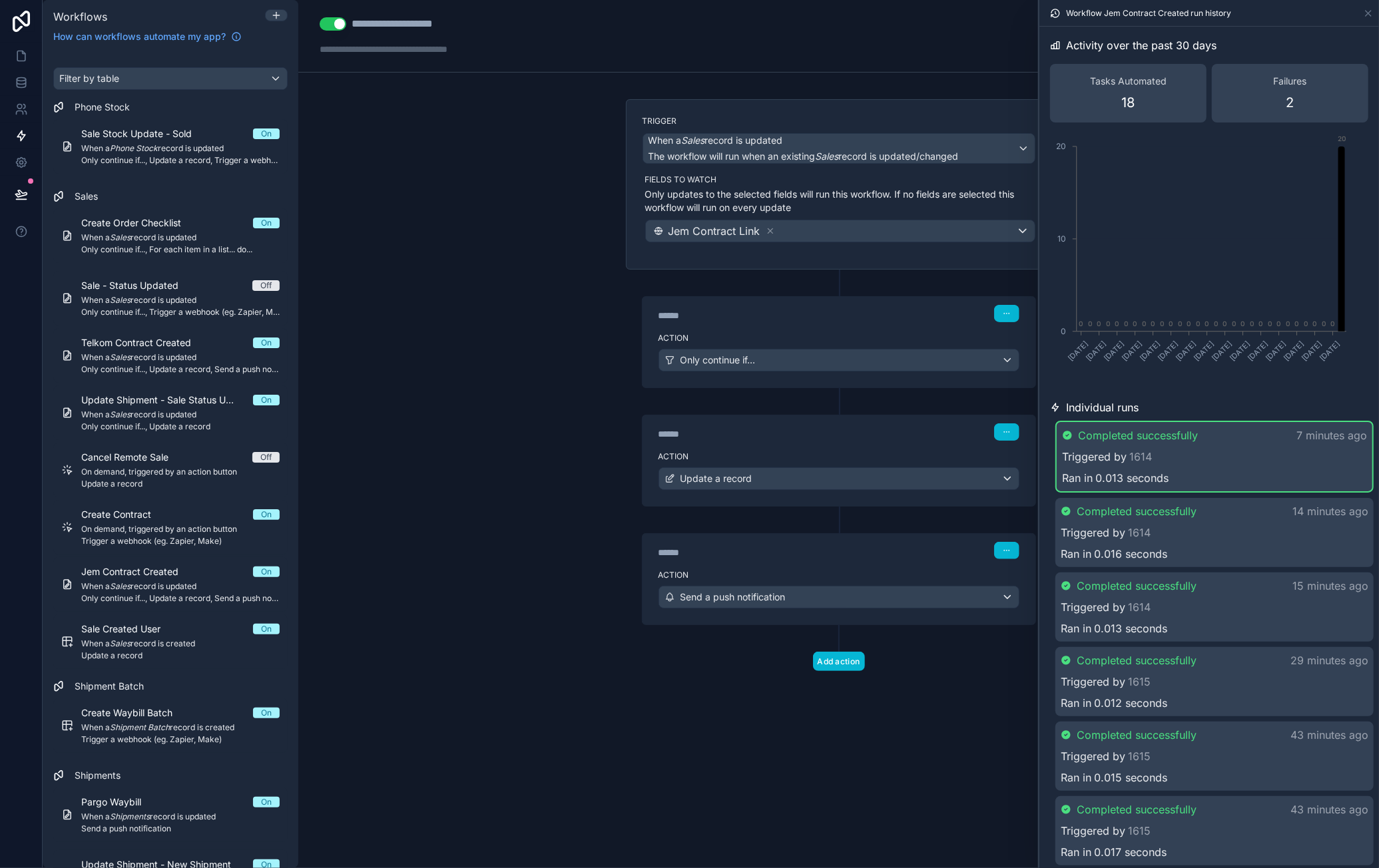
click at [1197, 443] on span "Completed successfully" at bounding box center [1138, 435] width 120 height 16
click at [1164, 529] on div "Triggered by 1614" at bounding box center [1215, 529] width 308 height 16
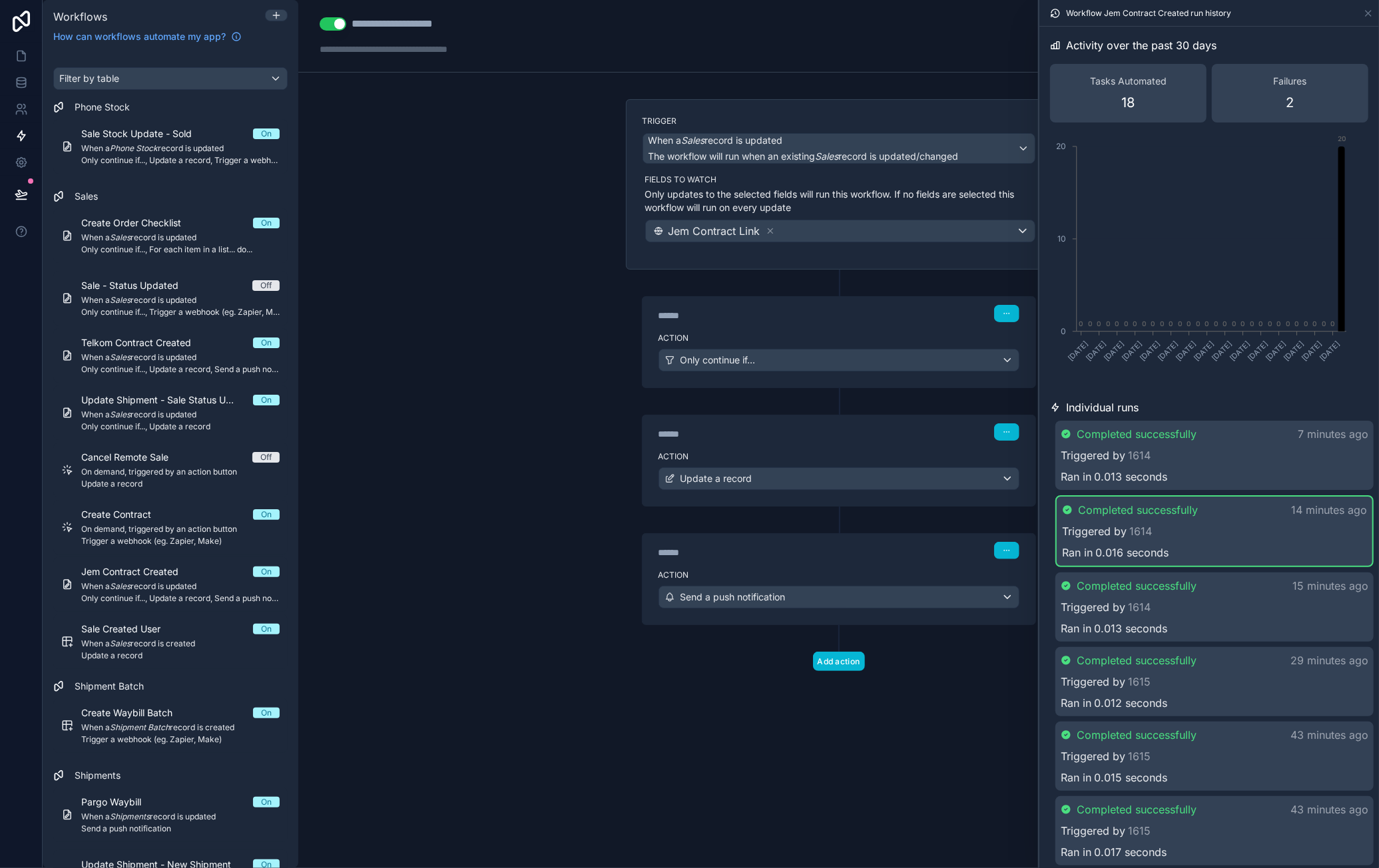
click at [1172, 454] on div "Triggered by 1614" at bounding box center [1215, 455] width 308 height 16
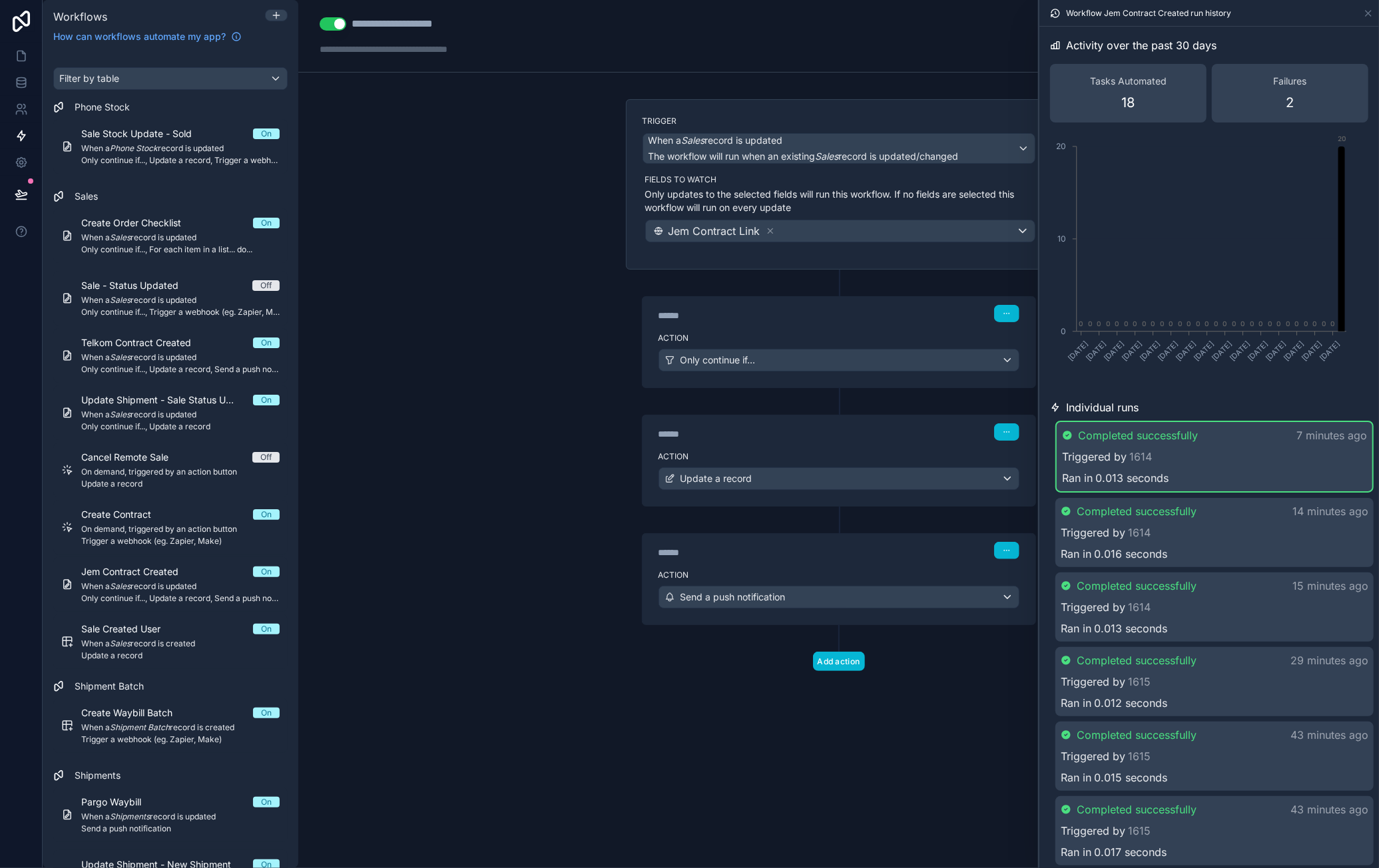
click at [1172, 454] on div "Triggered by 1614" at bounding box center [1214, 456] width 305 height 16
click at [1172, 454] on div "Triggered by 1614" at bounding box center [1215, 455] width 308 height 16
drag, startPoint x: 1199, startPoint y: 451, endPoint x: 1175, endPoint y: 457, distance: 24.7
click at [1175, 457] on div "Triggered by 1614" at bounding box center [1214, 456] width 305 height 16
click at [1164, 460] on div "Triggered by 1614" at bounding box center [1215, 455] width 308 height 16
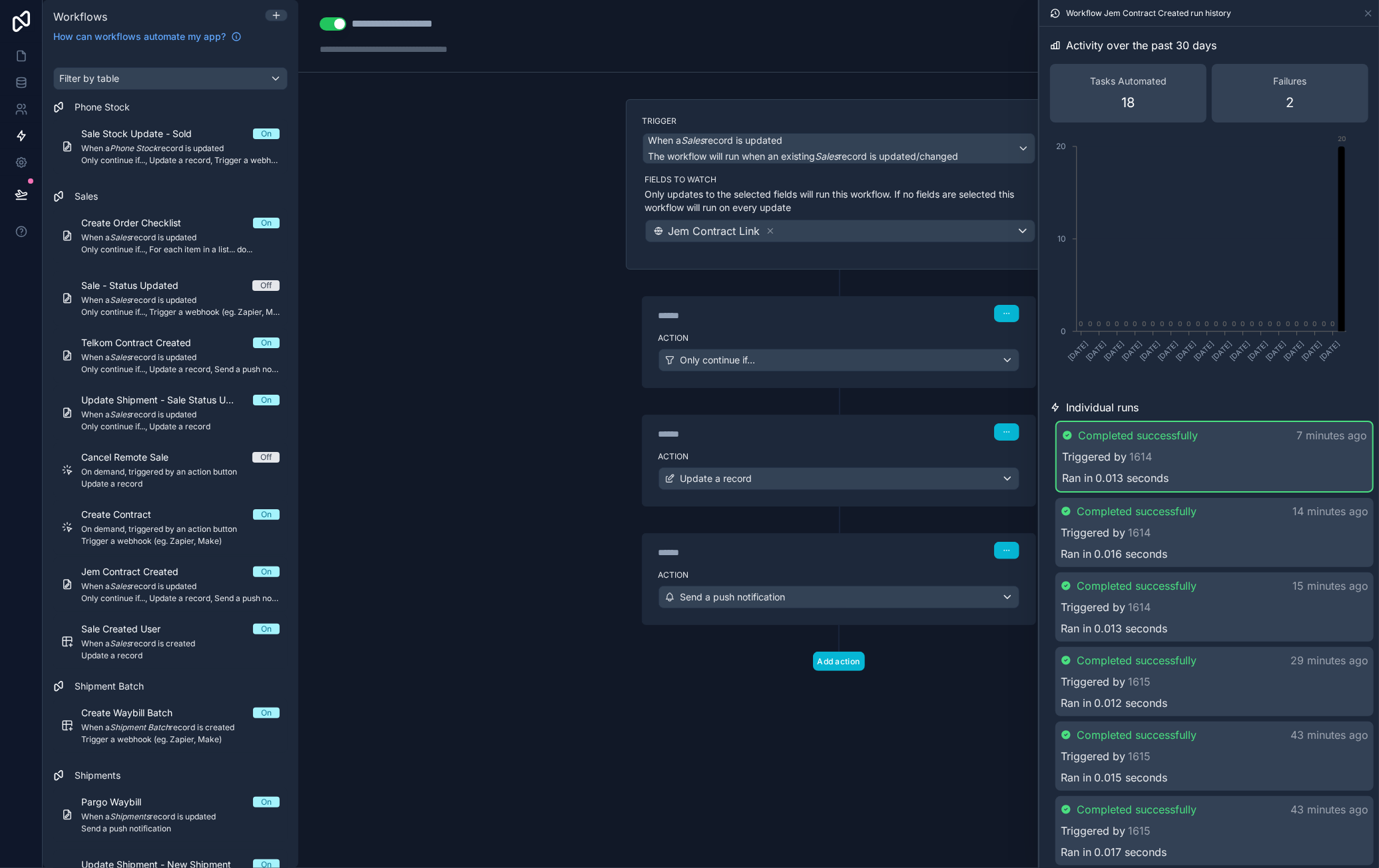
click at [1213, 520] on div "Completed successfully 14 minutes ago Triggered by 1614 Ran in 0.016 seconds" at bounding box center [1214, 532] width 319 height 69
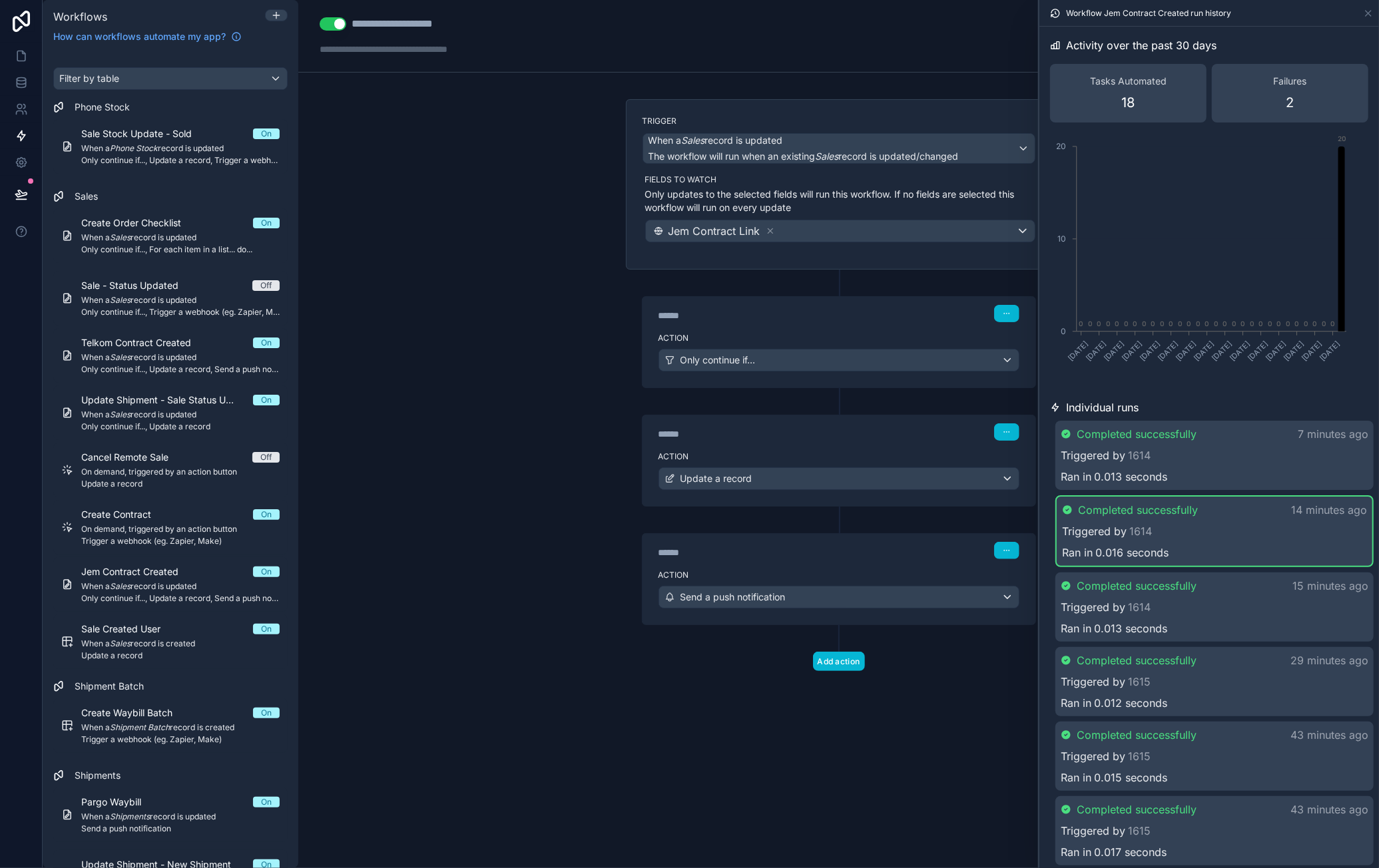
click at [899, 322] on div "****** Step 1" at bounding box center [839, 312] width 393 height 31
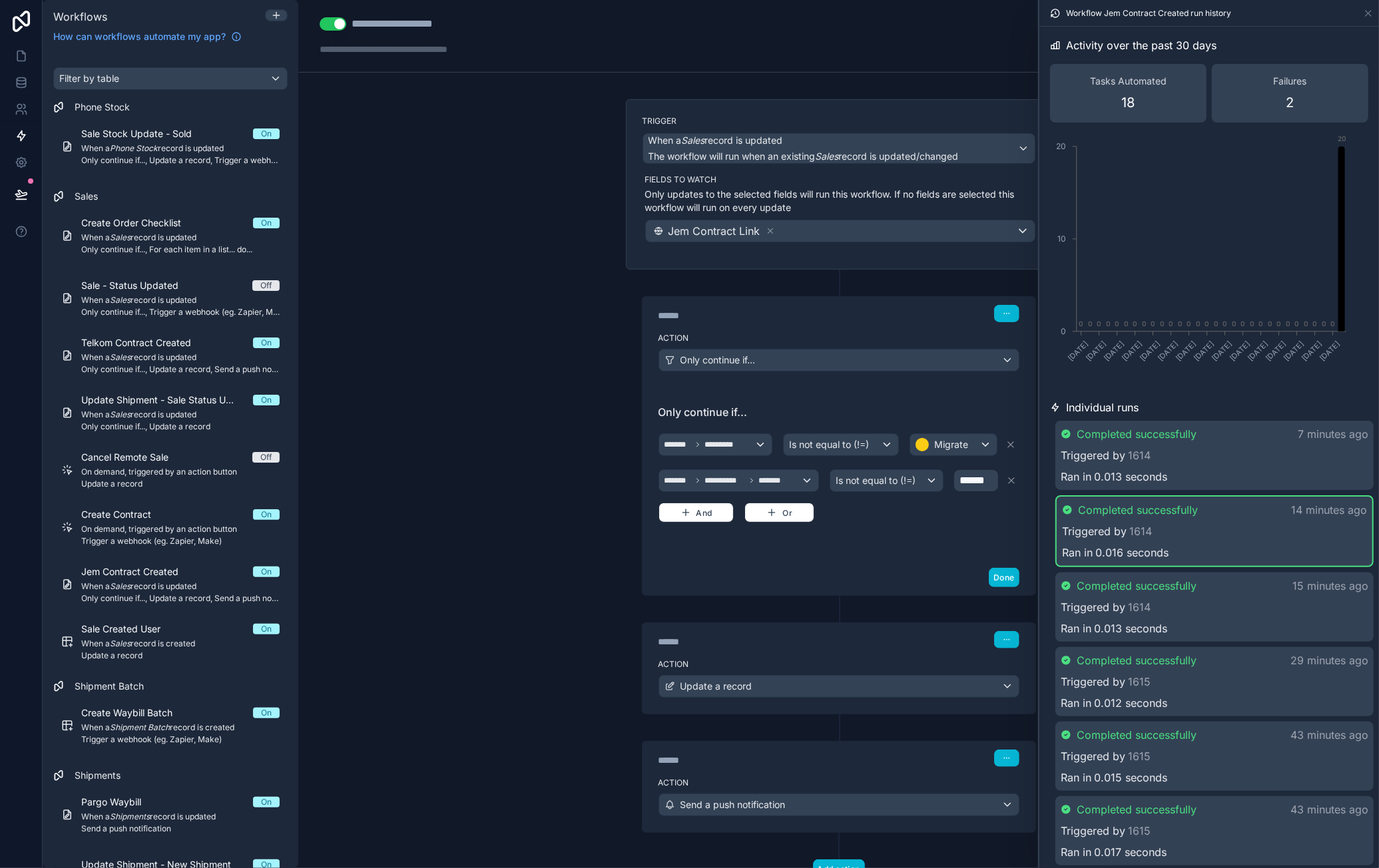
click at [841, 659] on label "Action" at bounding box center [838, 664] width 361 height 11
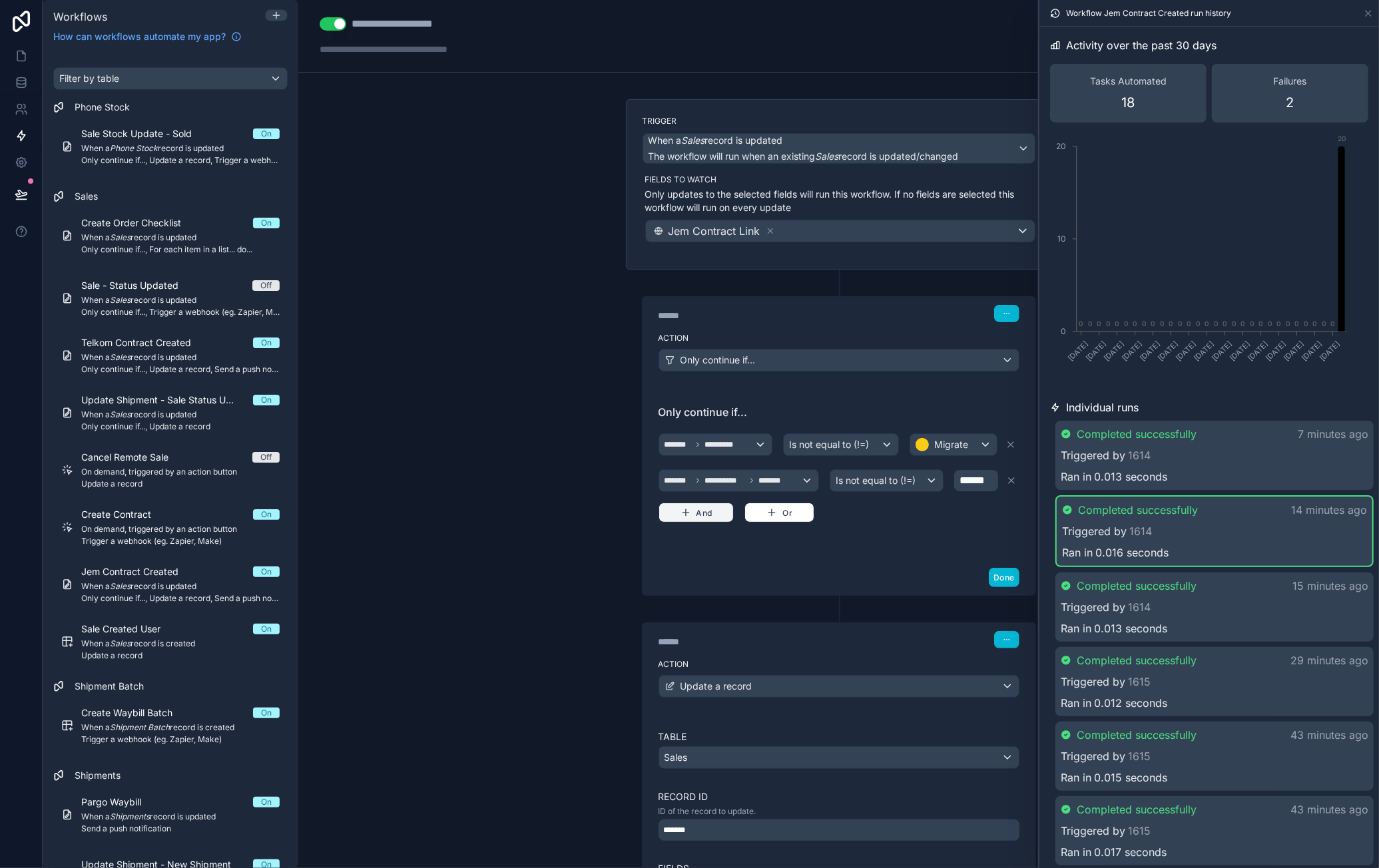
click at [699, 510] on button "And" at bounding box center [696, 513] width 76 height 20
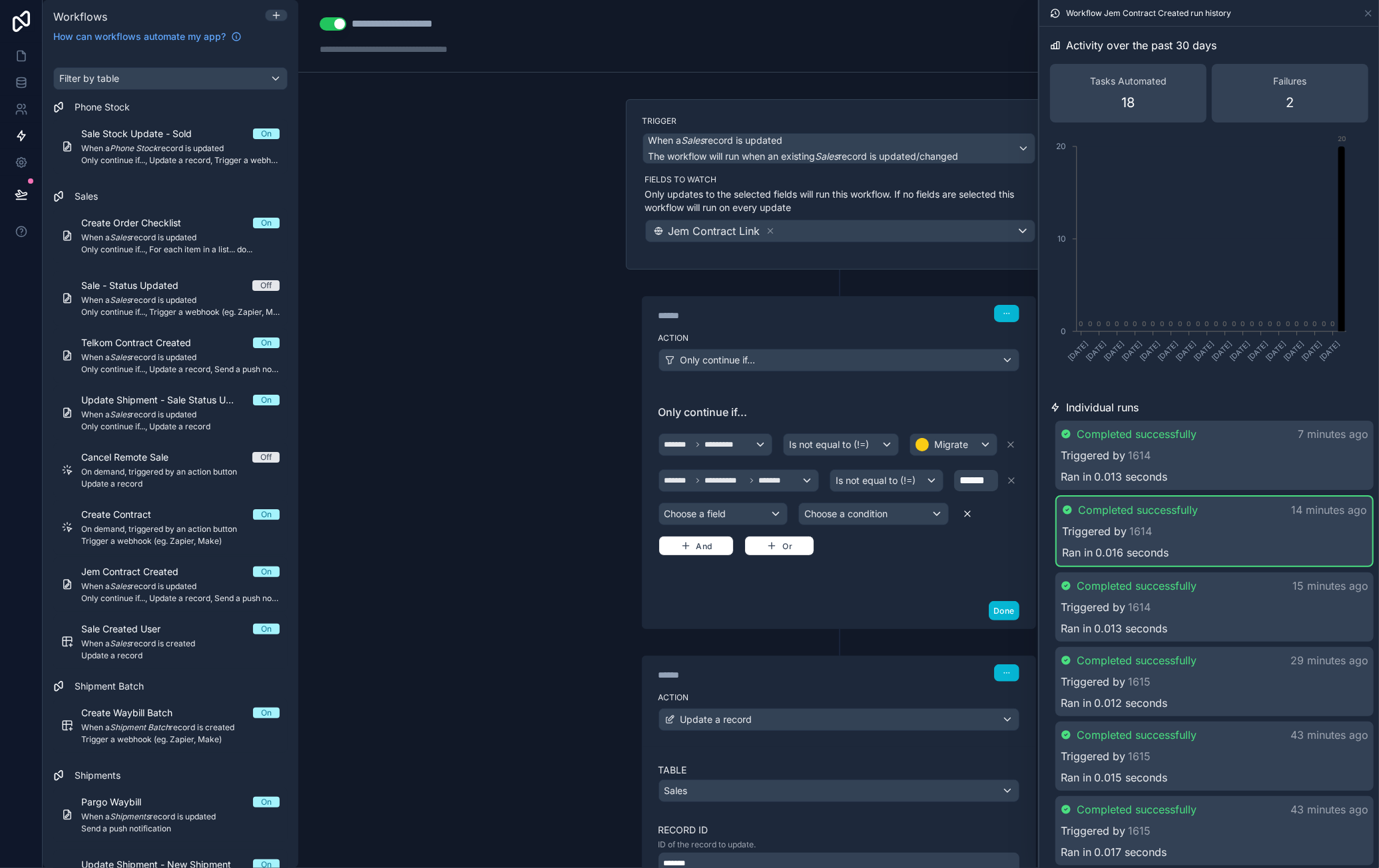
click at [963, 513] on icon at bounding box center [968, 514] width 11 height 11
